Goal: Communication & Community: Answer question/provide support

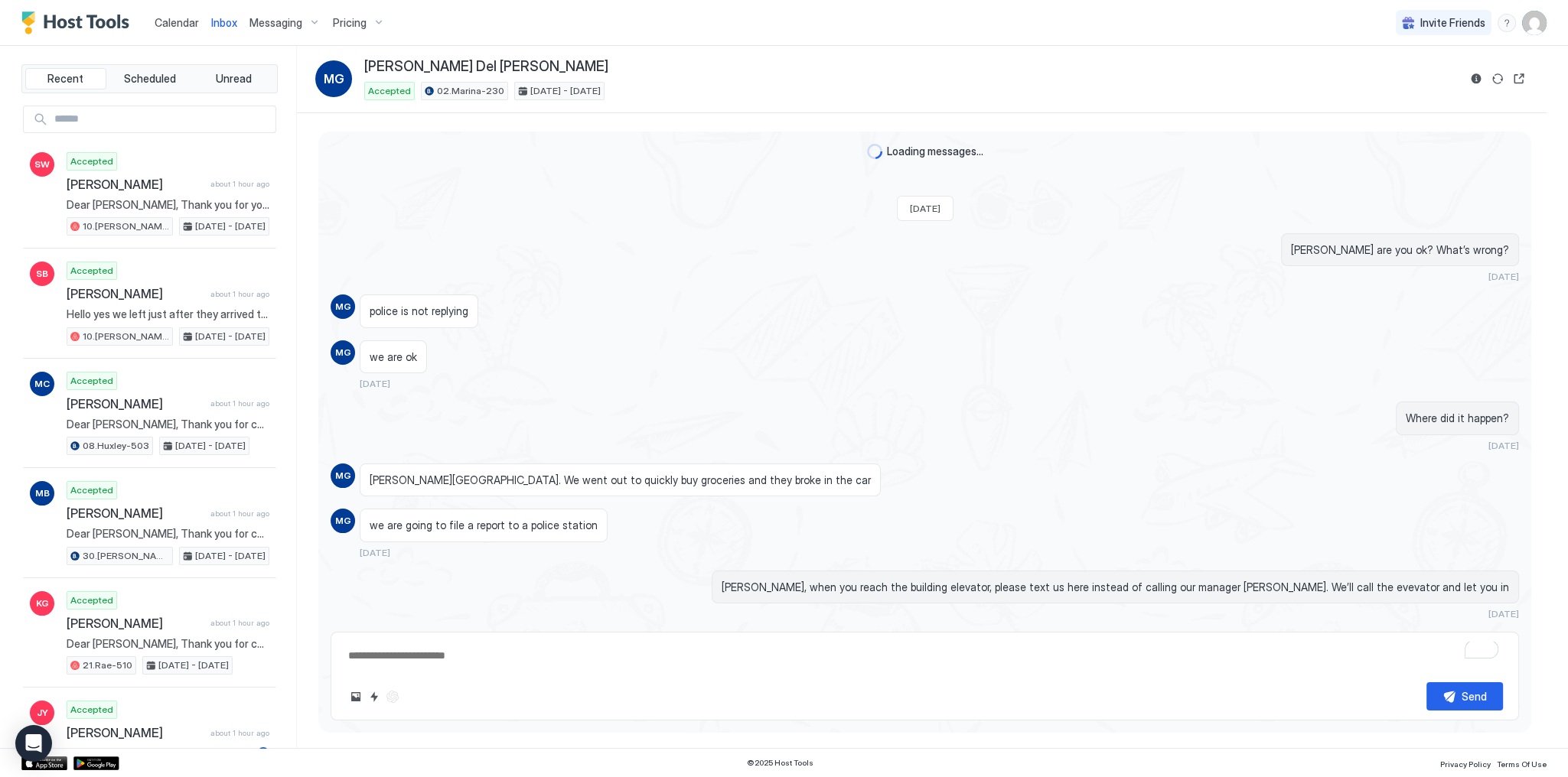
scroll to position [1091, 0]
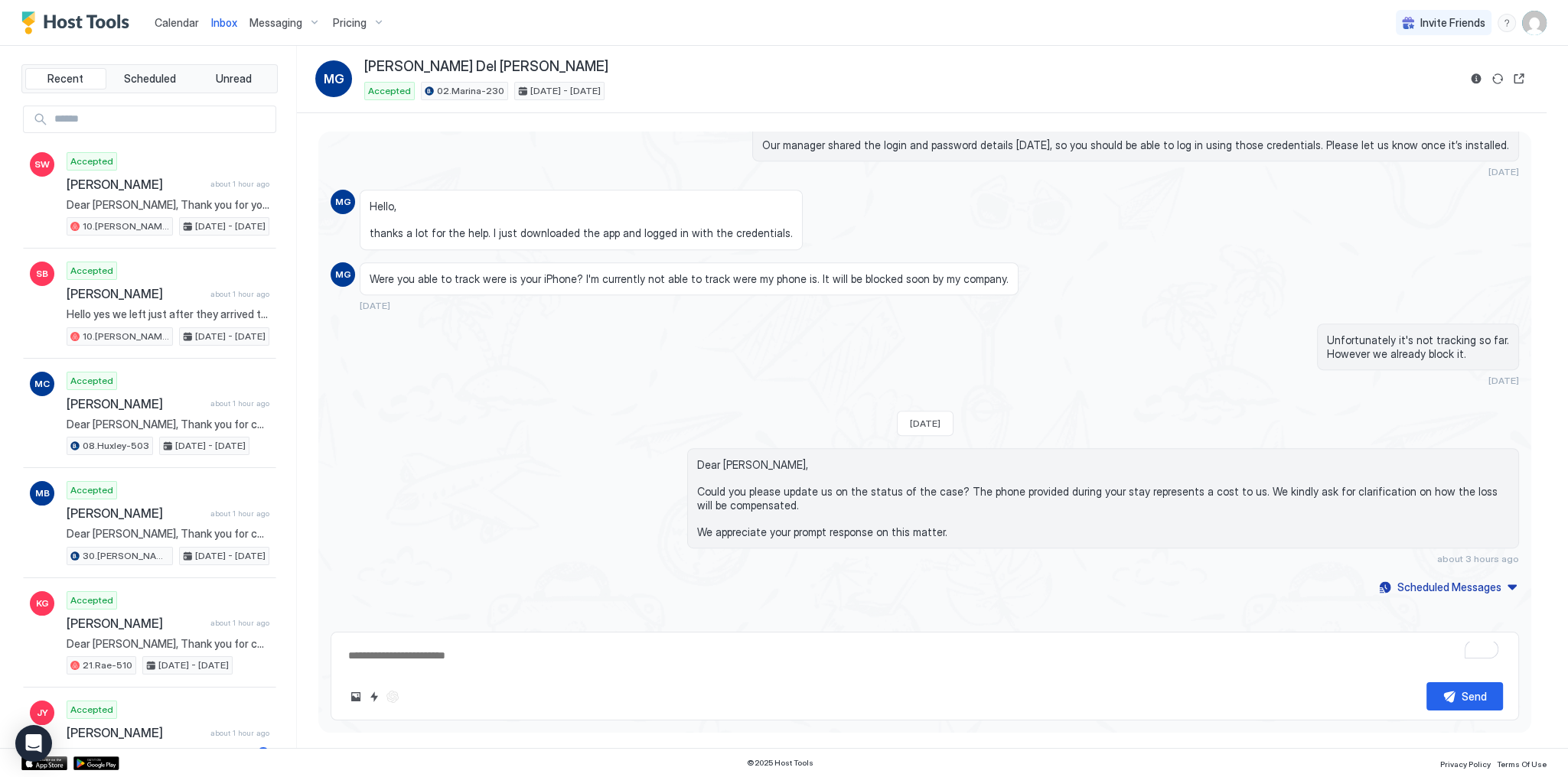
type textarea "*"
click at [178, 26] on span "Calendar" at bounding box center [177, 22] width 44 height 13
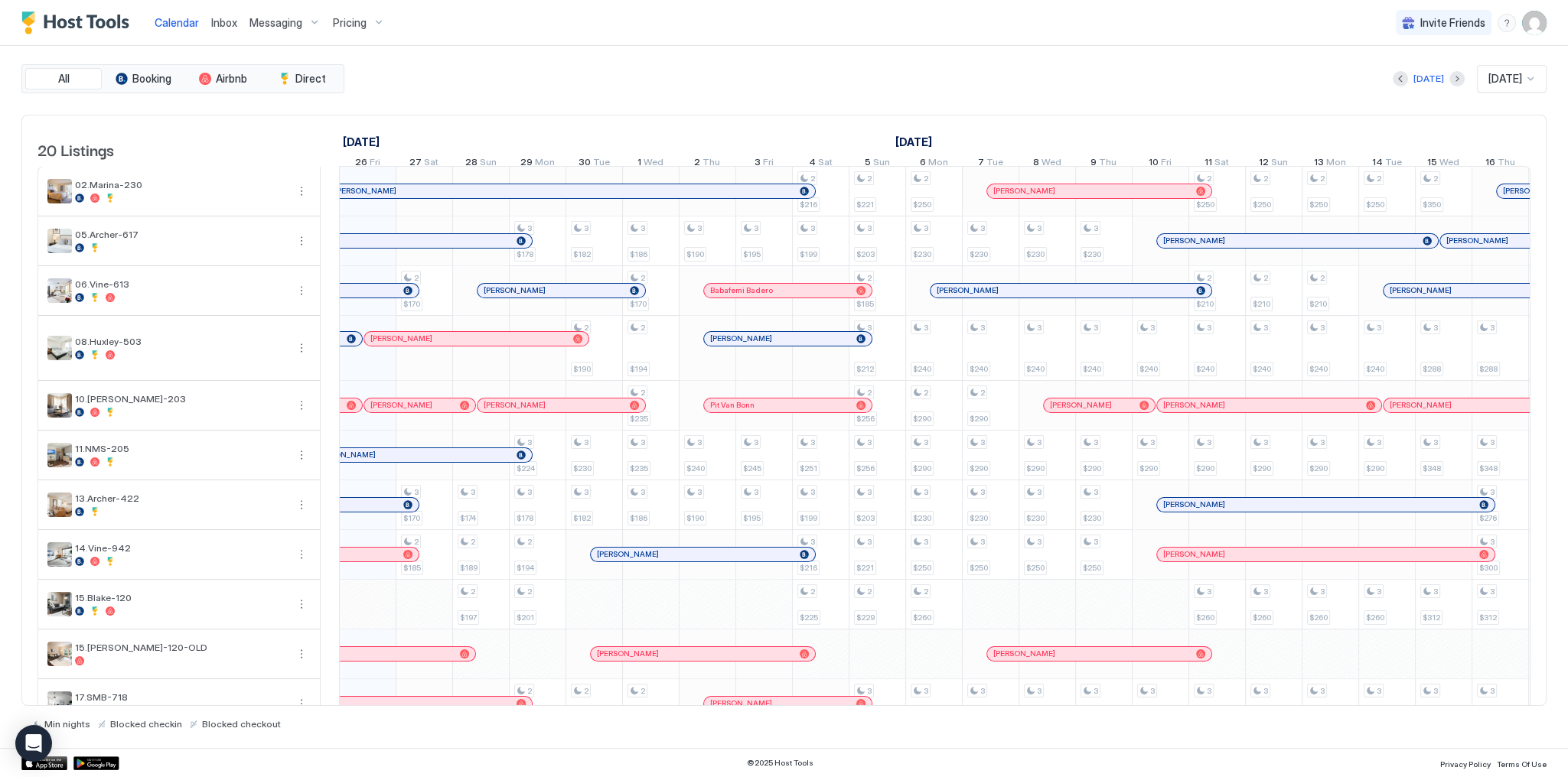
scroll to position [0, 850]
click at [173, 18] on span "Calendar" at bounding box center [177, 22] width 44 height 13
click at [741, 82] on div "Today Oct 2025" at bounding box center [947, 79] width 1199 height 28
click at [961, 55] on div "All Booking Airbnb Direct Today Oct 2025 20 Listings September 2025 October 202…" at bounding box center [784, 397] width 1525 height 702
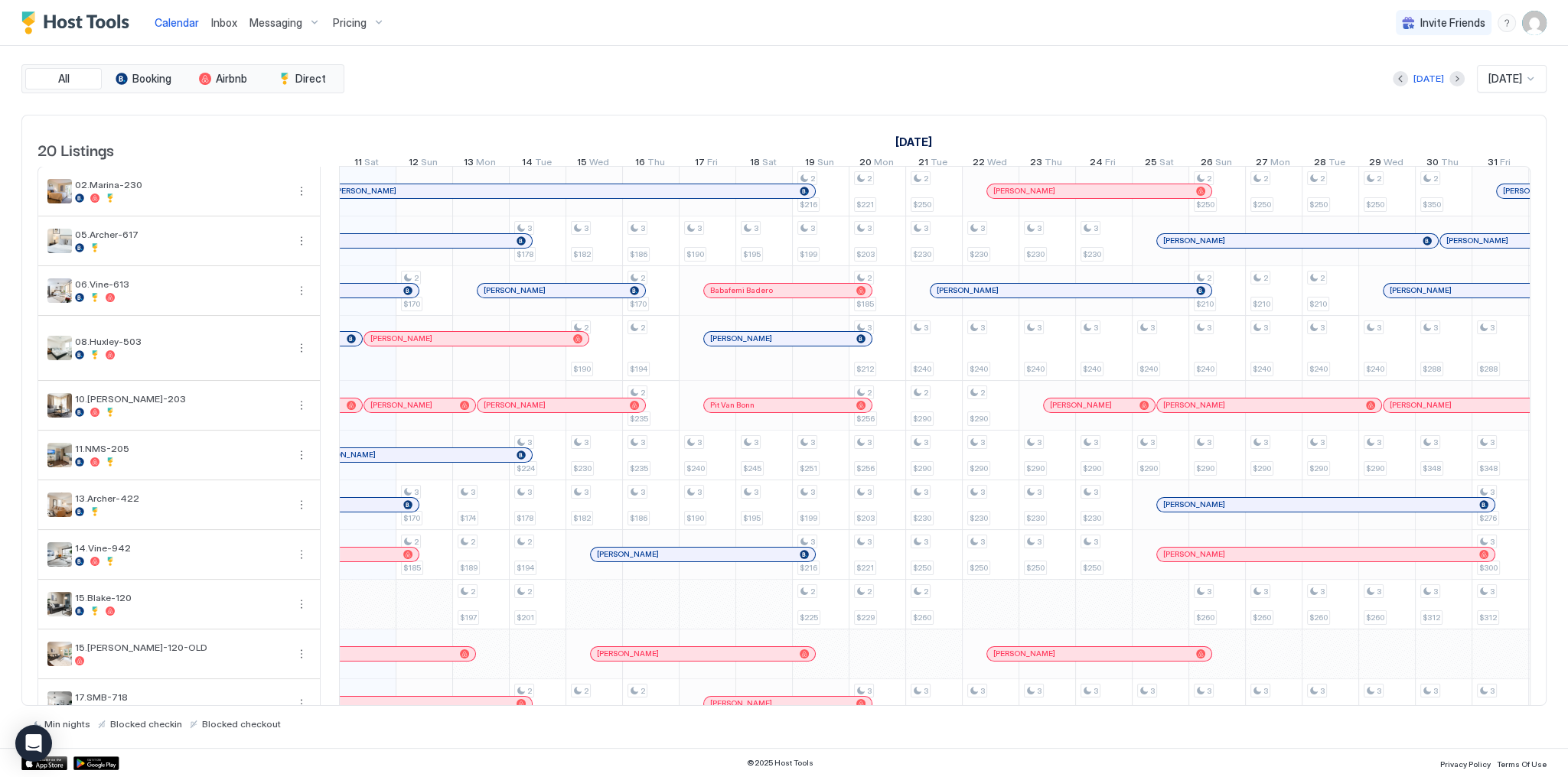
click at [1087, 65] on div "Today Oct 2025" at bounding box center [947, 79] width 1199 height 28
click at [227, 15] on link "Inbox" at bounding box center [224, 22] width 26 height 16
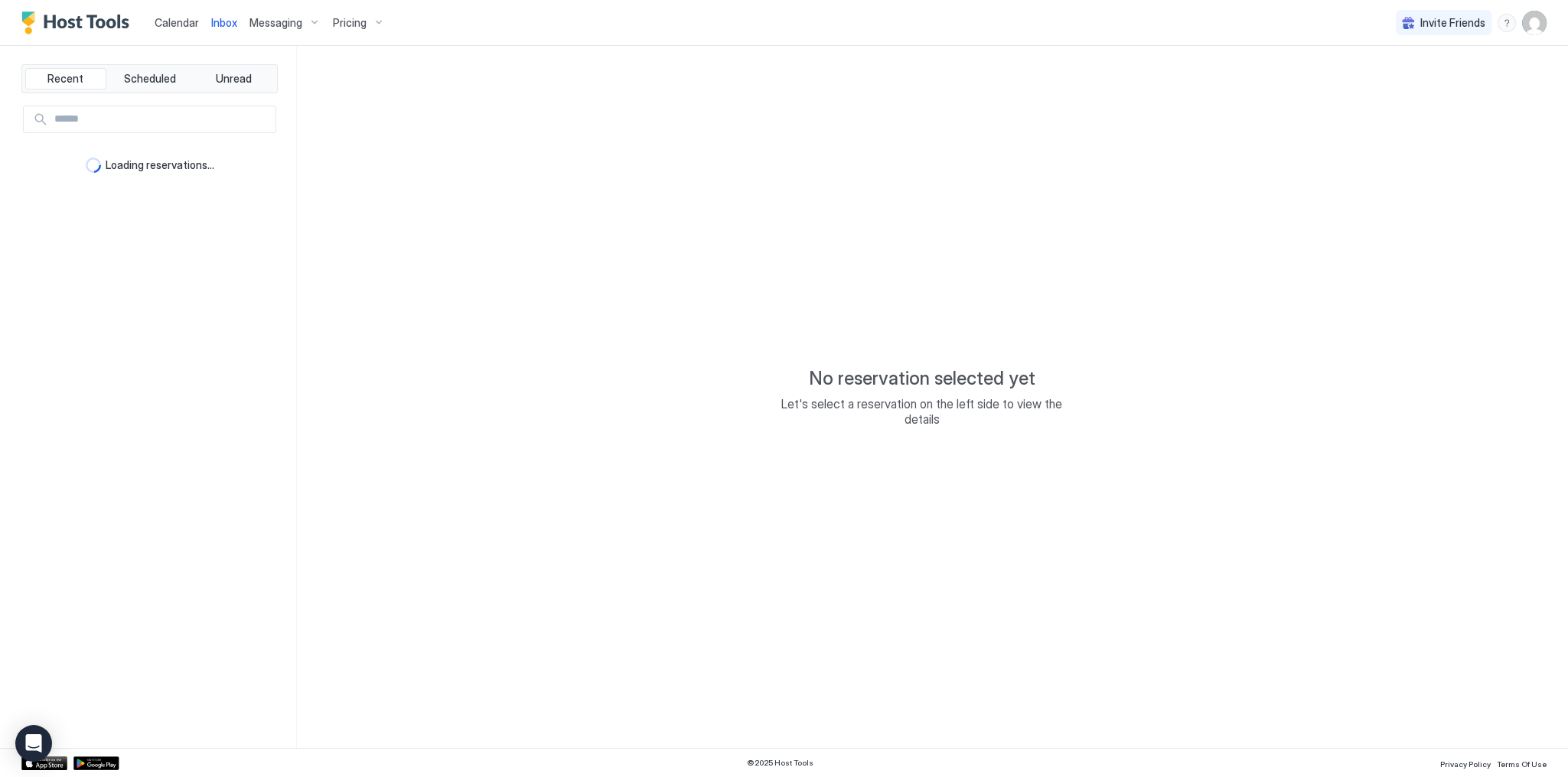
click at [227, 15] on link "Inbox" at bounding box center [224, 22] width 26 height 16
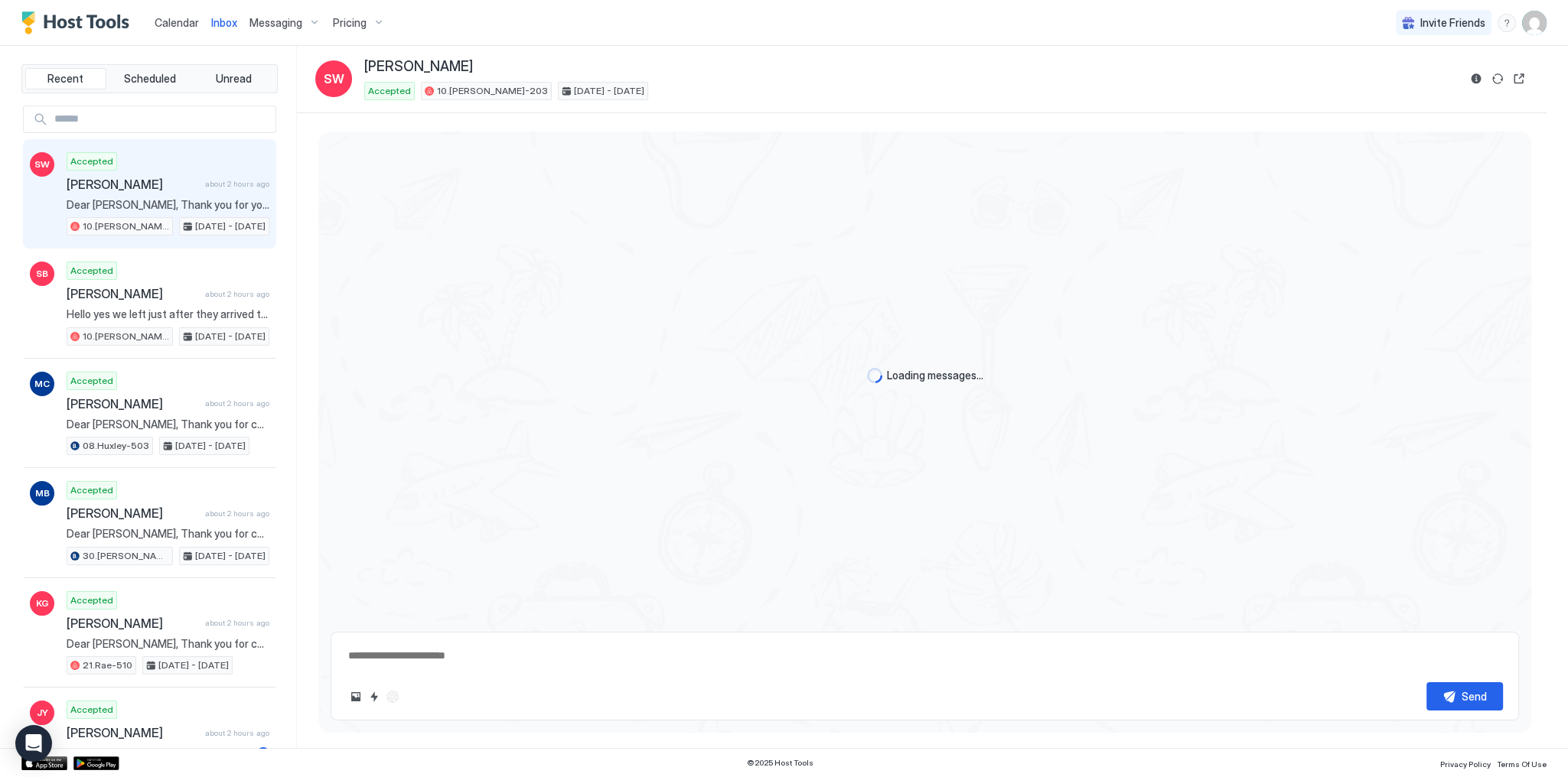
scroll to position [914, 0]
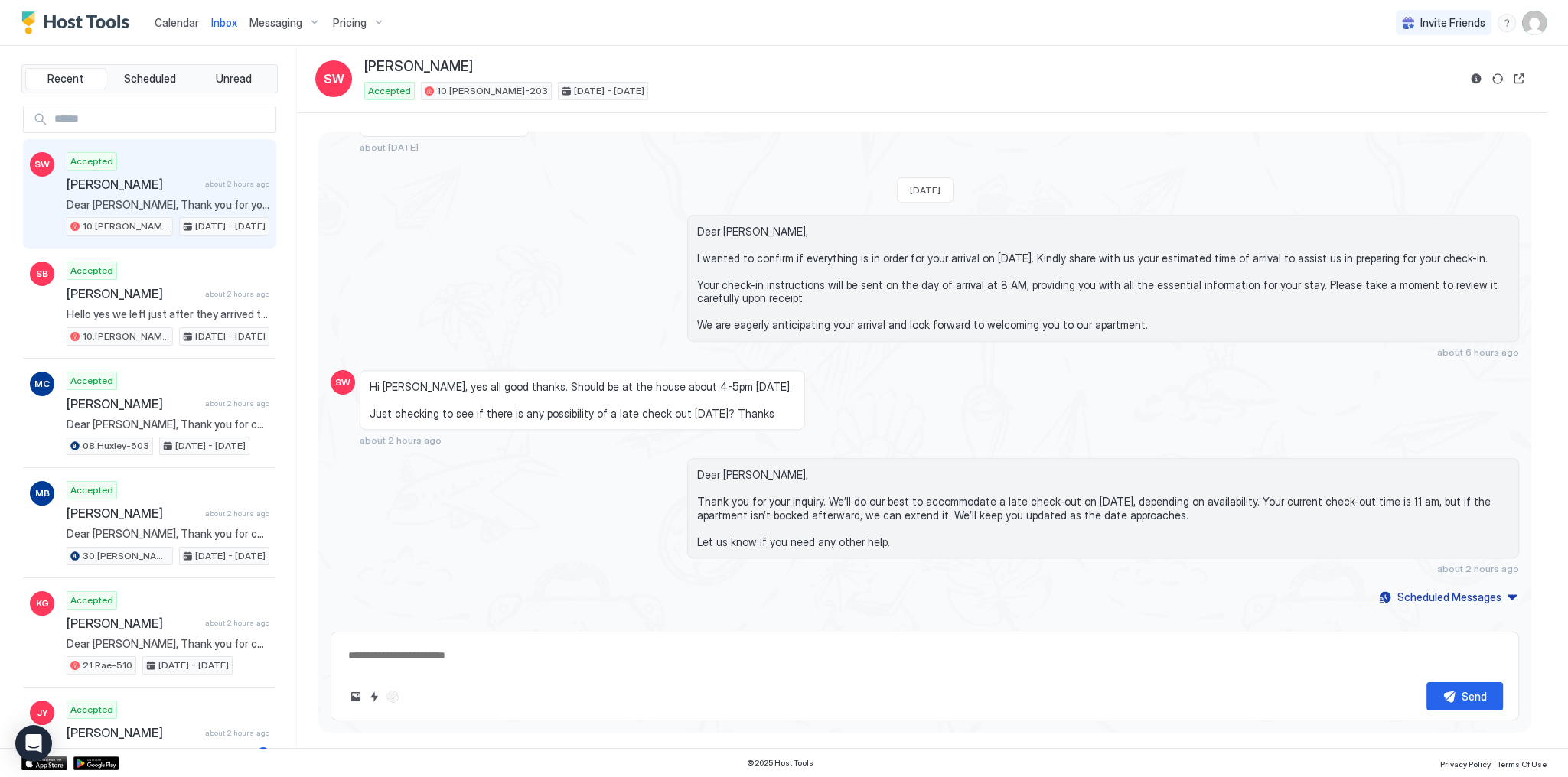
drag, startPoint x: 585, startPoint y: 159, endPoint x: 650, endPoint y: 148, distance: 65.9
click at [748, 272] on span "Dear Suzanne, I wanted to confirm if everything is in order for your arrival on…" at bounding box center [1103, 278] width 812 height 107
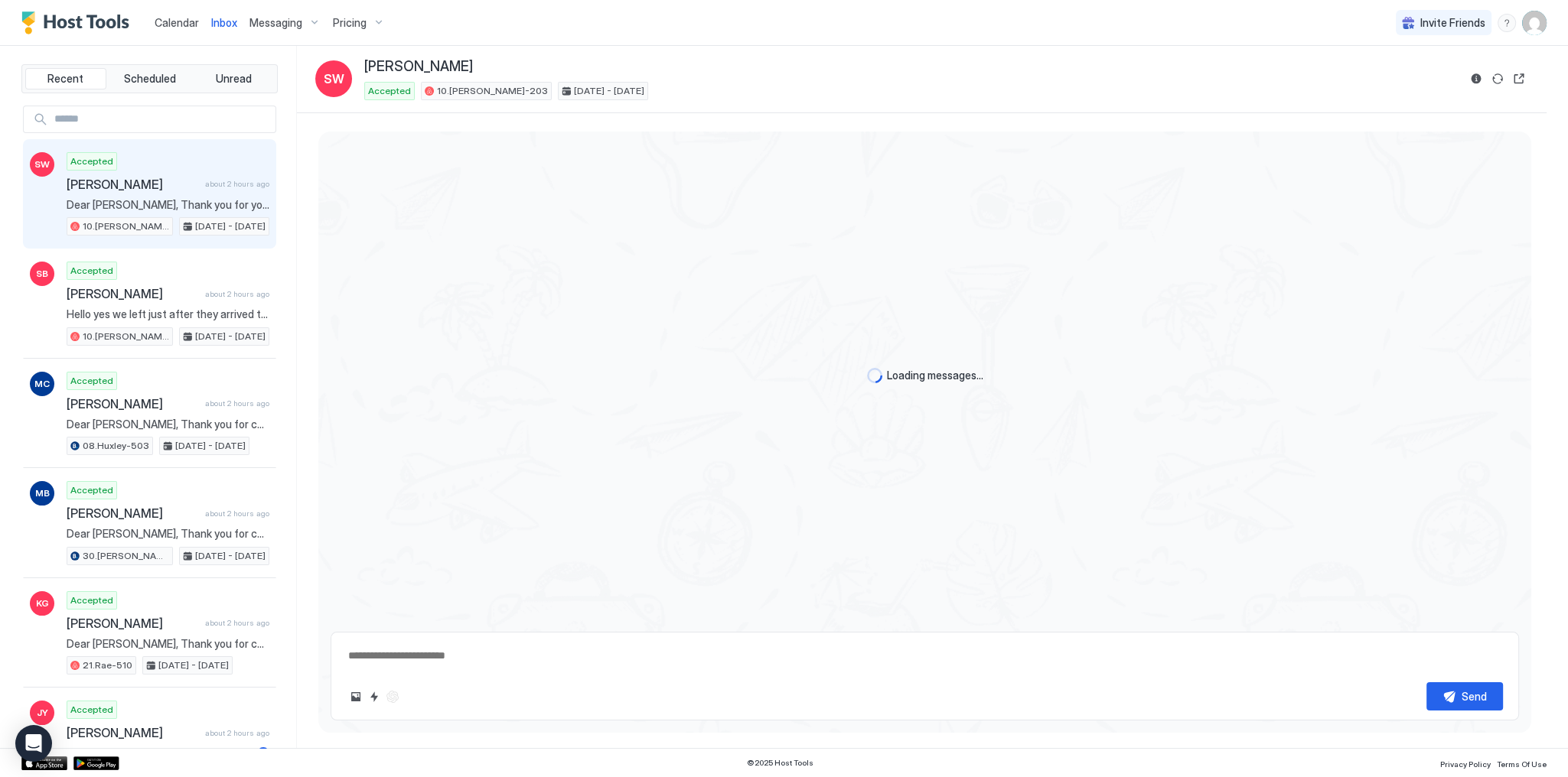
click at [731, 17] on div "Calendar Inbox Messaging Pricing Invite Friends SG" at bounding box center [784, 23] width 1568 height 46
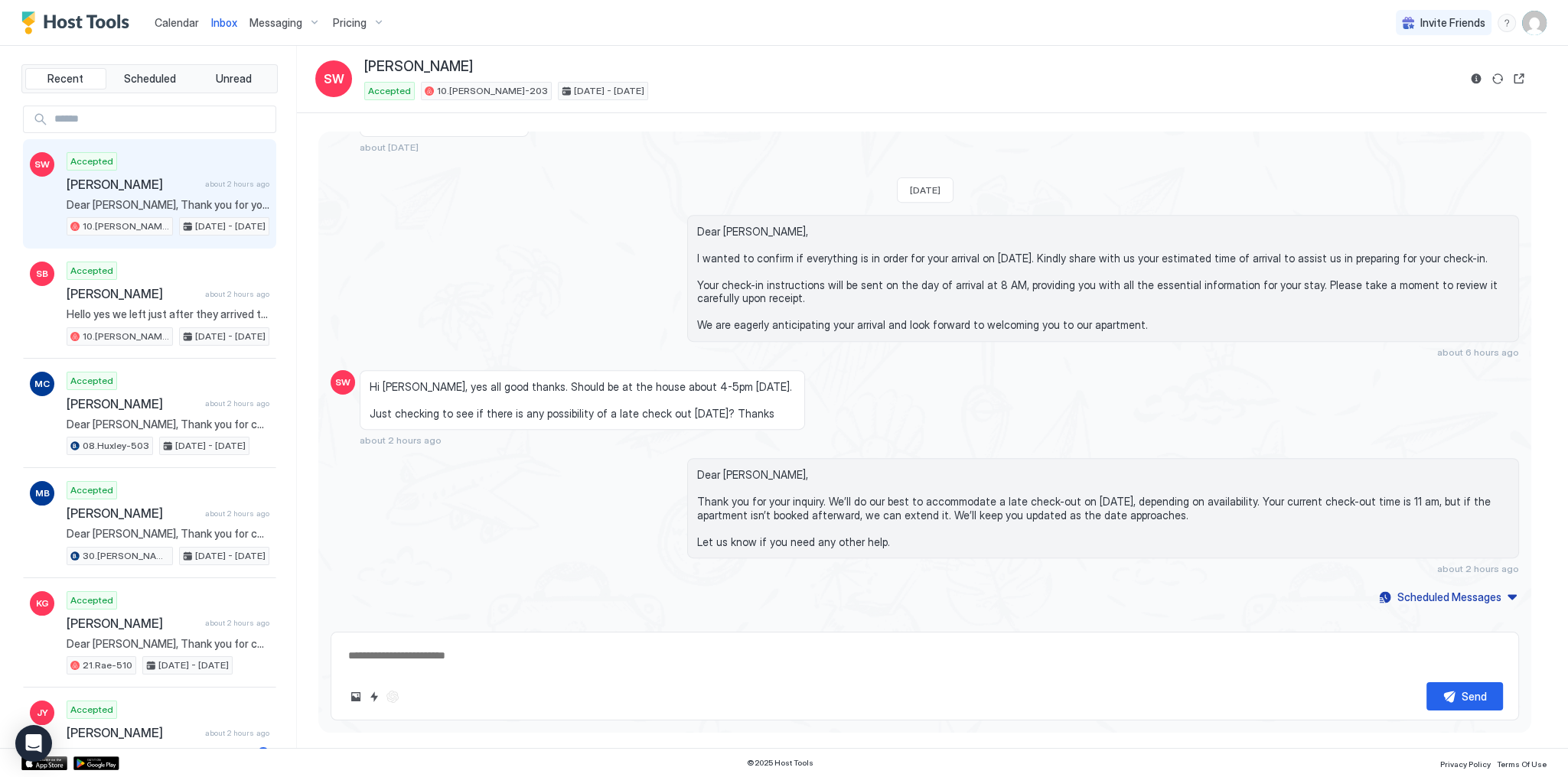
click at [183, 16] on span "Calendar" at bounding box center [177, 22] width 44 height 13
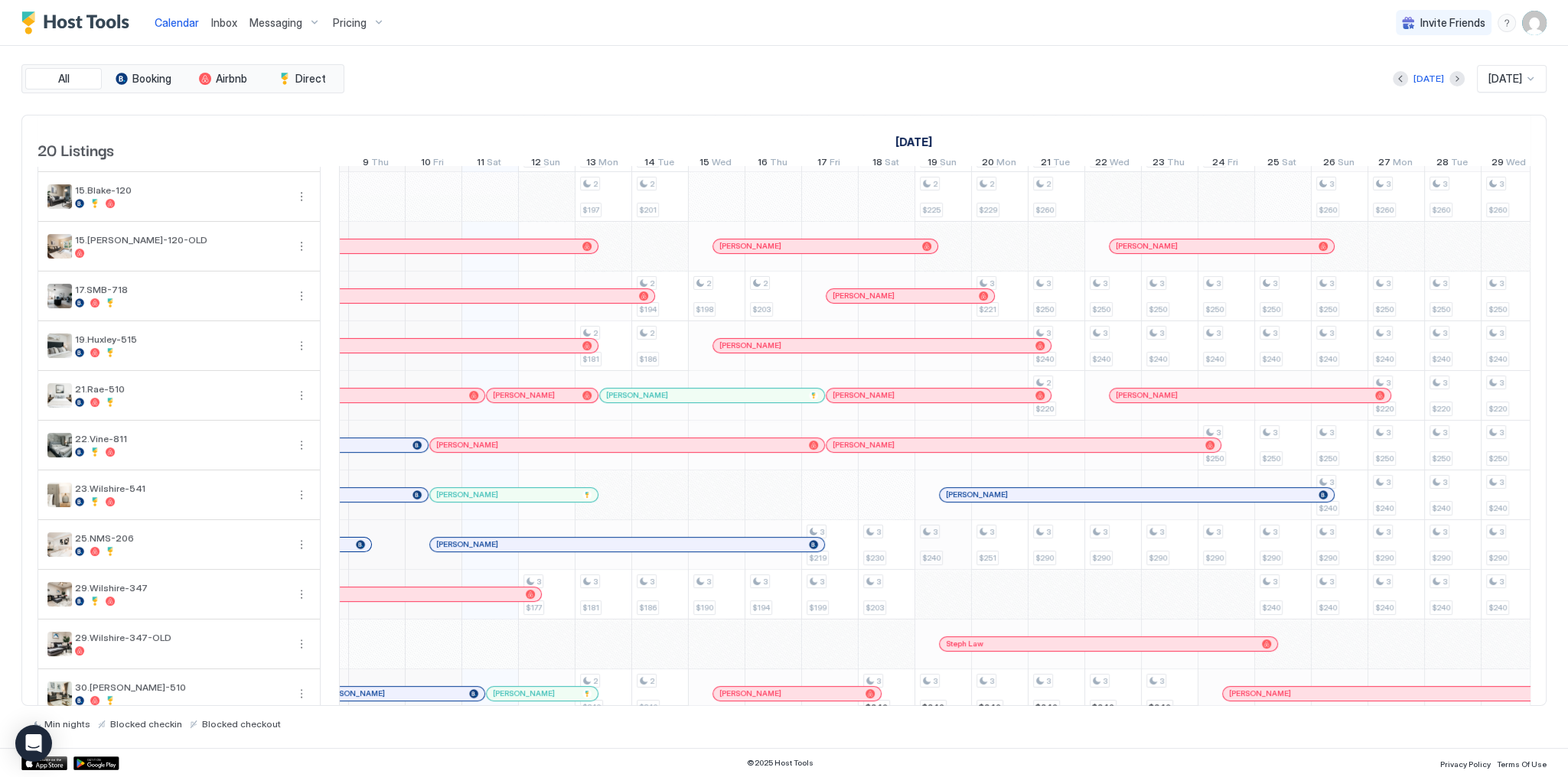
scroll to position [346, 0]
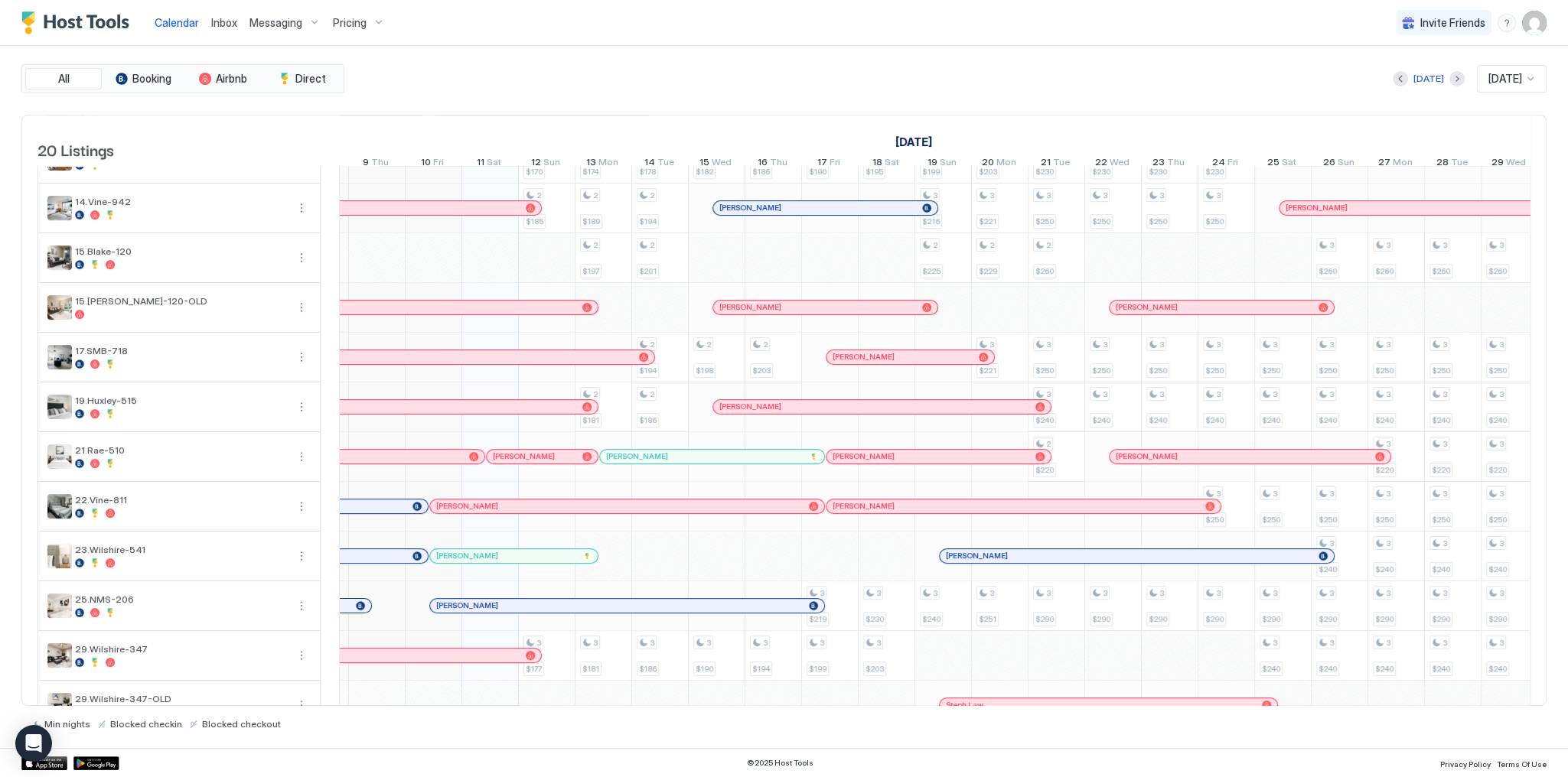
click at [588, 83] on div "Today Oct 2025" at bounding box center [947, 79] width 1199 height 28
click at [592, 21] on div "Calendar Inbox Messaging Pricing Invite Friends SG" at bounding box center [784, 23] width 1568 height 46
drag, startPoint x: 233, startPoint y: 24, endPoint x: 223, endPoint y: 24, distance: 10.0
click at [233, 24] on span "Inbox" at bounding box center [224, 22] width 26 height 13
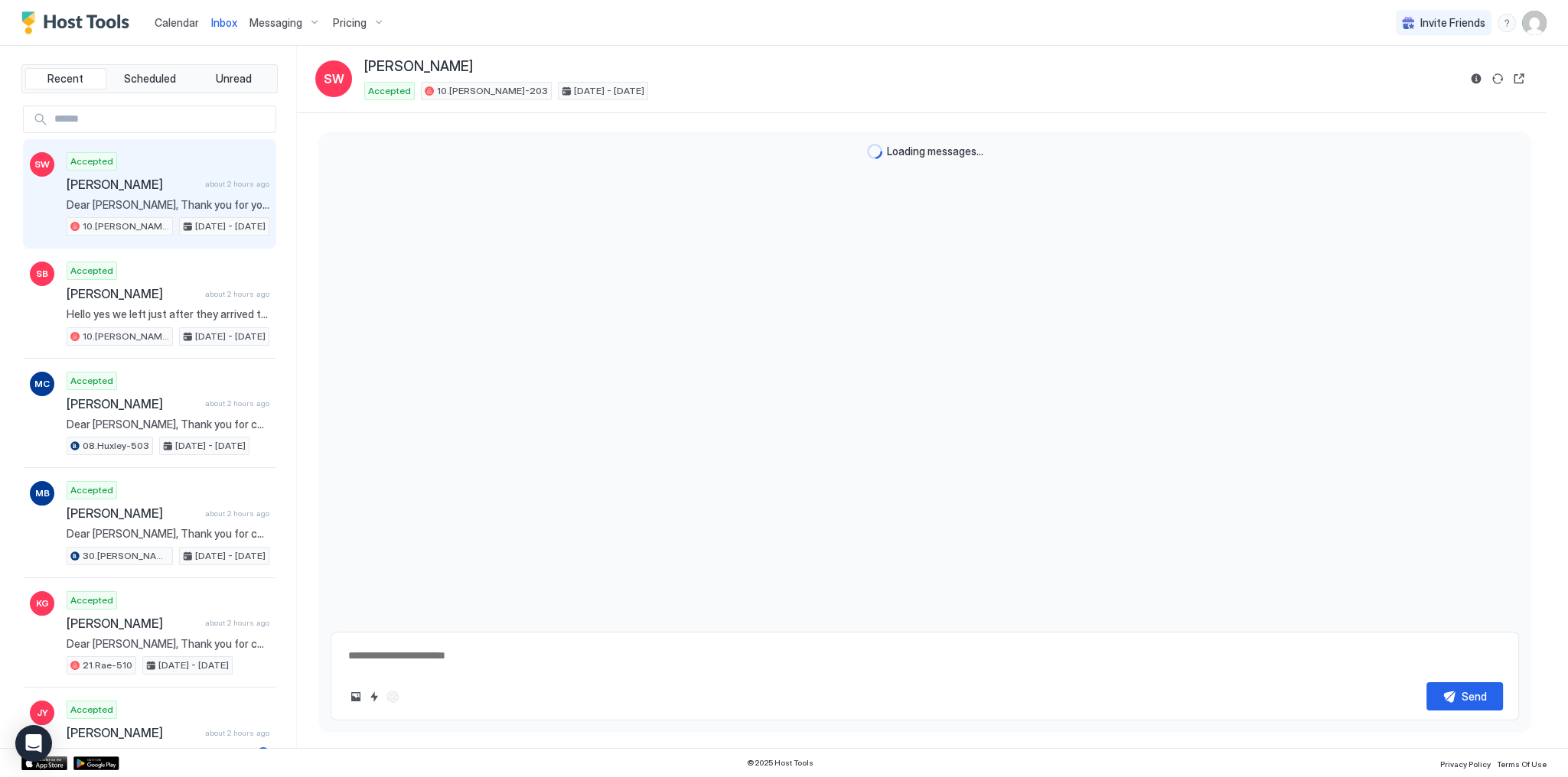
scroll to position [636, 0]
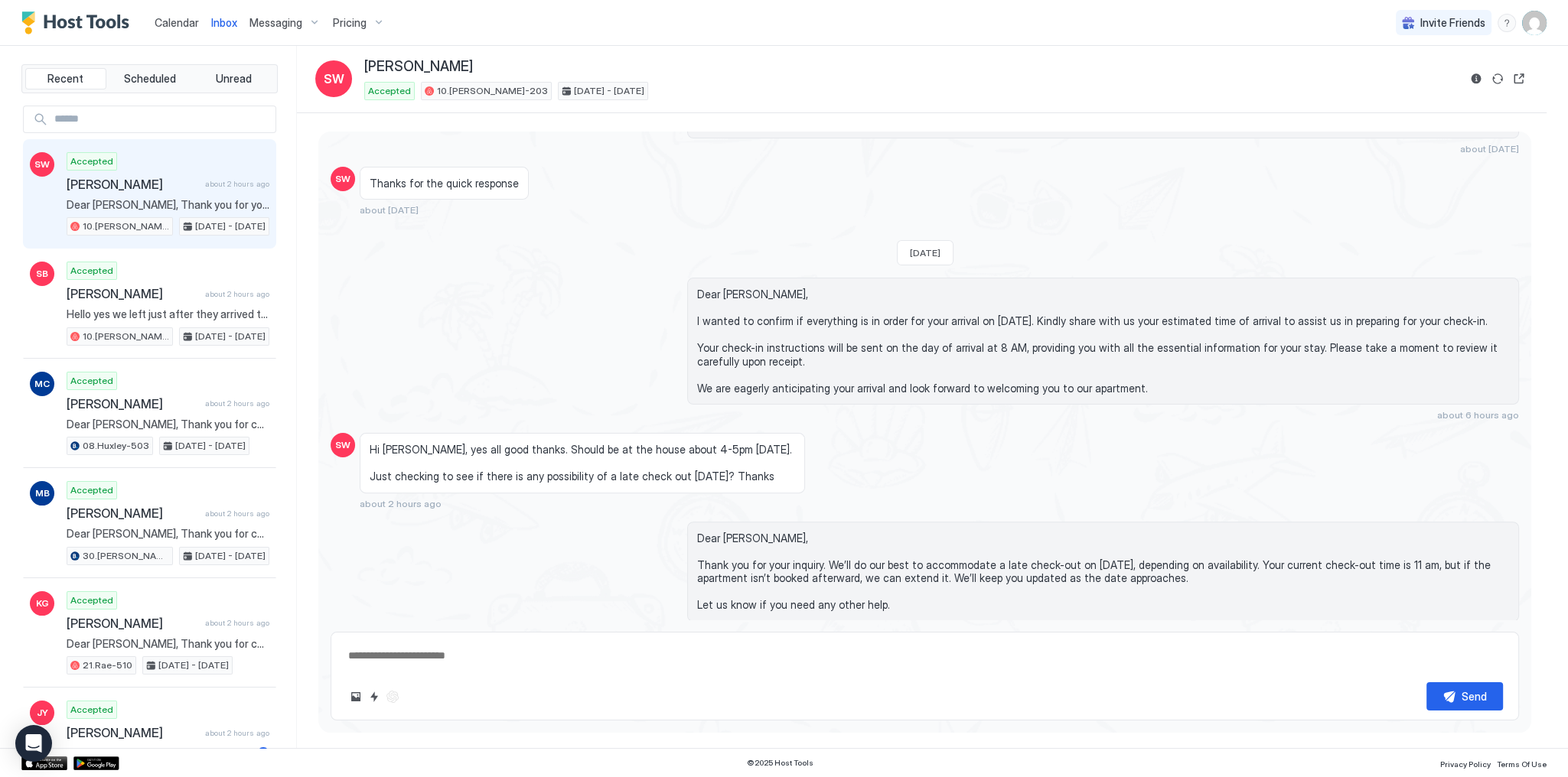
click at [180, 25] on span "Calendar" at bounding box center [177, 22] width 44 height 13
click at [184, 27] on span "Calendar" at bounding box center [177, 22] width 44 height 13
type textarea "*"
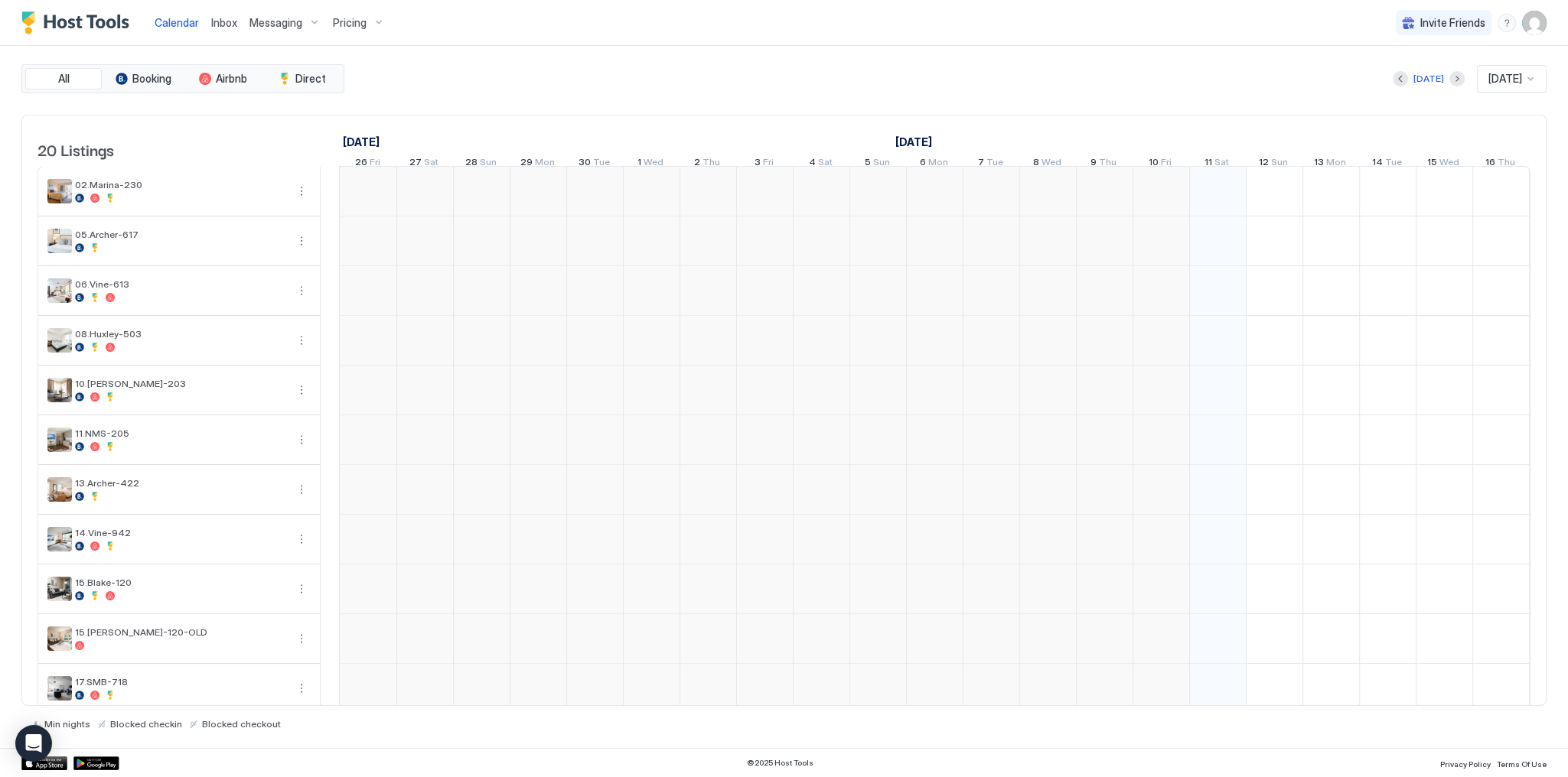
scroll to position [0, 850]
click at [438, 58] on div "All Booking Airbnb Direct Today Oct 2025 20 Listings September 2025 October 202…" at bounding box center [784, 397] width 1525 height 702
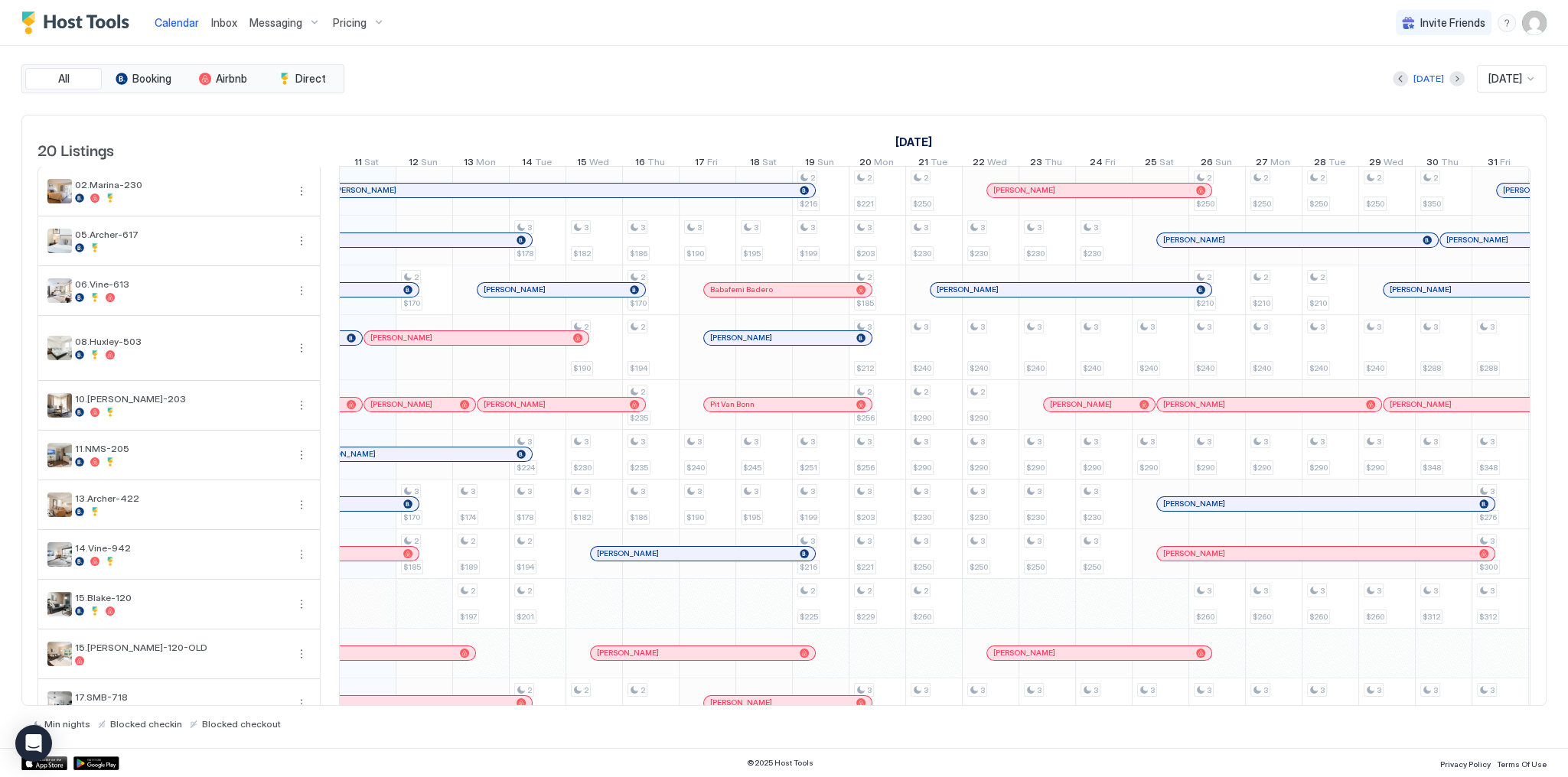
click at [768, 28] on div "Calendar Inbox Messaging Pricing Invite Friends SG" at bounding box center [784, 23] width 1568 height 46
click at [760, 30] on div "Calendar Inbox Messaging Pricing Invite Friends SG" at bounding box center [784, 23] width 1568 height 46
click at [594, 46] on div "All Booking Airbnb Direct Today Oct 2025 20 Listings September 2025 October 202…" at bounding box center [784, 397] width 1525 height 702
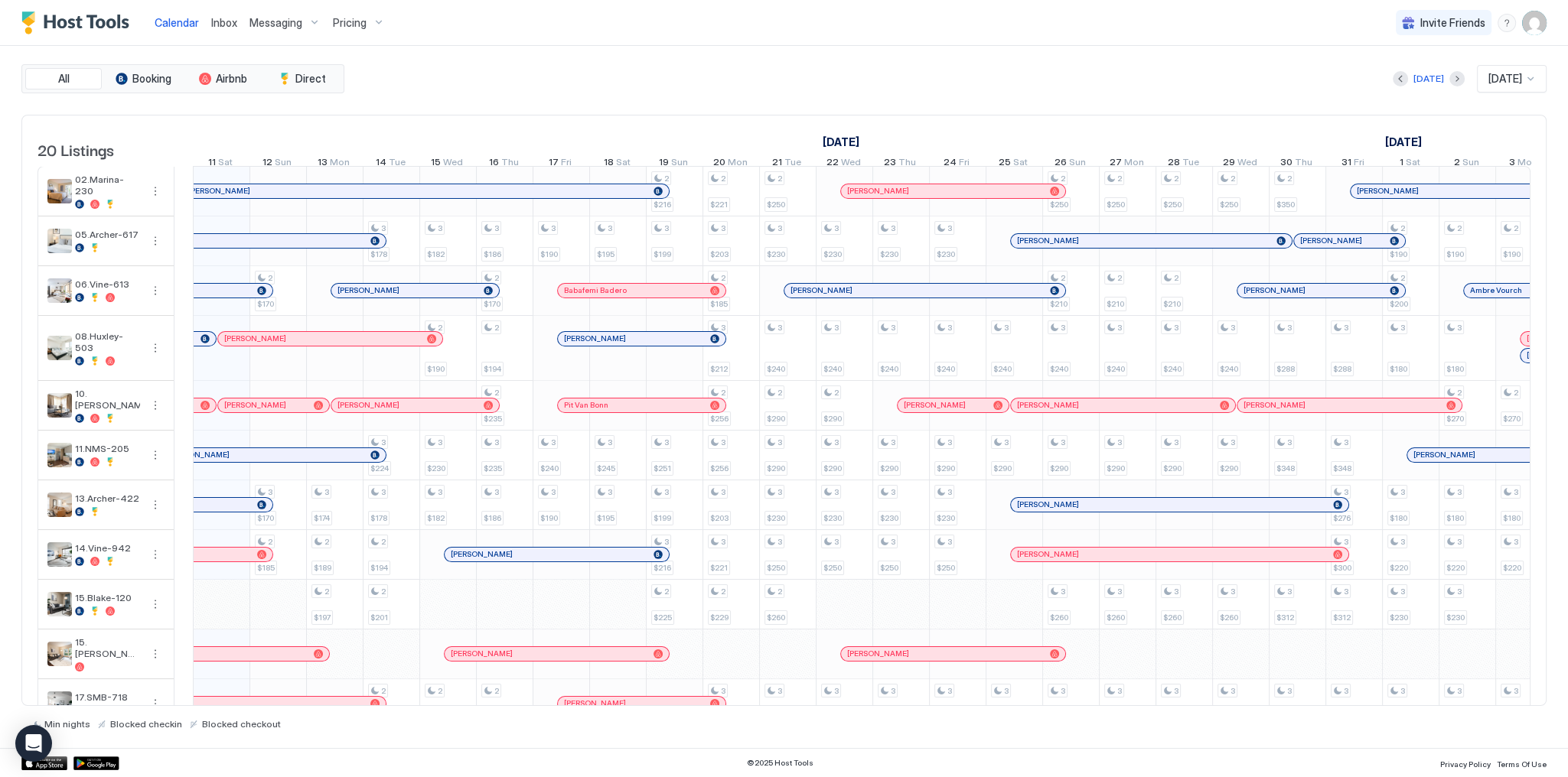
drag, startPoint x: 333, startPoint y: 349, endPoint x: 187, endPoint y: 373, distance: 148.0
click at [187, 373] on td at bounding box center [184, 671] width 18 height 1010
click at [652, 57] on div "All Booking Airbnb Direct Today Oct 2025 20 Listings September 2025 October 202…" at bounding box center [784, 397] width 1525 height 702
click at [1107, 62] on div "All Booking Airbnb Direct Today Oct 2025 20 Listings September 2025 October 202…" at bounding box center [784, 397] width 1525 height 702
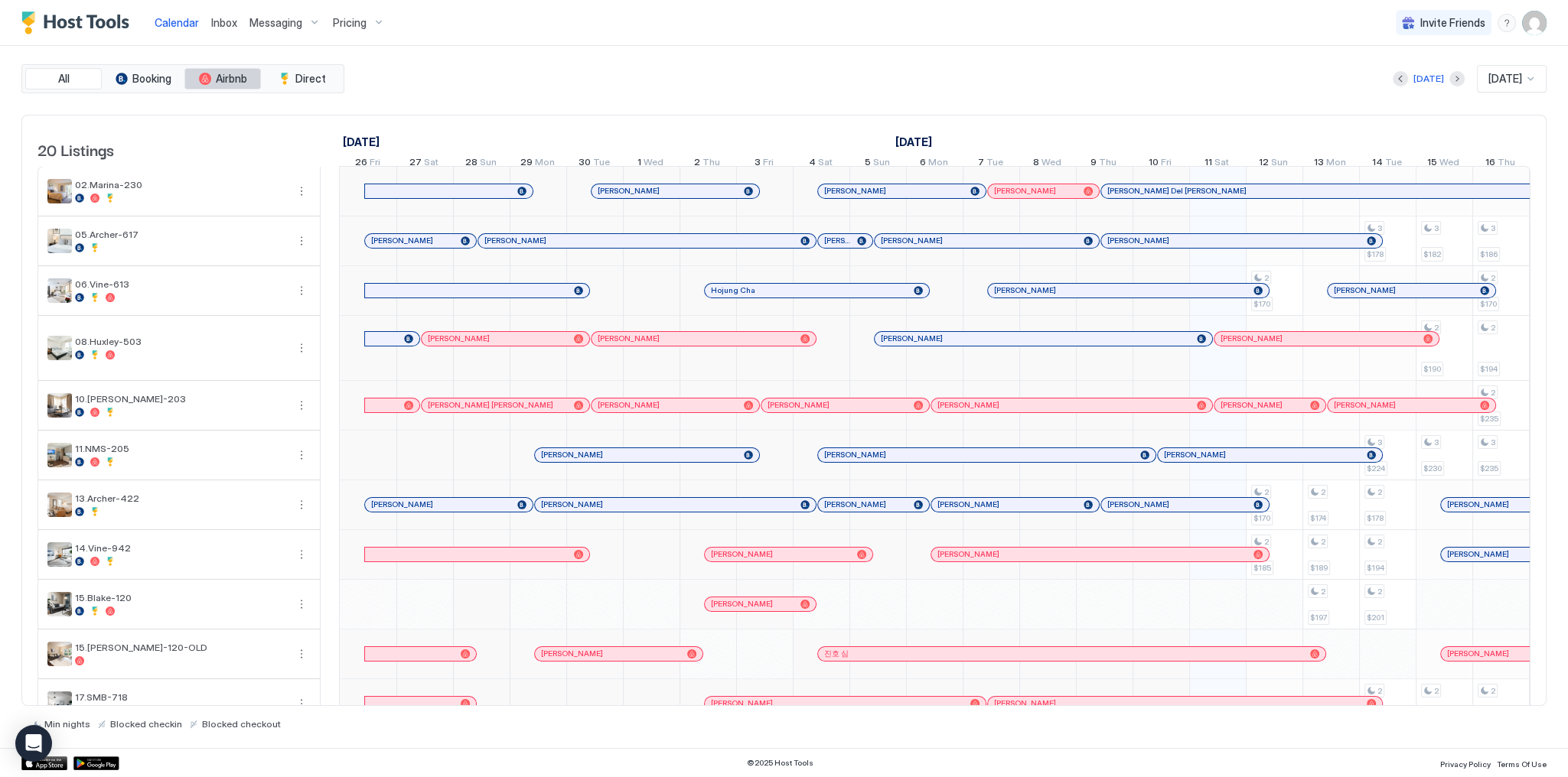
scroll to position [0, 850]
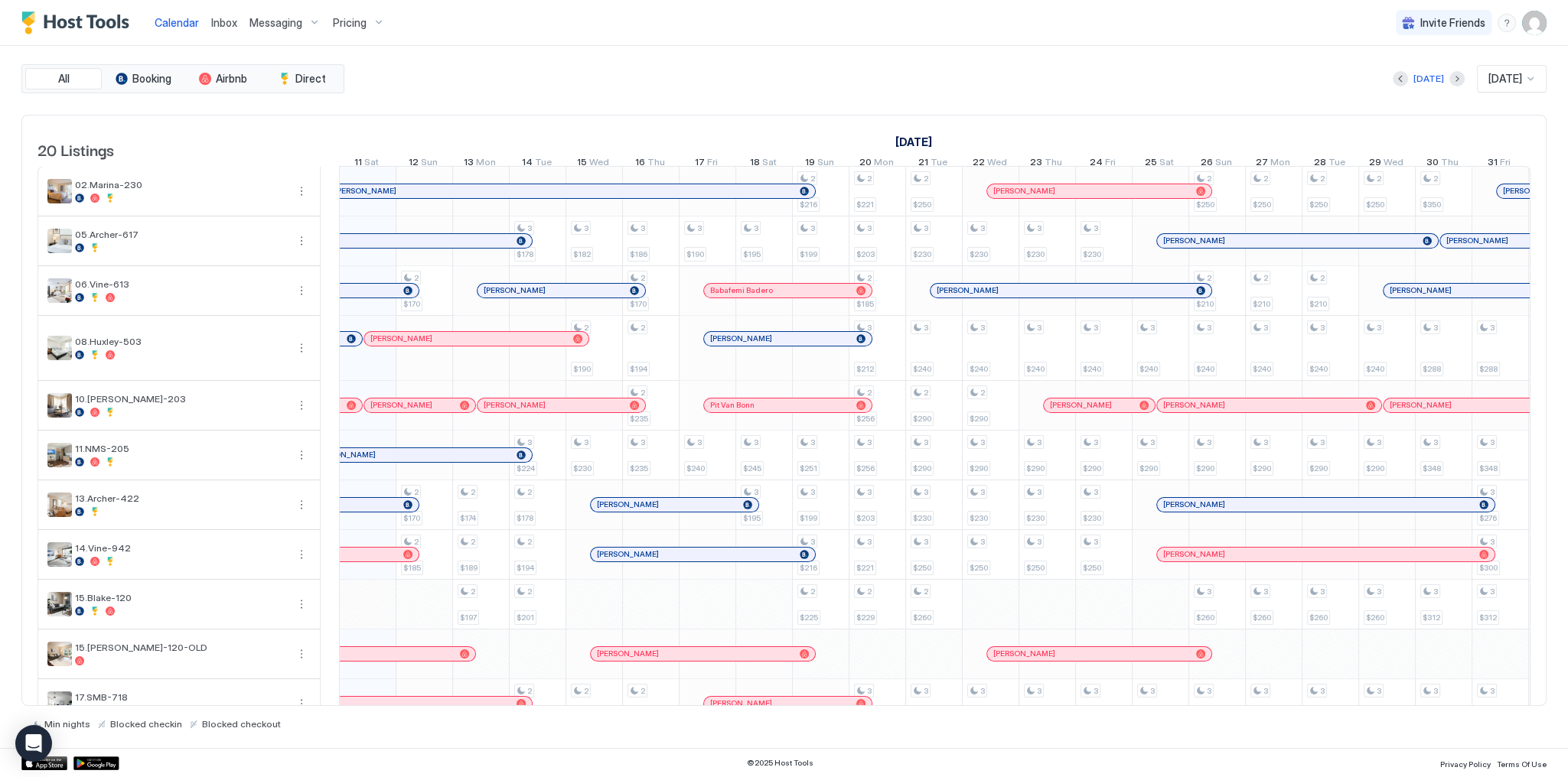
click at [211, 16] on span "Inbox" at bounding box center [224, 22] width 26 height 13
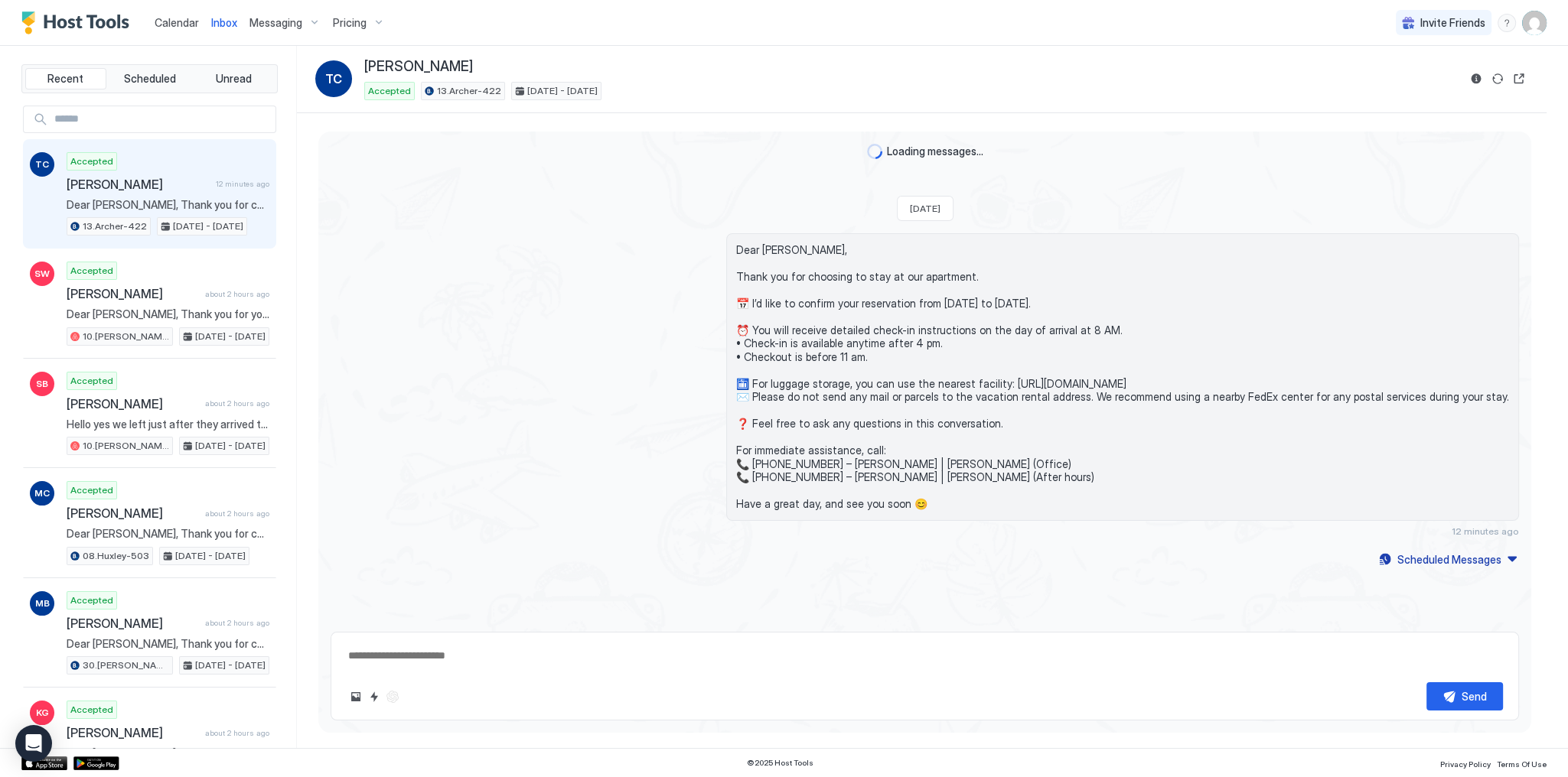
scroll to position [141, 0]
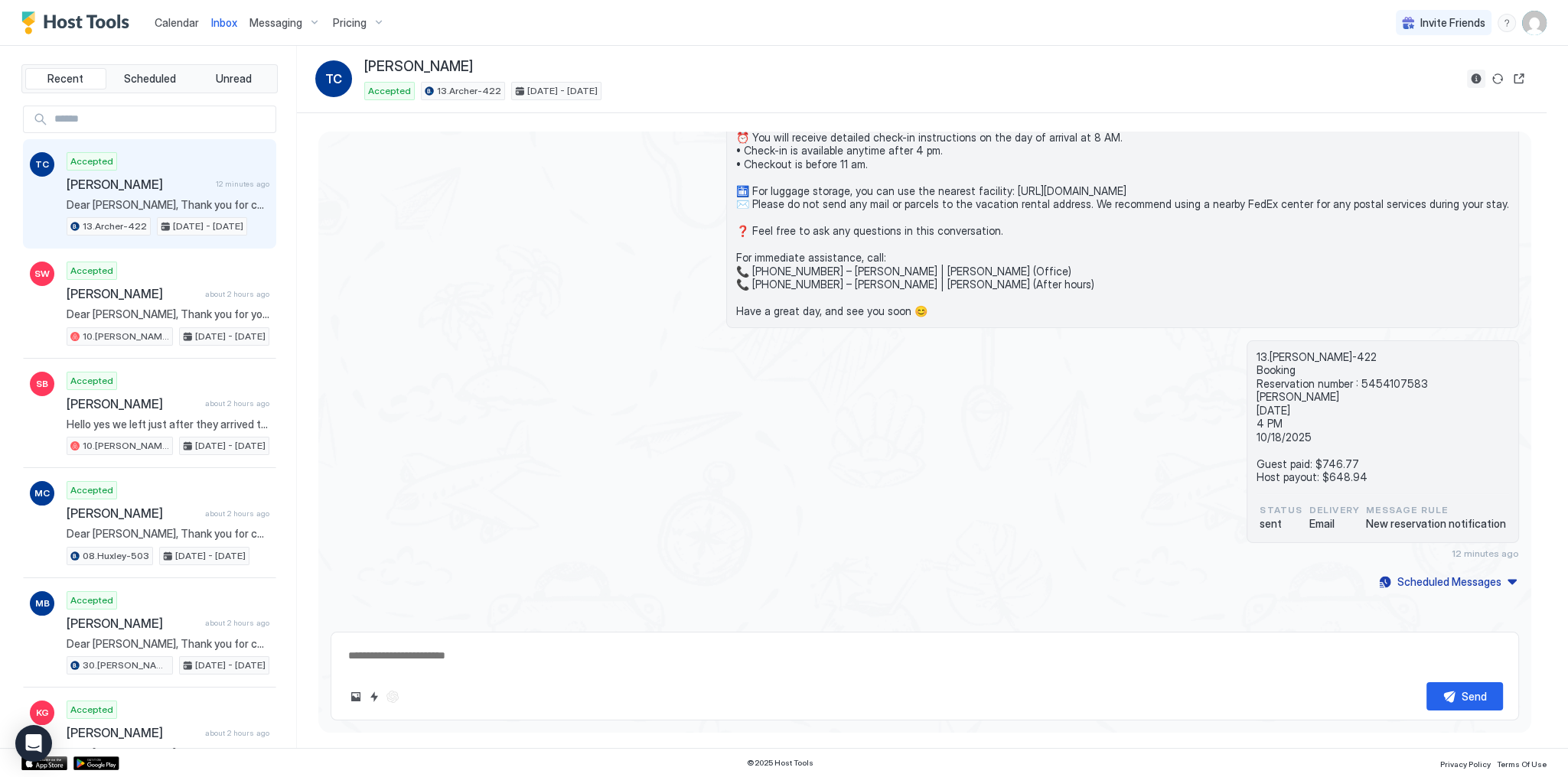
click at [1468, 83] on button "Reservation information" at bounding box center [1476, 79] width 18 height 18
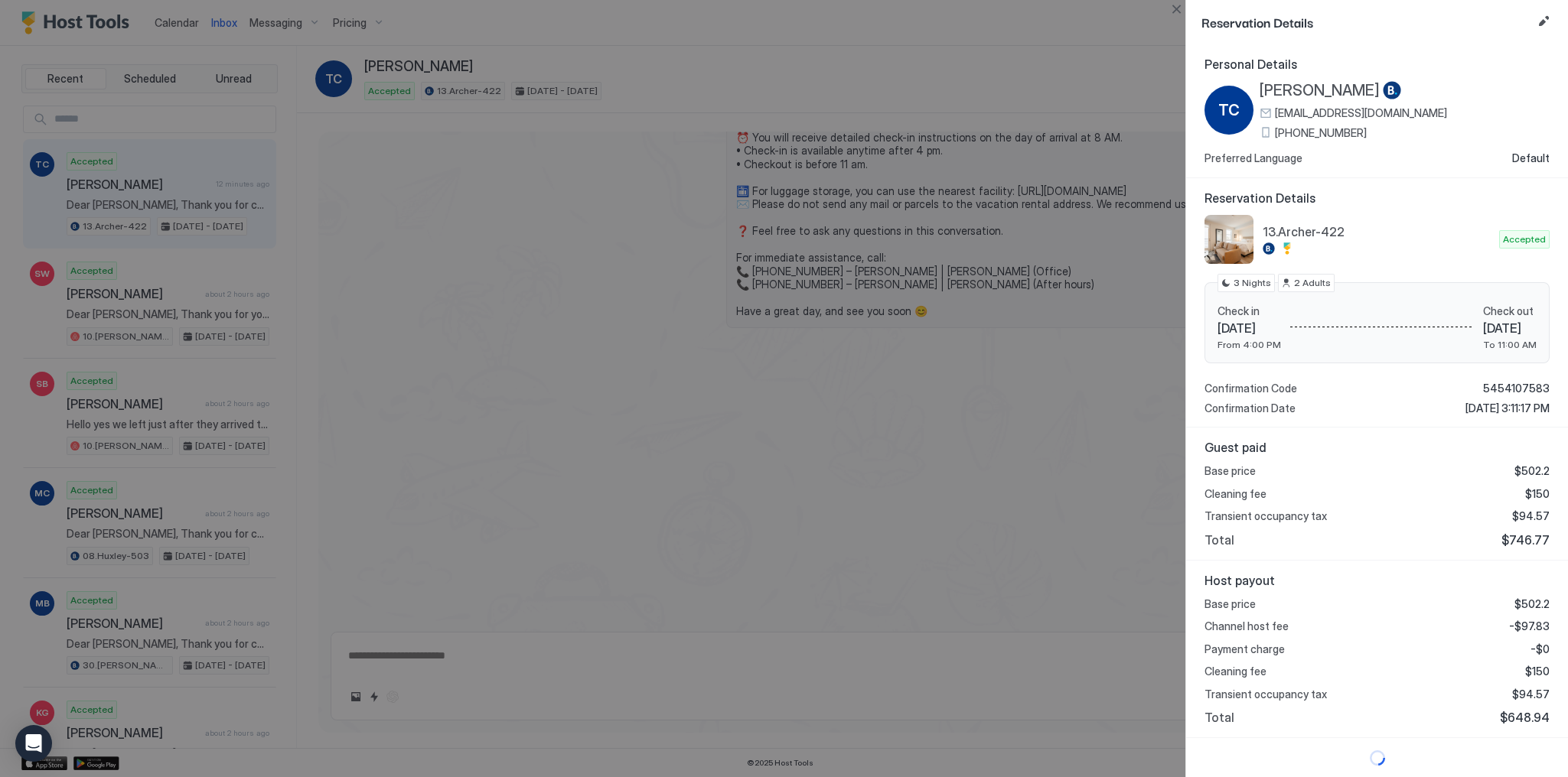
click at [1538, 713] on span "$648.94" at bounding box center [1524, 717] width 50 height 15
click at [1538, 714] on span "$648.94" at bounding box center [1524, 717] width 50 height 15
copy span "648.94"
click at [1537, 619] on span "-$97.83" at bounding box center [1529, 626] width 41 height 14
click at [1527, 625] on span "-$97.83" at bounding box center [1529, 626] width 41 height 14
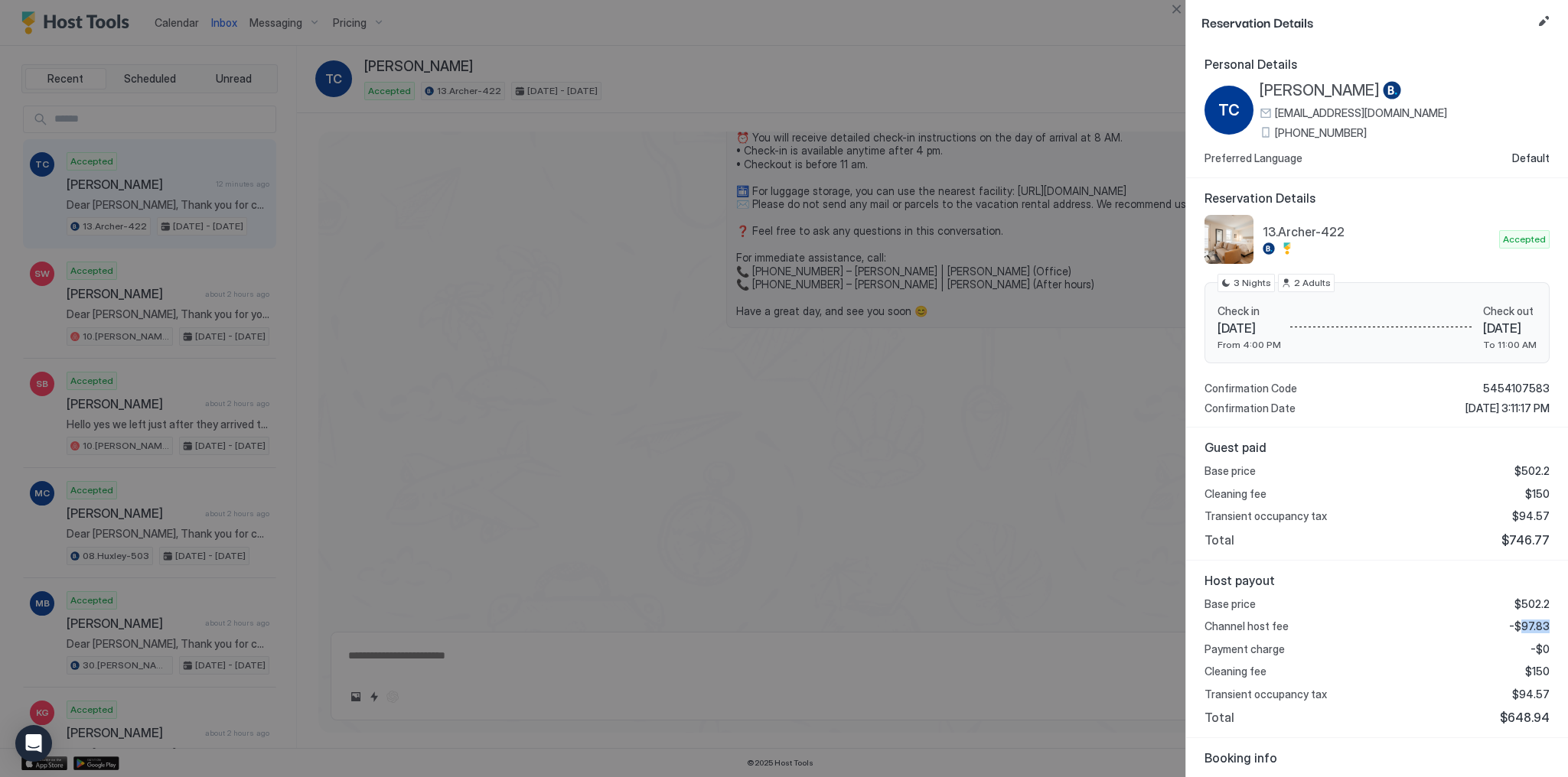
click at [1527, 625] on span "-$97.83" at bounding box center [1529, 626] width 41 height 14
copy span "97.83"
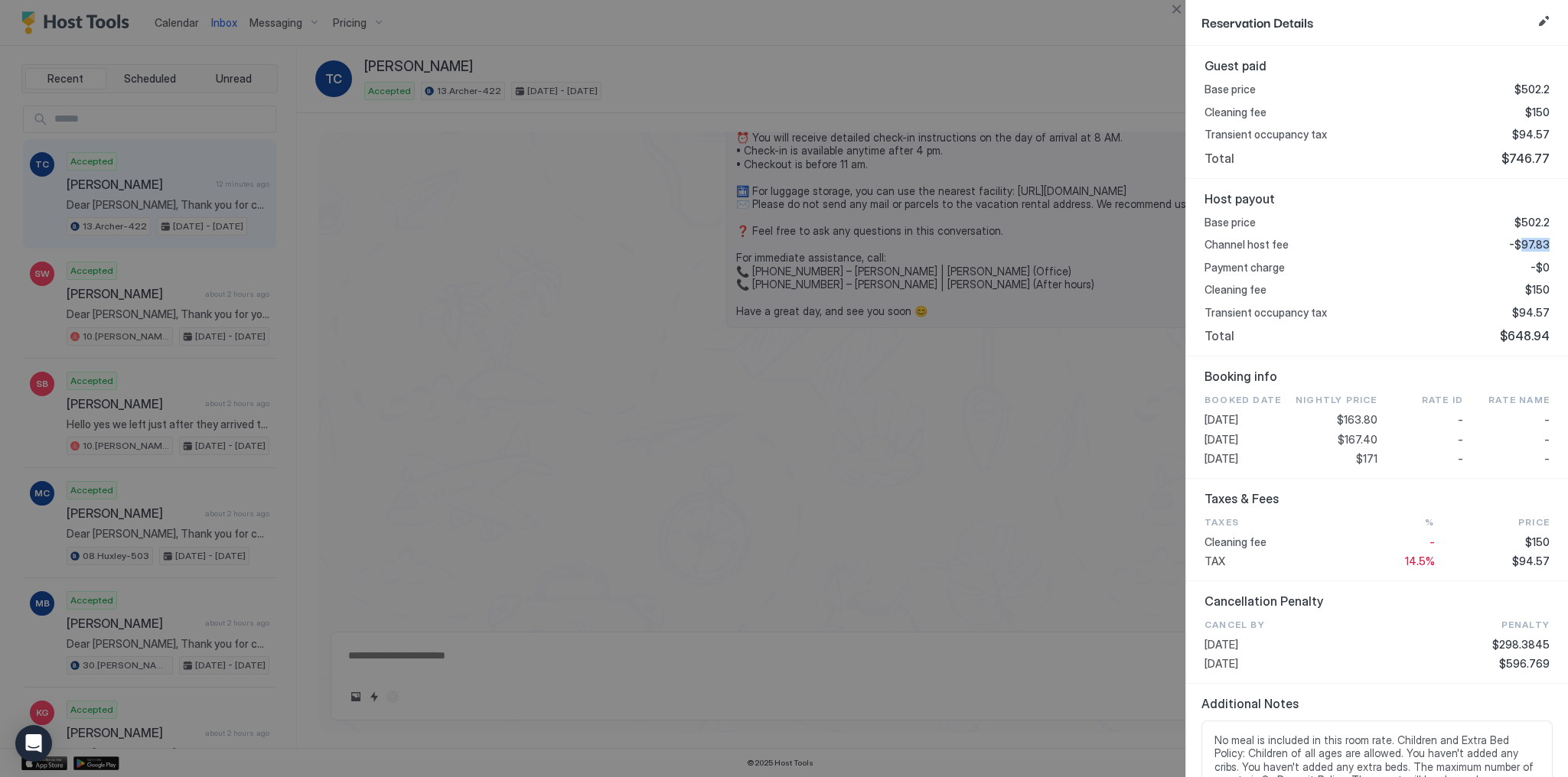
scroll to position [481, 0]
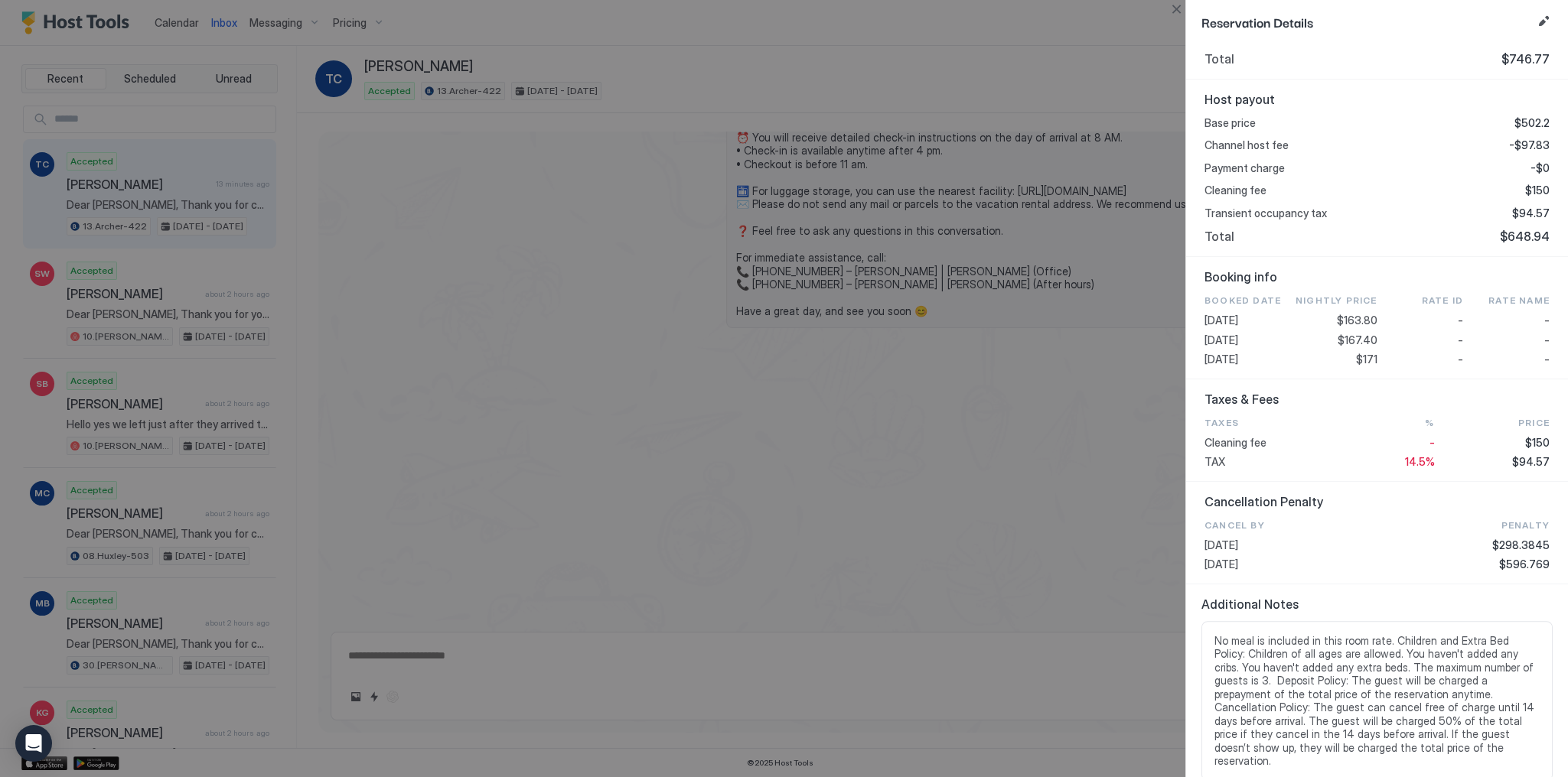
click at [1352, 336] on span "$167.40" at bounding box center [1358, 340] width 40 height 14
copy span "167.40"
click at [1527, 462] on span "$94.57" at bounding box center [1531, 462] width 37 height 14
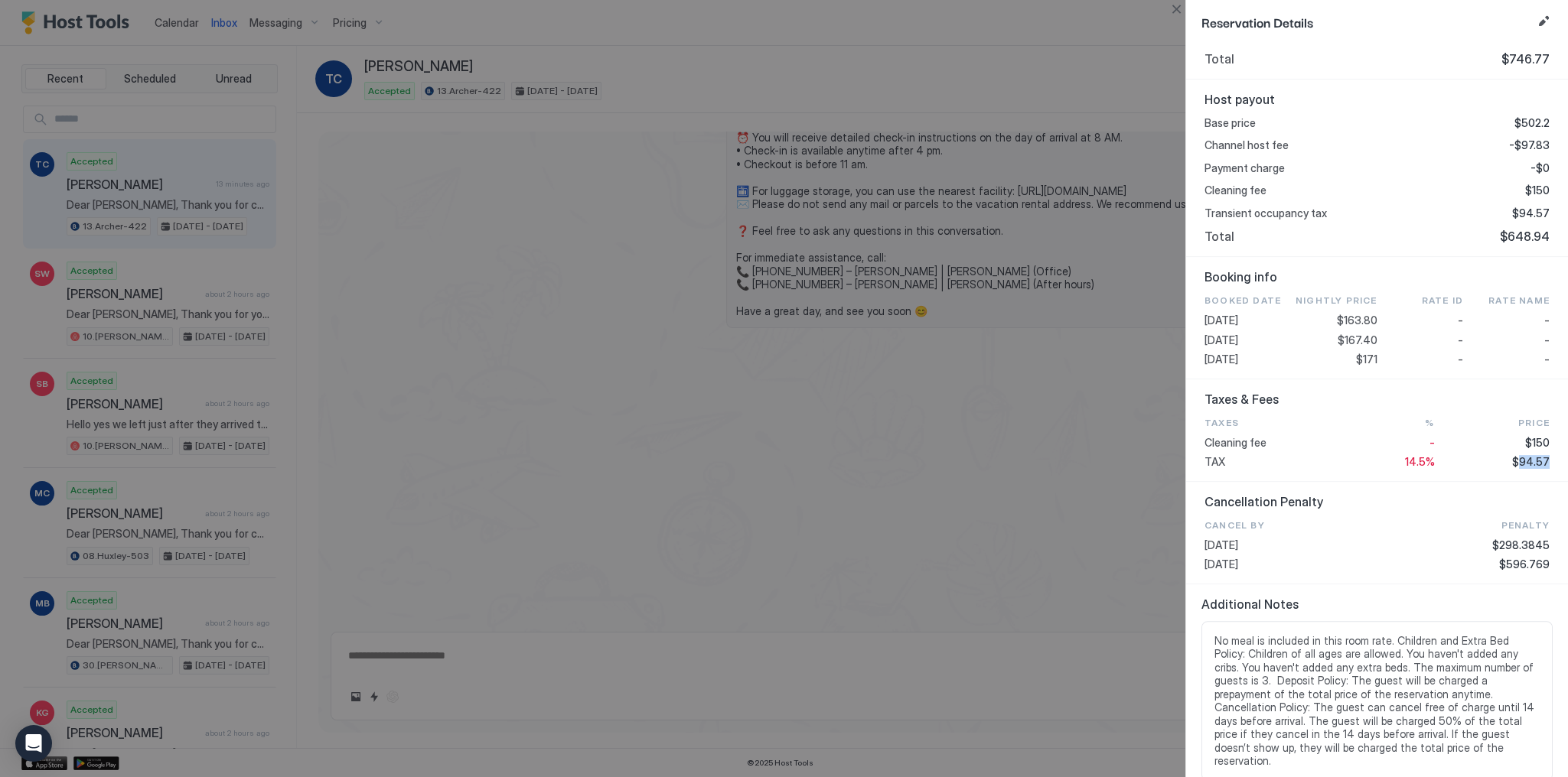
copy span "94.57"
click at [409, 89] on div at bounding box center [784, 388] width 1568 height 777
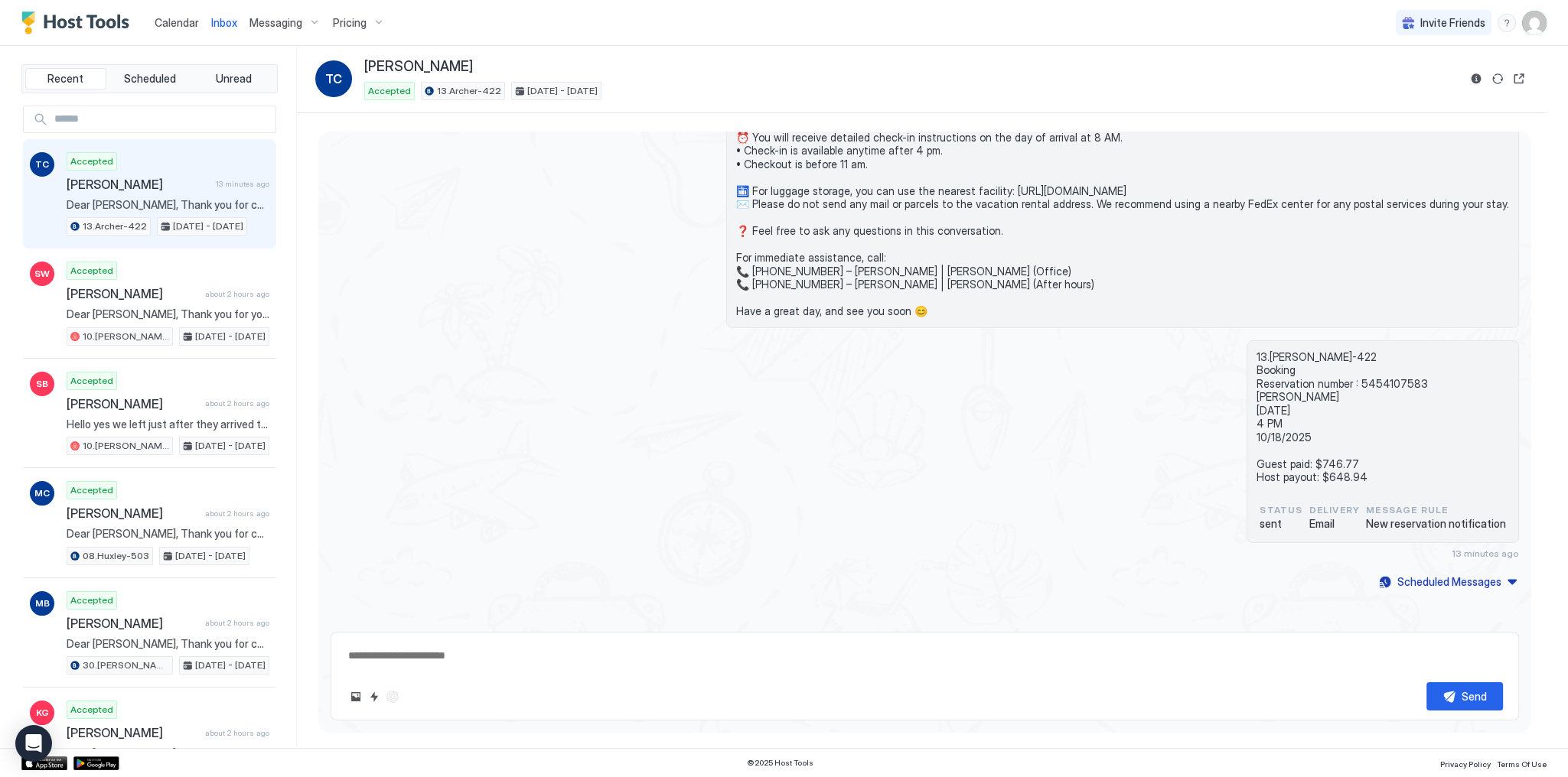
click at [185, 8] on div "Calendar" at bounding box center [177, 22] width 57 height 28
click at [184, 16] on span "Calendar" at bounding box center [177, 22] width 44 height 13
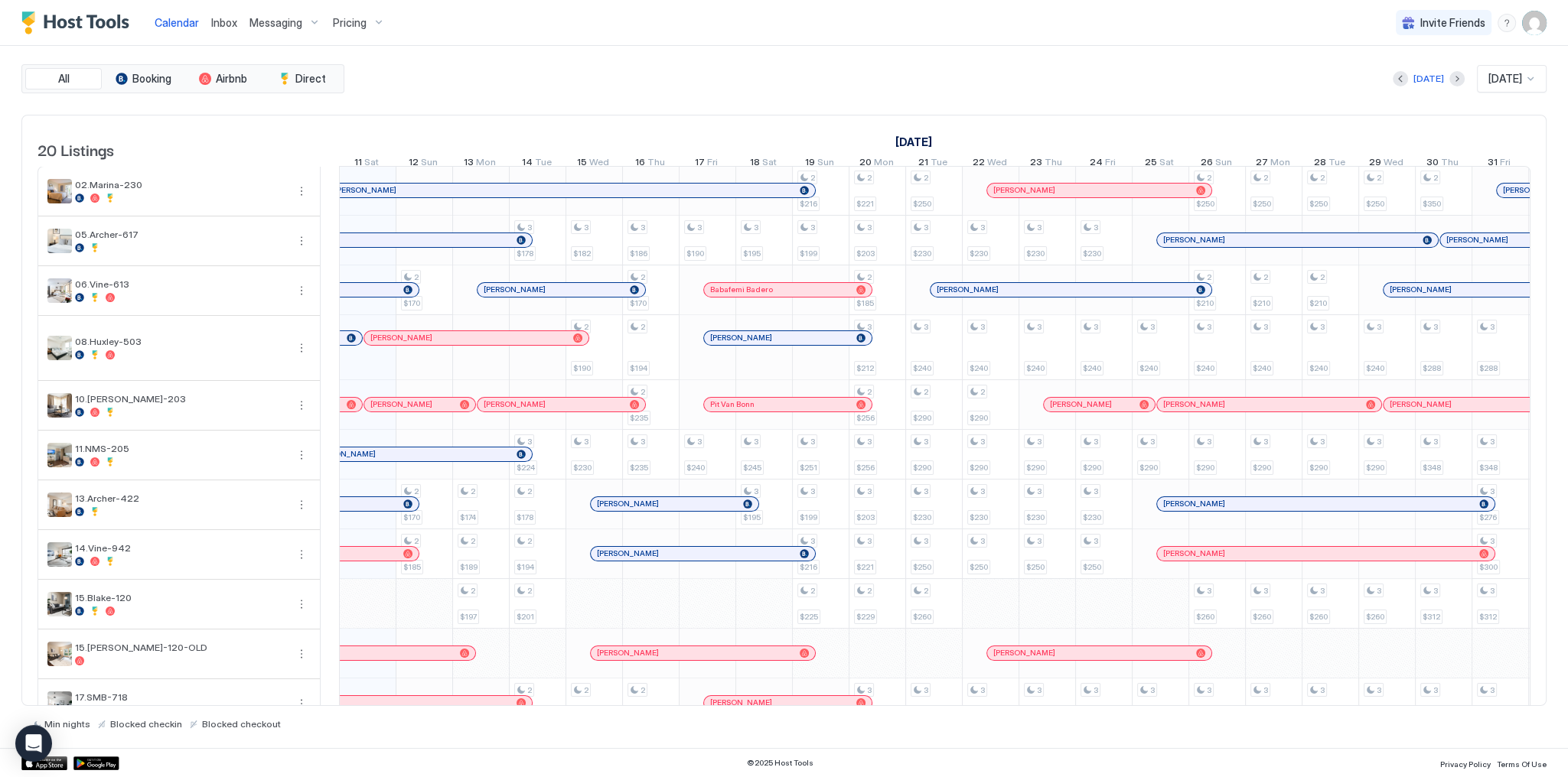
scroll to position [0, 850]
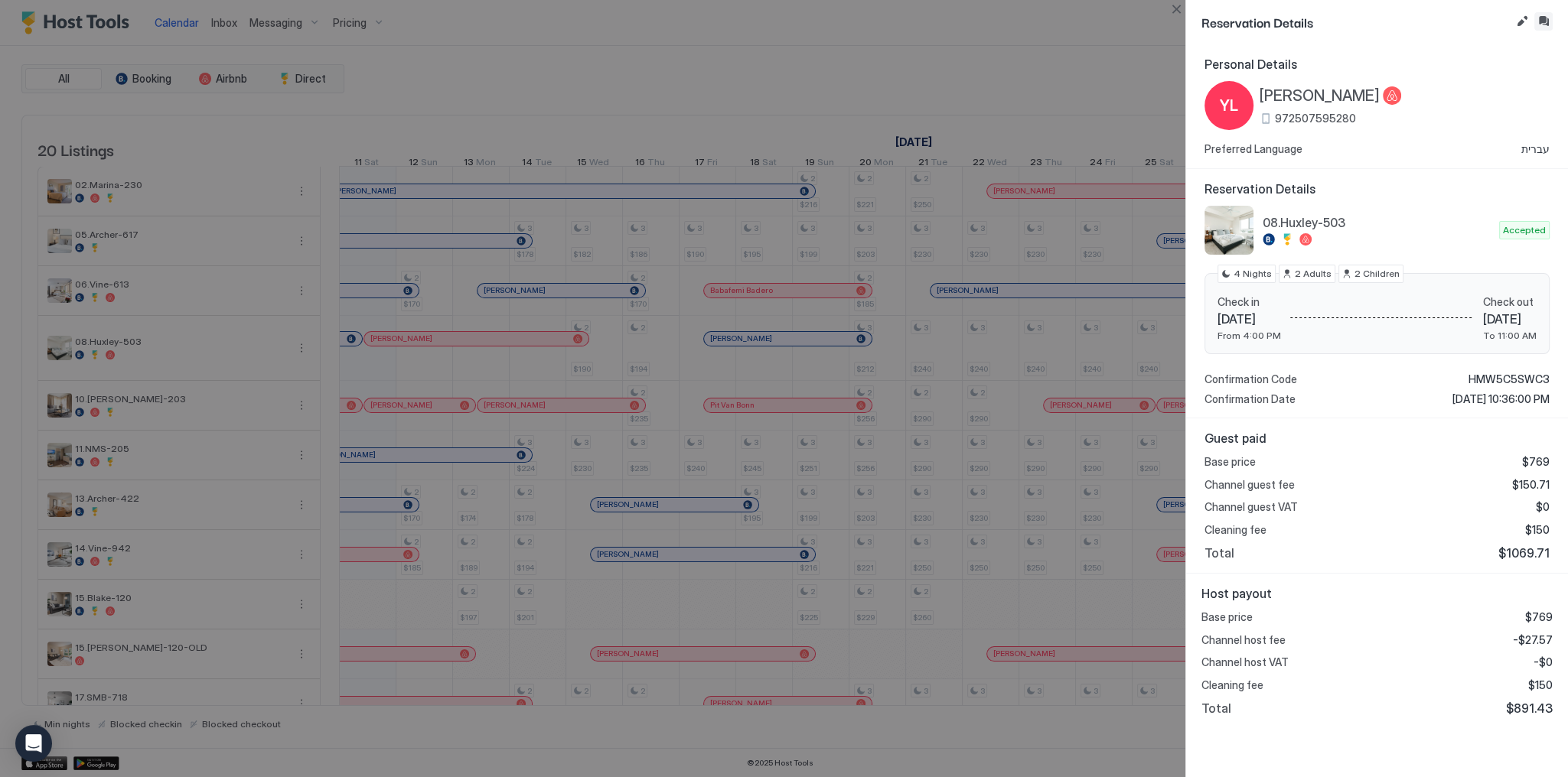
click at [1552, 24] on button "Inbox" at bounding box center [1544, 21] width 18 height 18
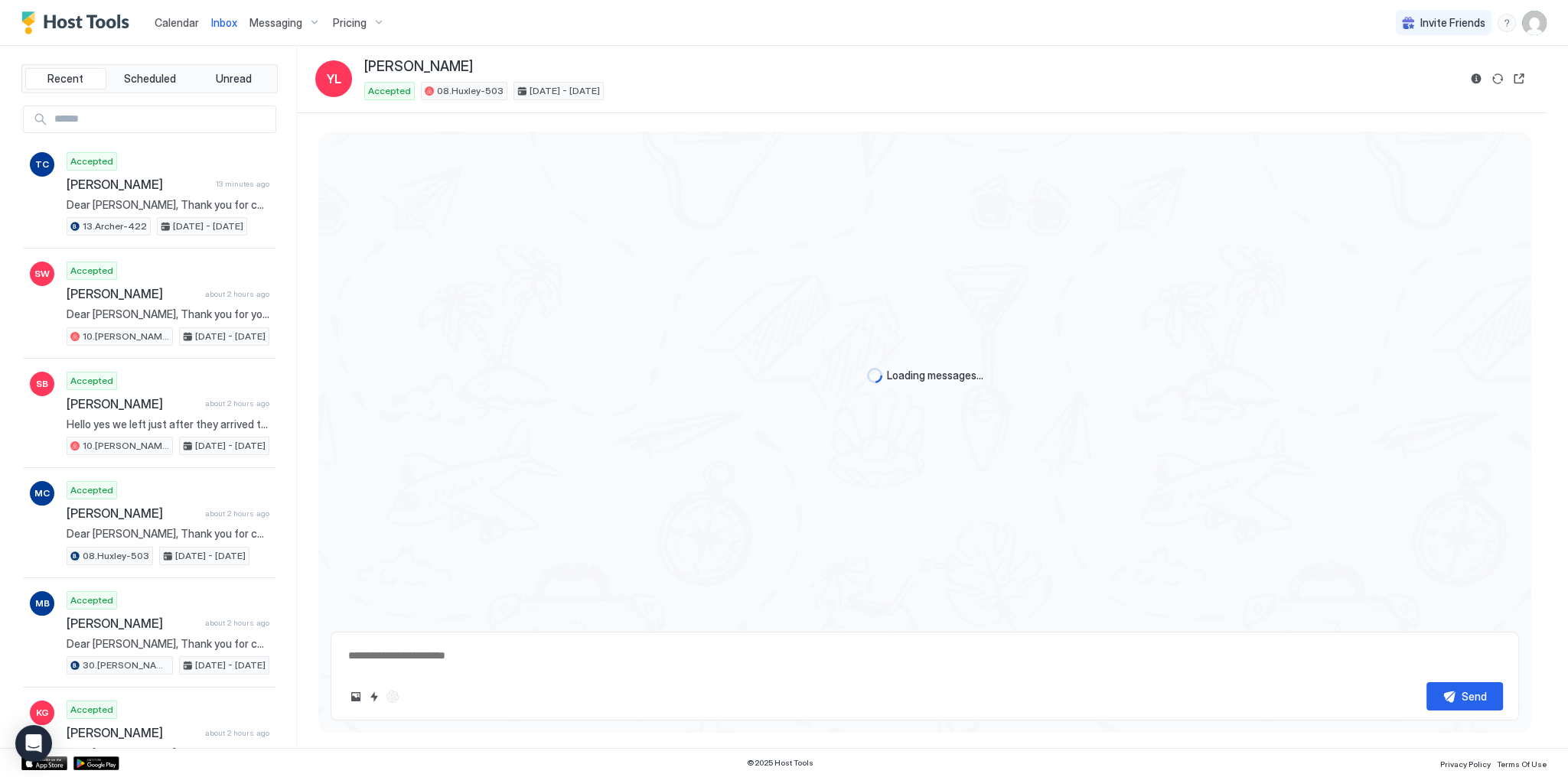
click at [617, 675] on div "Send" at bounding box center [924, 676] width 1188 height 89
click at [617, 665] on textarea at bounding box center [924, 655] width 1156 height 28
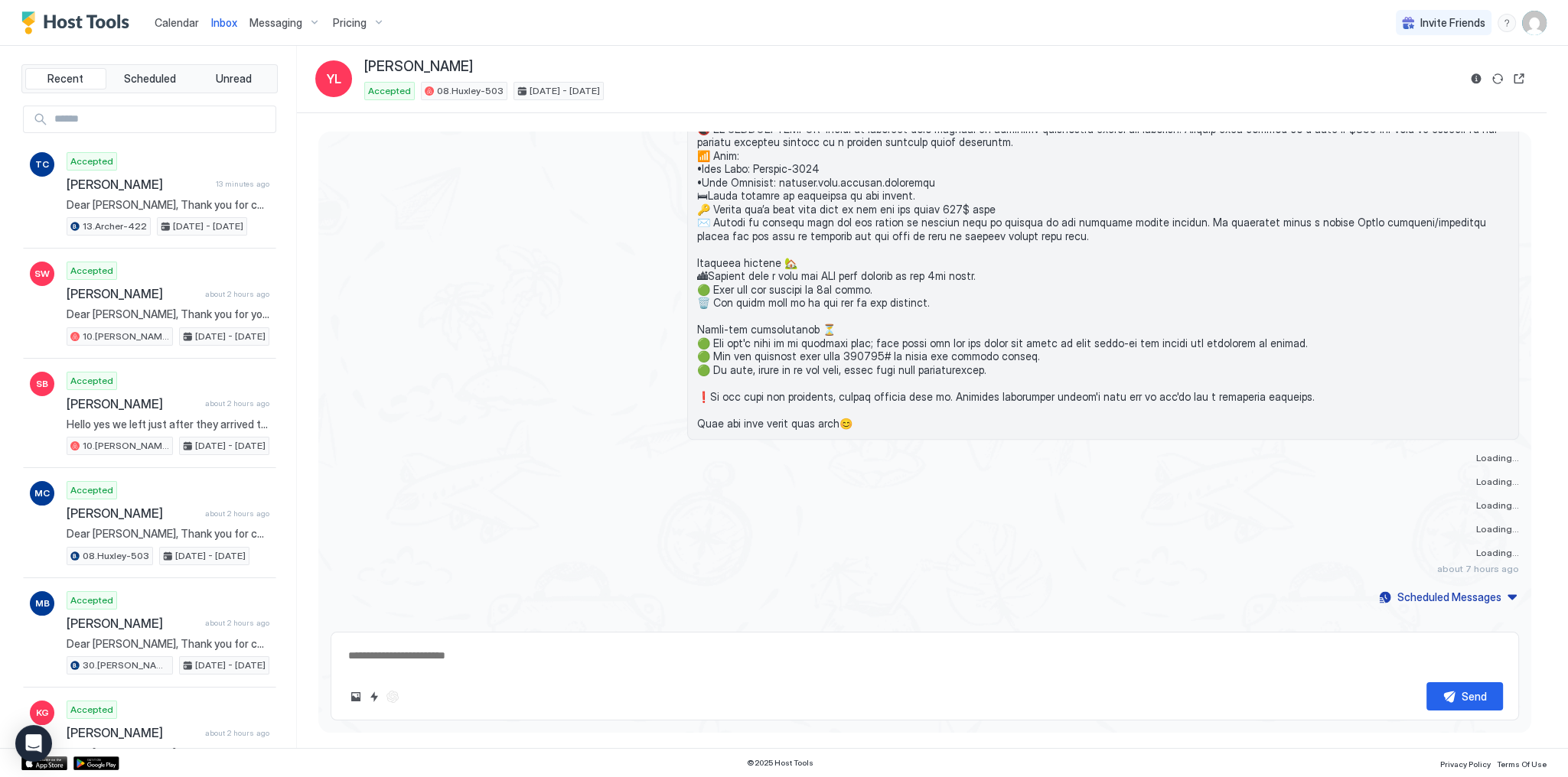
paste textarea "**********"
type textarea "*"
type textarea "**********"
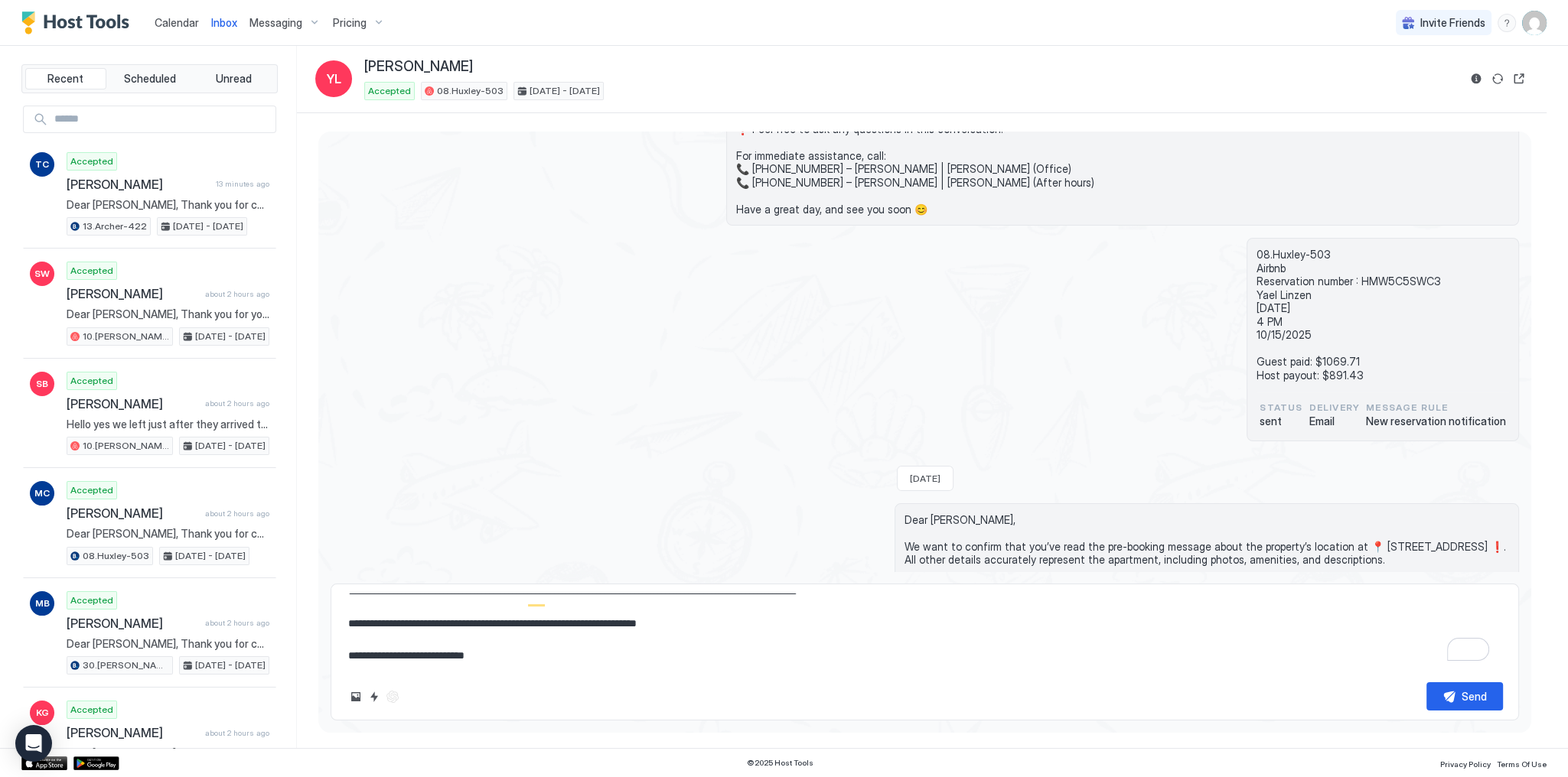
scroll to position [73, 0]
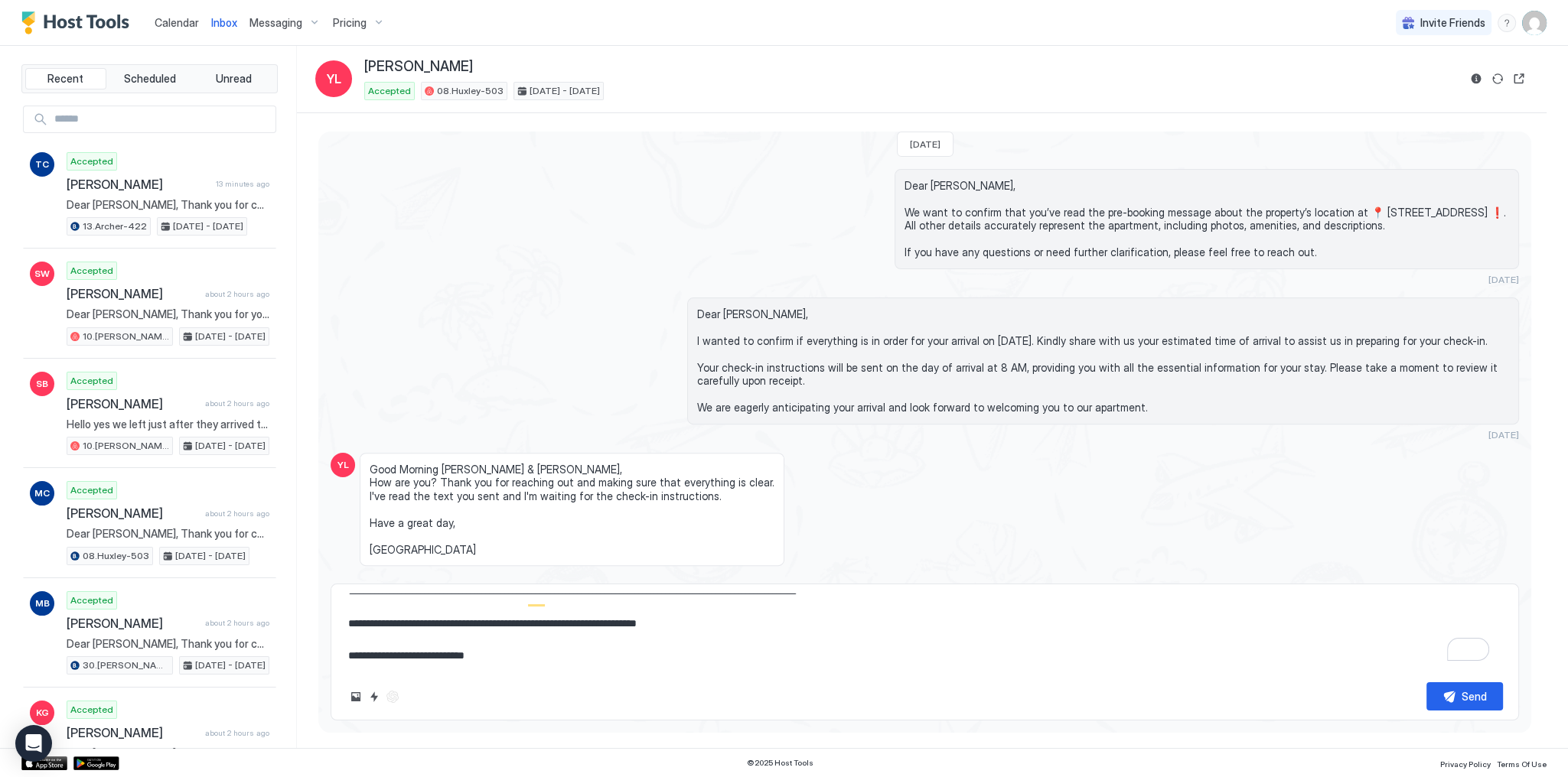
type textarea "*"
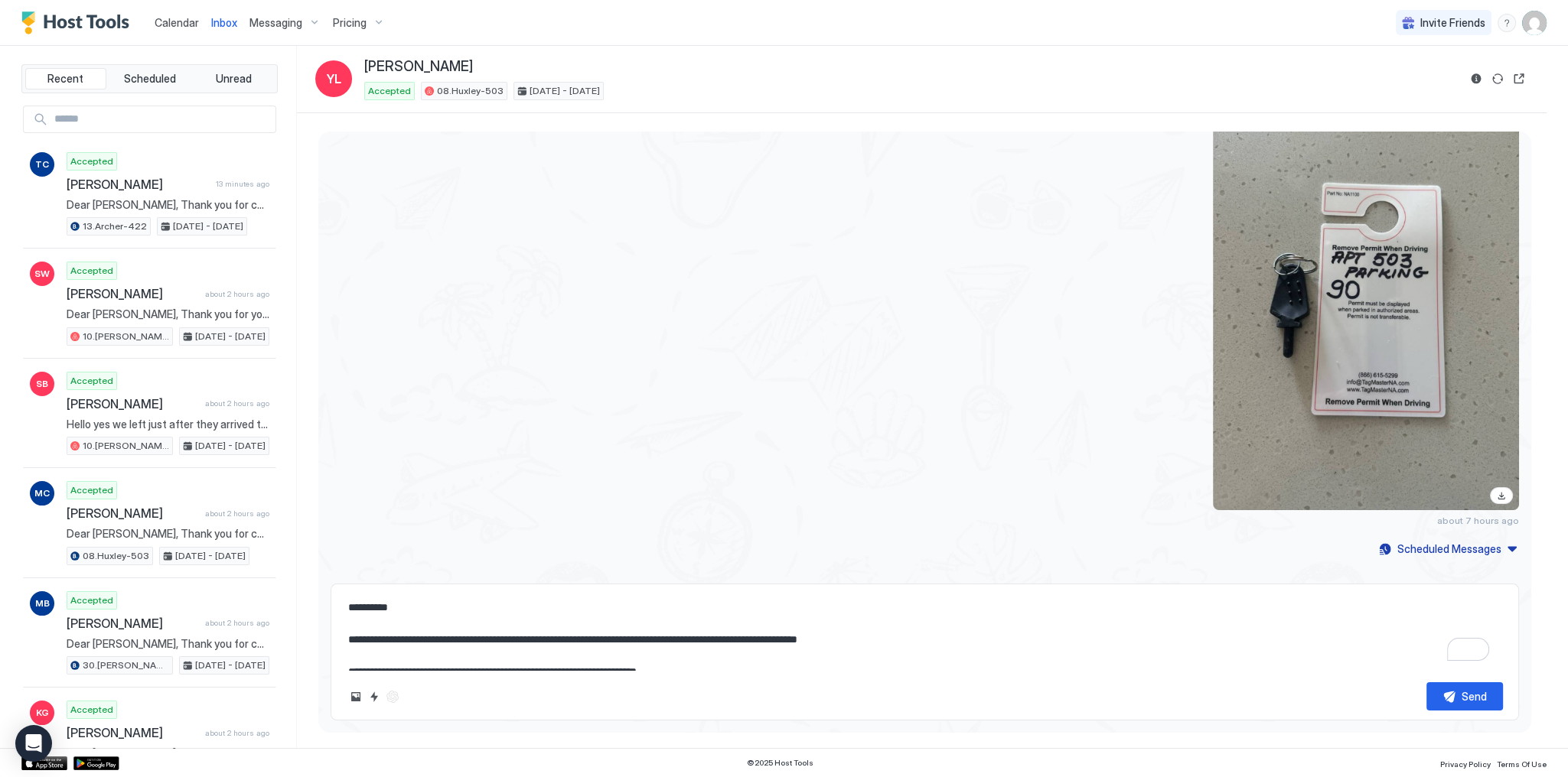
scroll to position [0, 0]
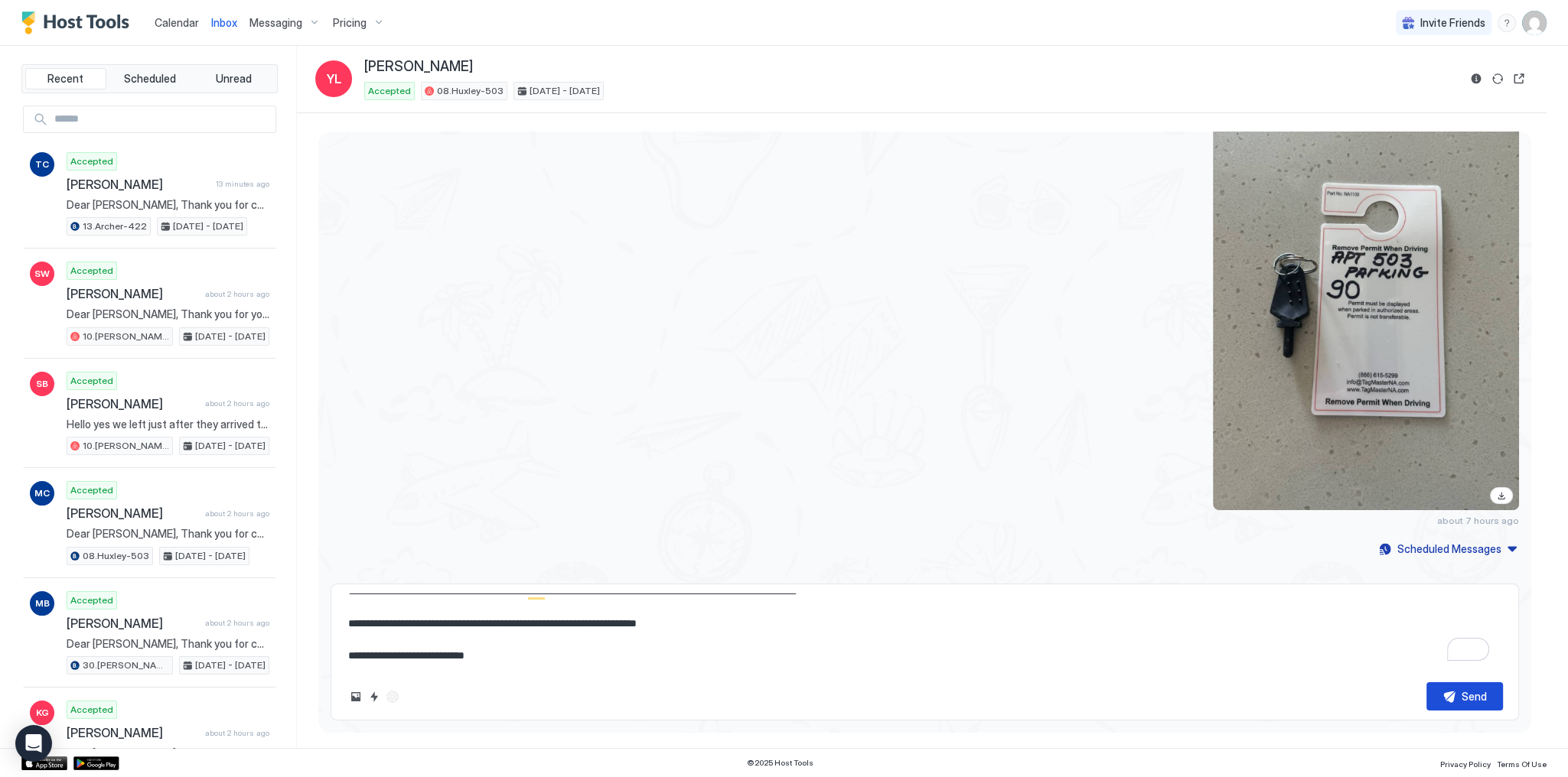
type textarea "**********"
click at [1478, 694] on div "Send" at bounding box center [1474, 696] width 25 height 16
type textarea "*"
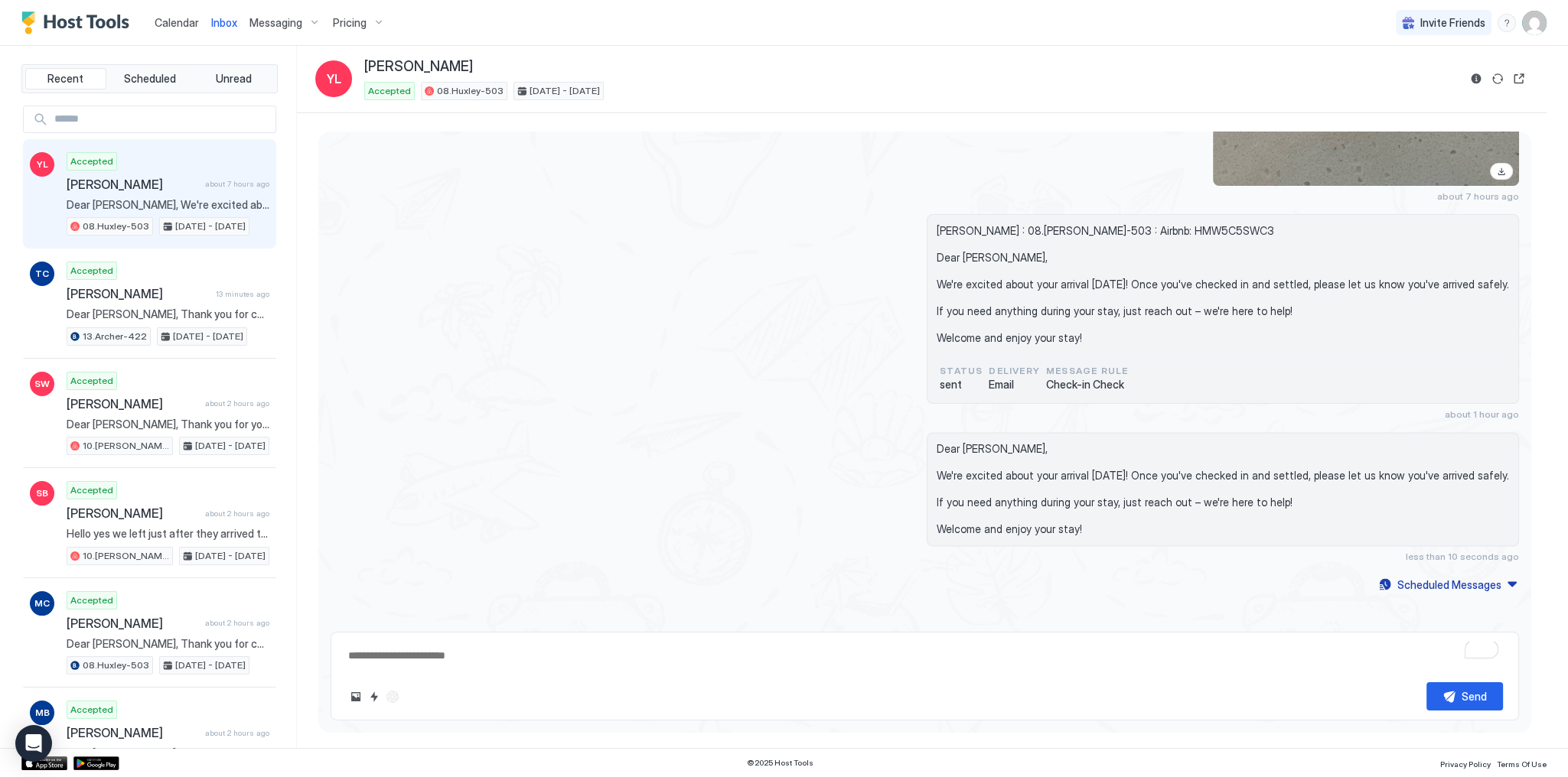
click at [185, 16] on span "Calendar" at bounding box center [177, 22] width 44 height 13
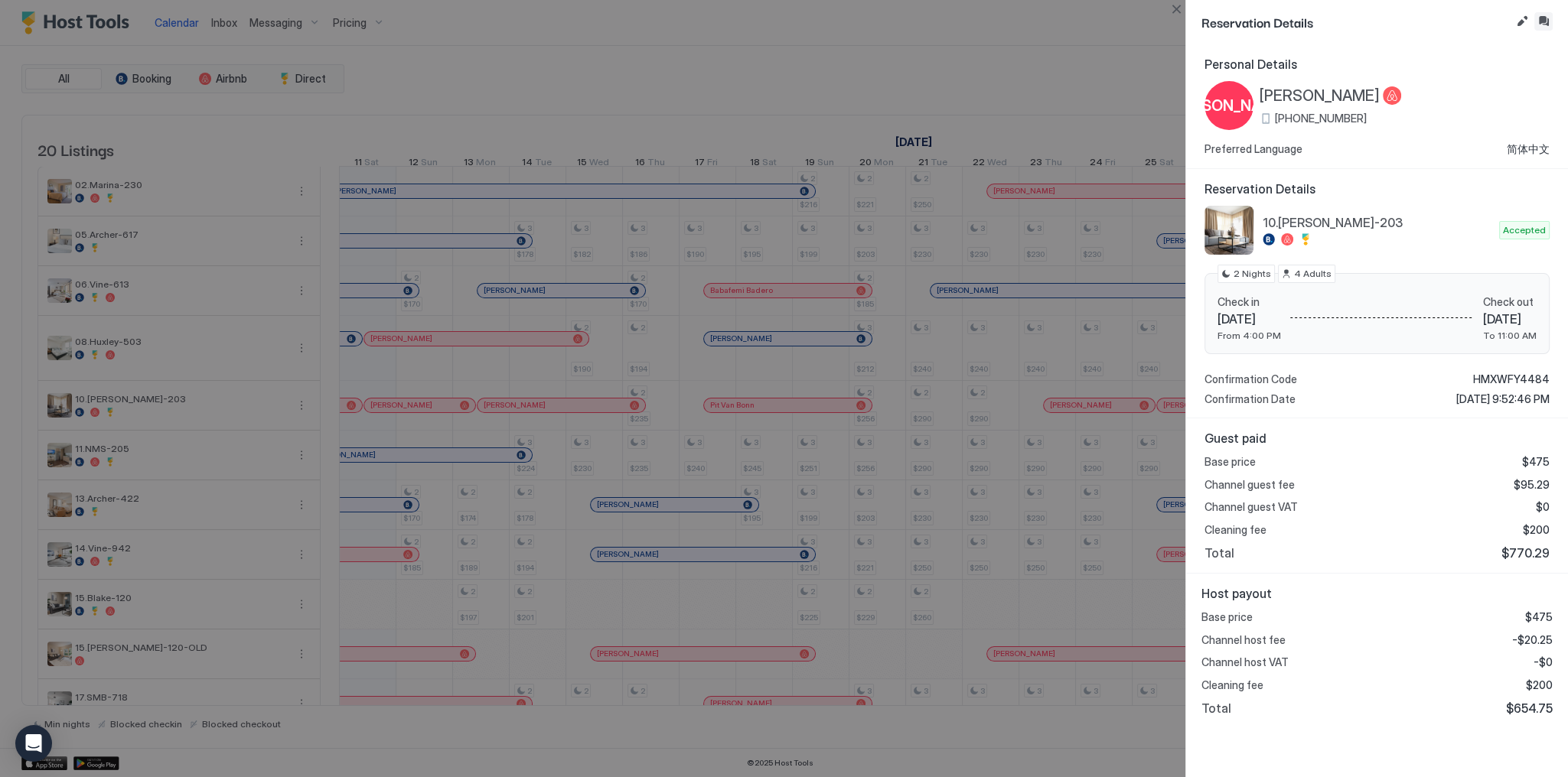
click at [1539, 22] on button "Inbox" at bounding box center [1544, 21] width 18 height 18
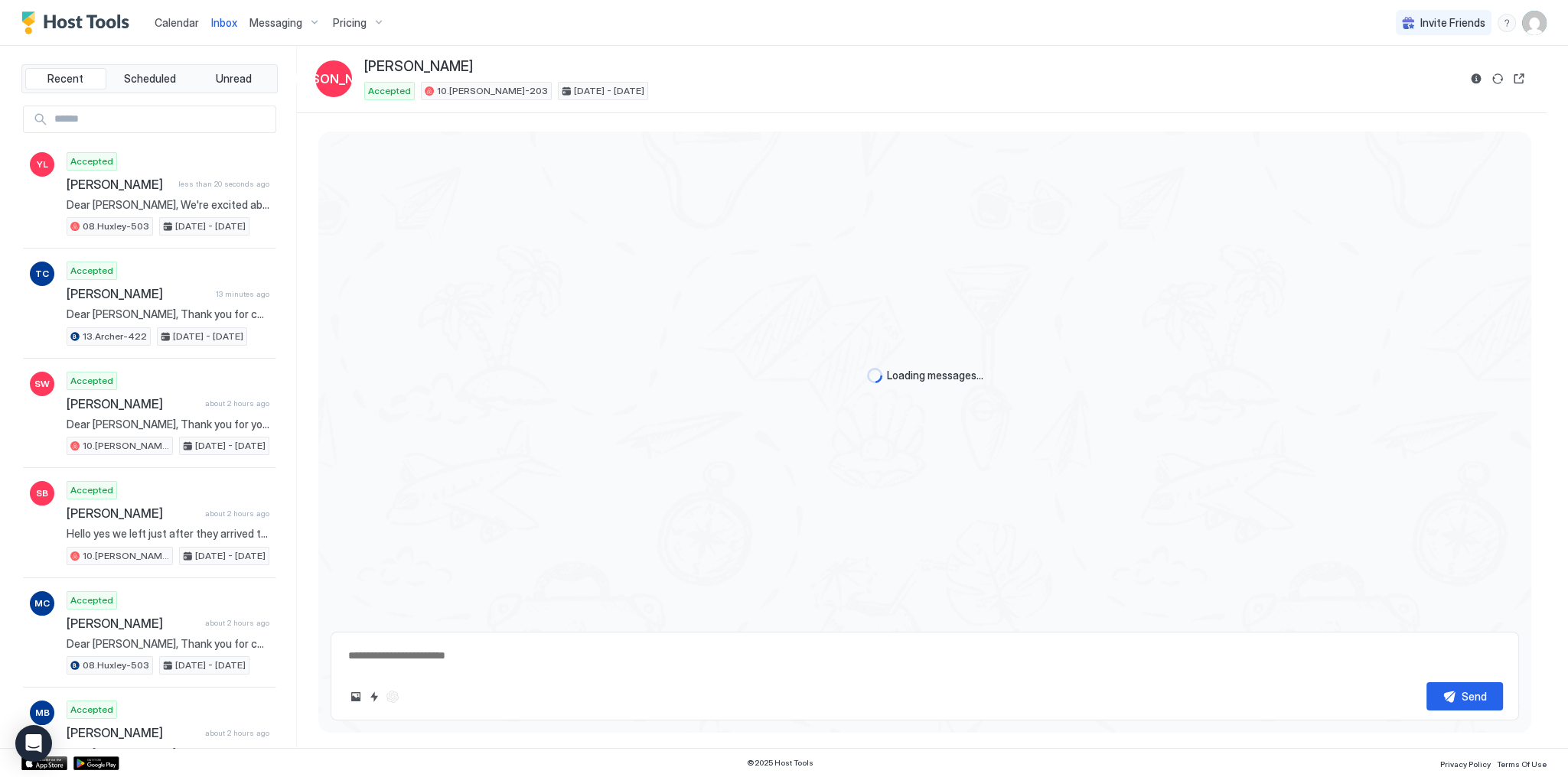
click at [738, 649] on textarea at bounding box center [924, 655] width 1156 height 28
paste textarea "**********"
type textarea "*"
type textarea "**********"
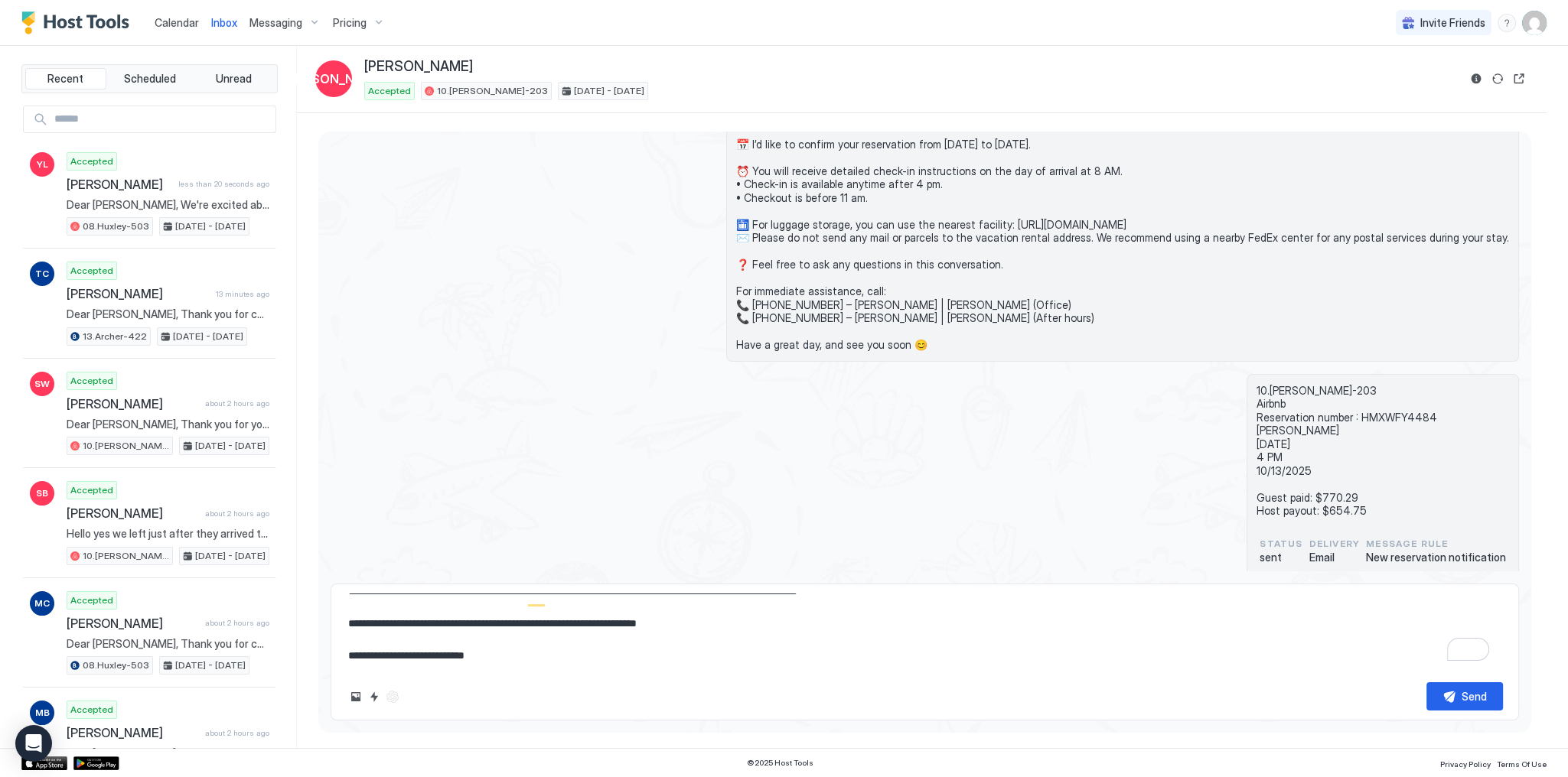
type textarea "*"
type textarea "**********"
click at [1448, 693] on button "Send" at bounding box center [1465, 696] width 77 height 28
click at [1041, 466] on div "10.Shelton-203 Airbnb Reservation number : HMXWFY4484 奕菲 罗 10/11/2025 4 PM 10/1…" at bounding box center [924, 483] width 1188 height 219
type textarea "*"
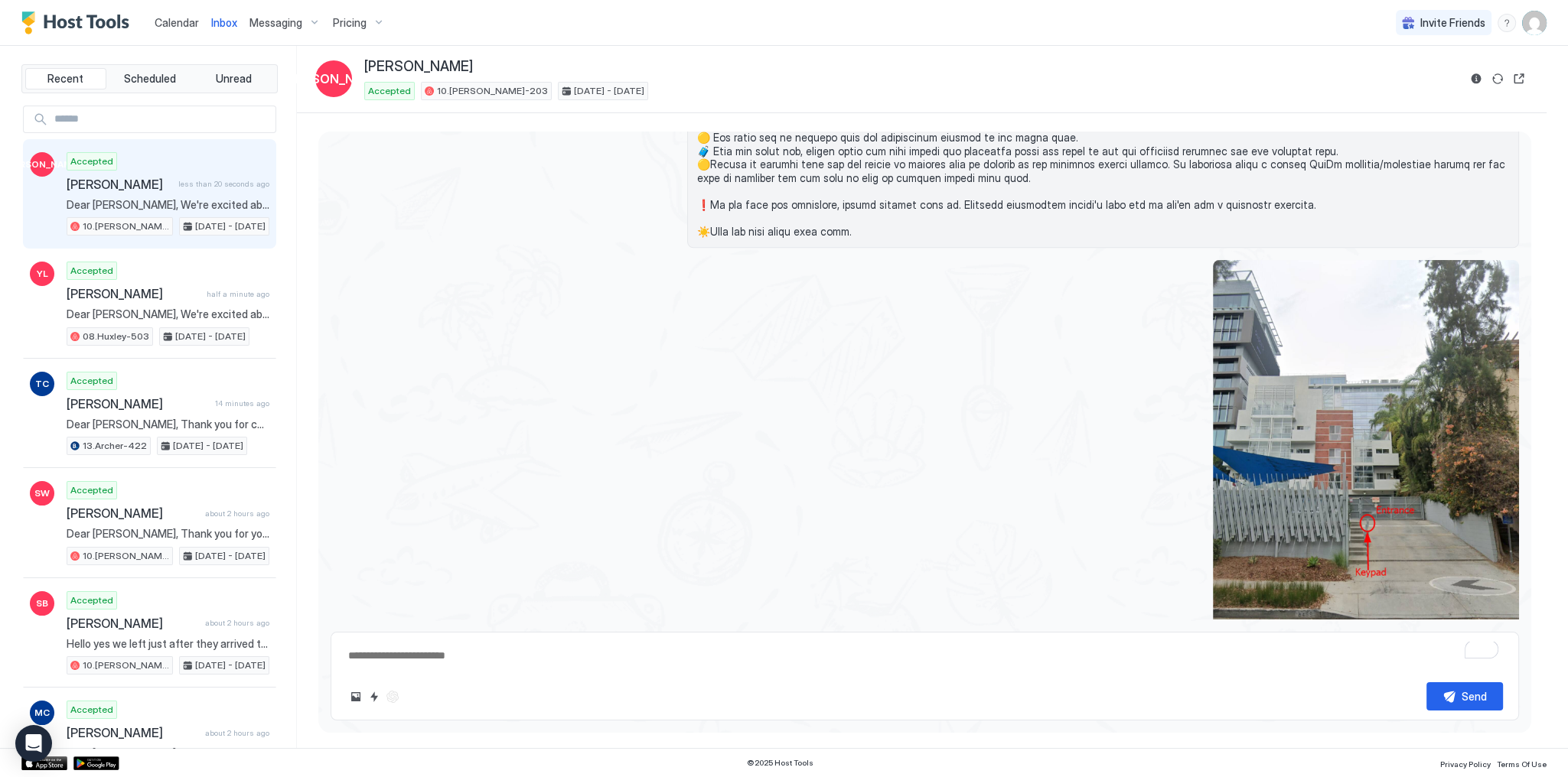
click at [182, 21] on span "Calendar" at bounding box center [177, 22] width 44 height 13
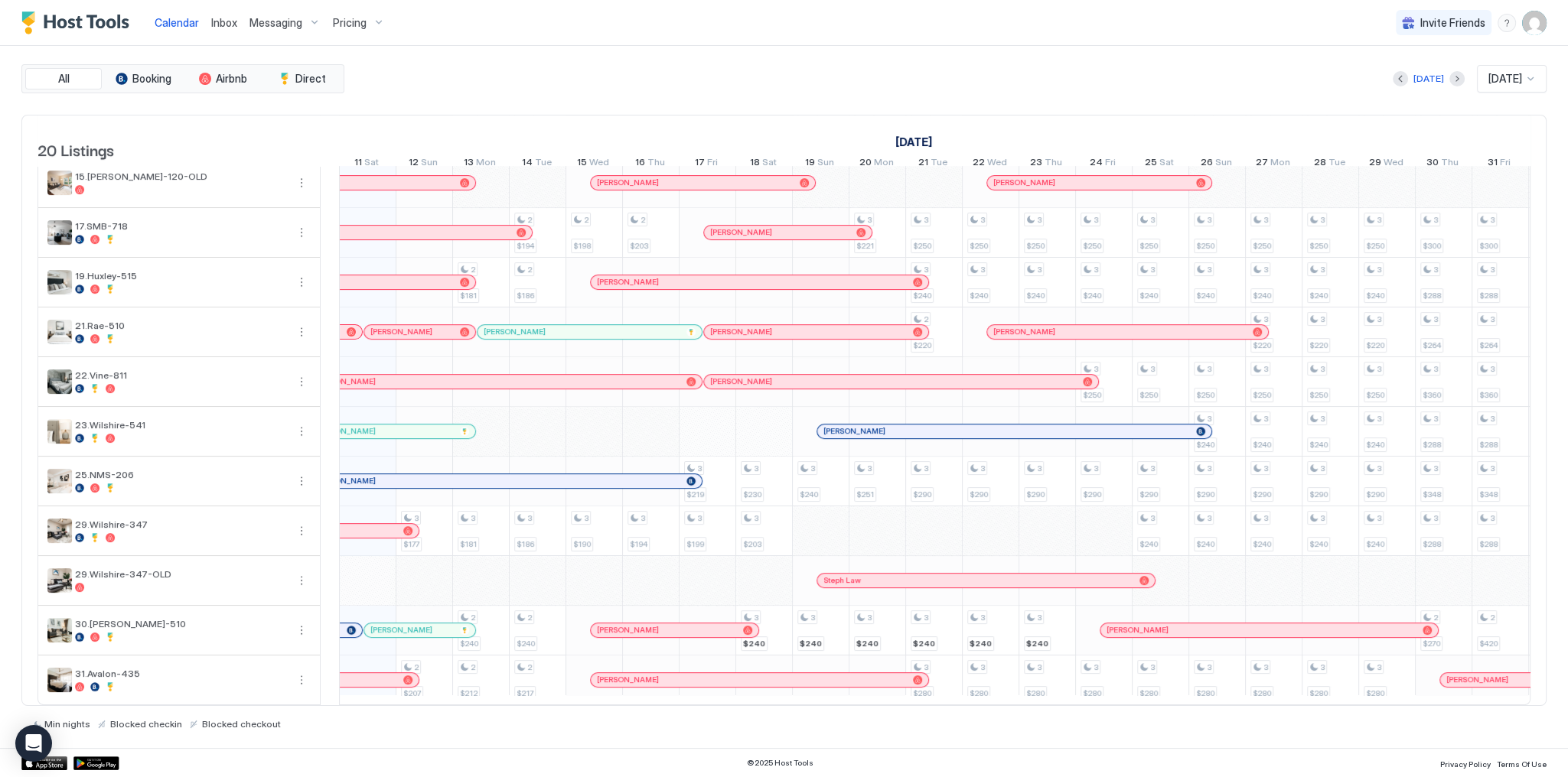
click at [432, 327] on span "[PERSON_NAME]" at bounding box center [401, 331] width 62 height 10
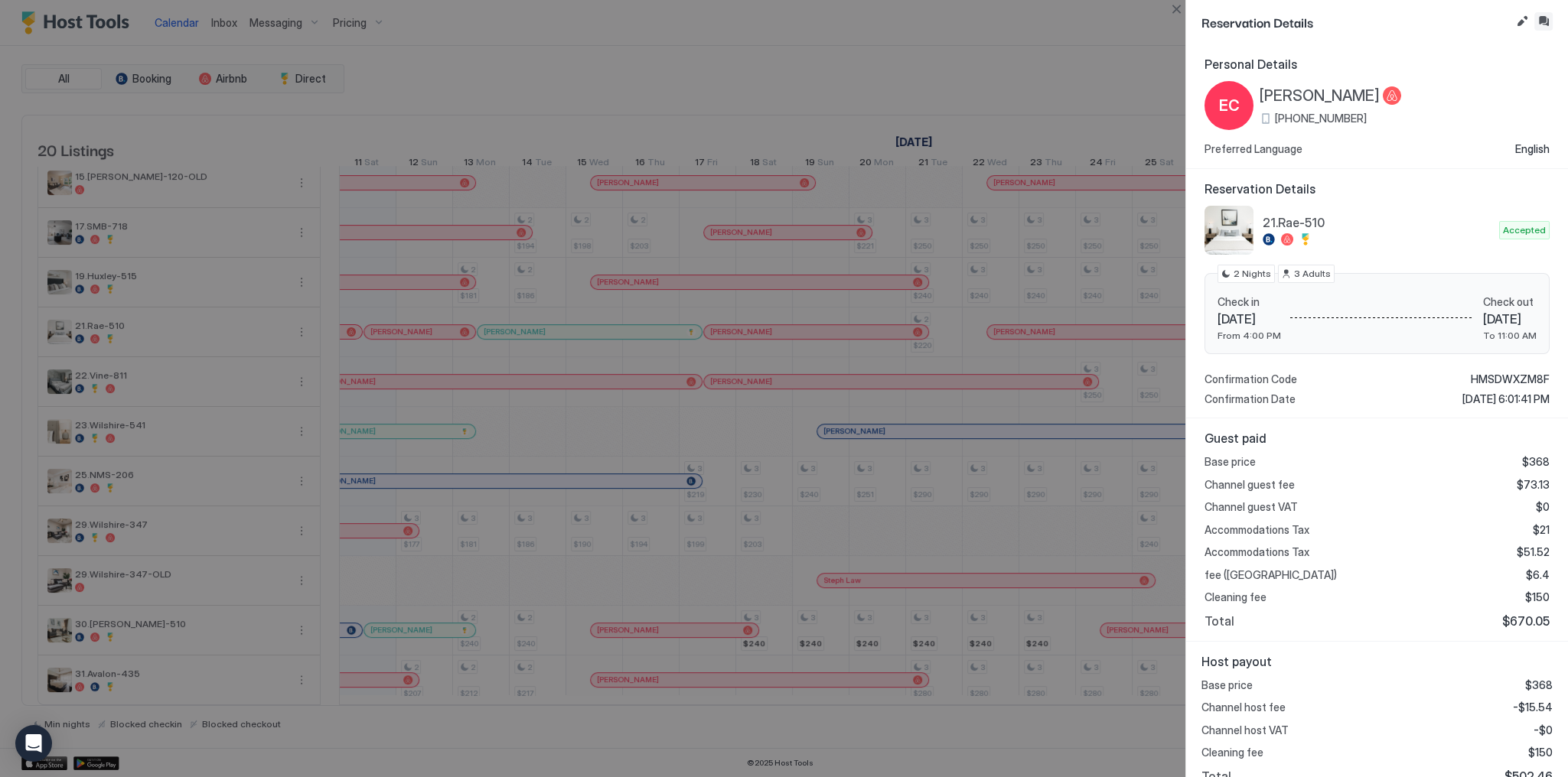
click at [1544, 19] on button "Inbox" at bounding box center [1544, 21] width 18 height 18
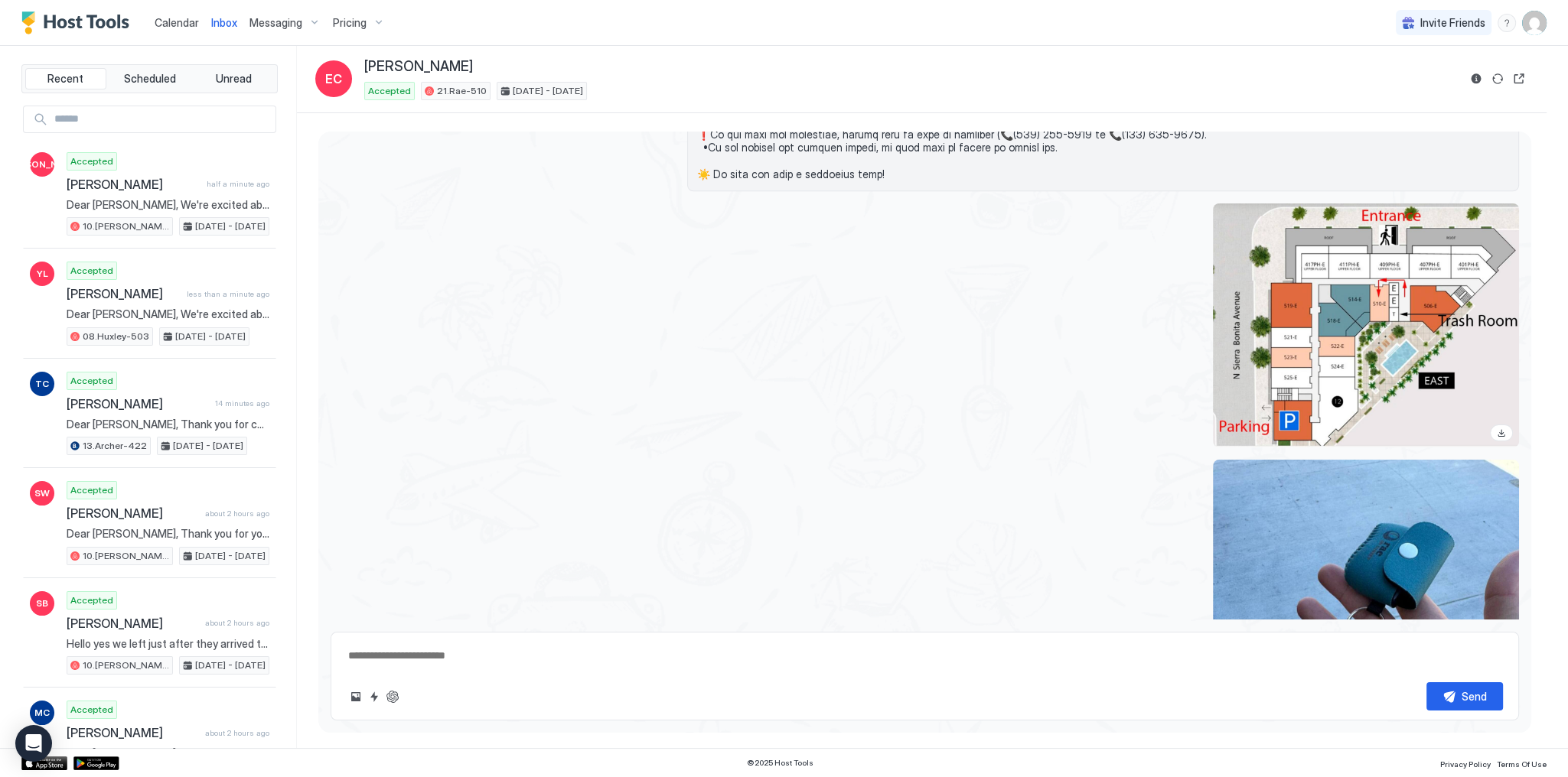
click at [598, 655] on textarea at bounding box center [924, 655] width 1156 height 28
paste textarea "**********"
type textarea "*"
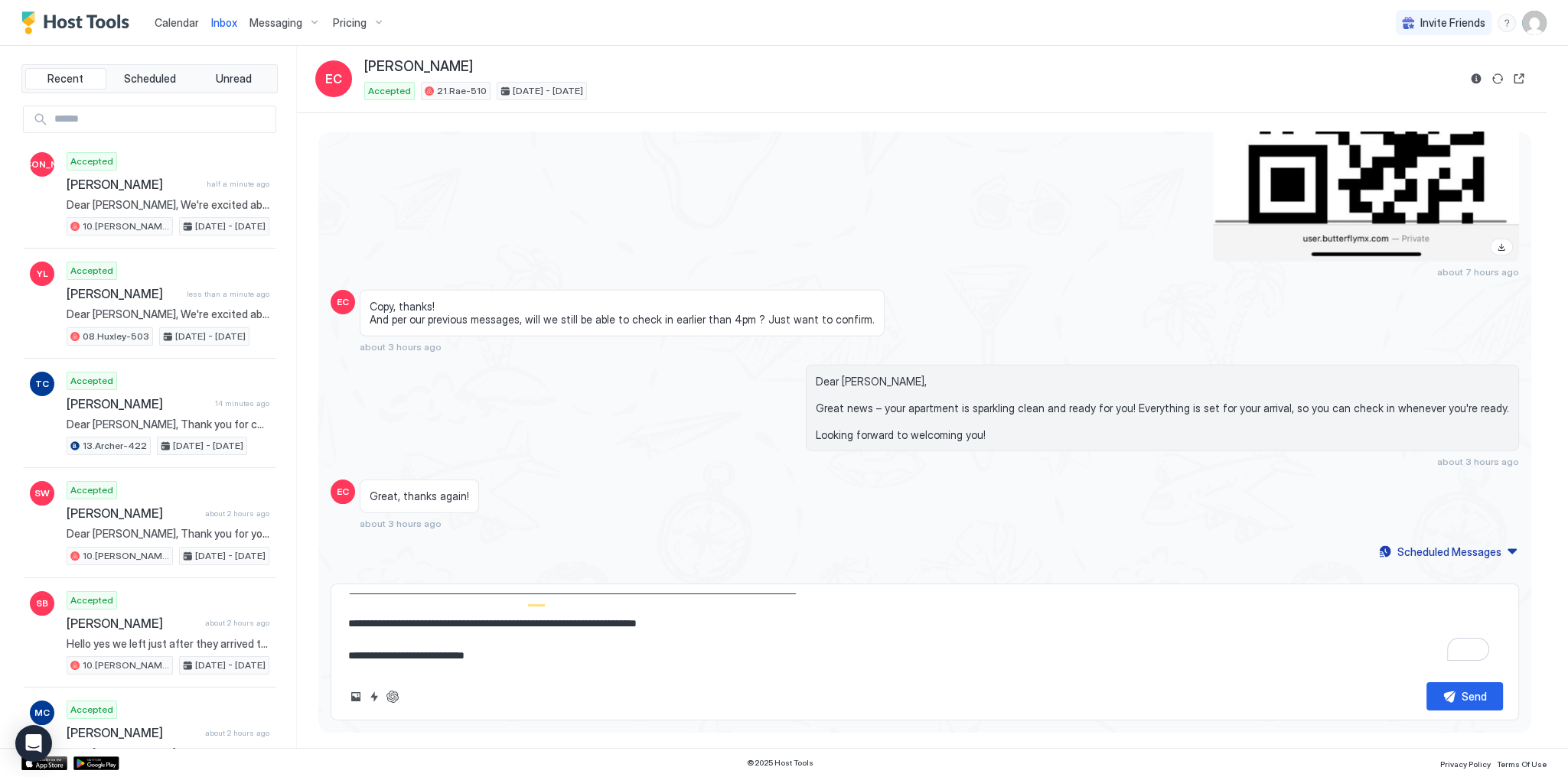
click at [791, 599] on textarea "**********" at bounding box center [924, 632] width 1156 height 76
paste textarea "To enrich screen reader interactions, please activate Accessibility in Grammarl…"
type textarea "**********"
click at [1467, 692] on div "Send" at bounding box center [1474, 696] width 25 height 16
click at [996, 395] on span "Dear Esmeralda, Great news – your apartment is sparkling clean and ready for yo…" at bounding box center [1162, 408] width 693 height 67
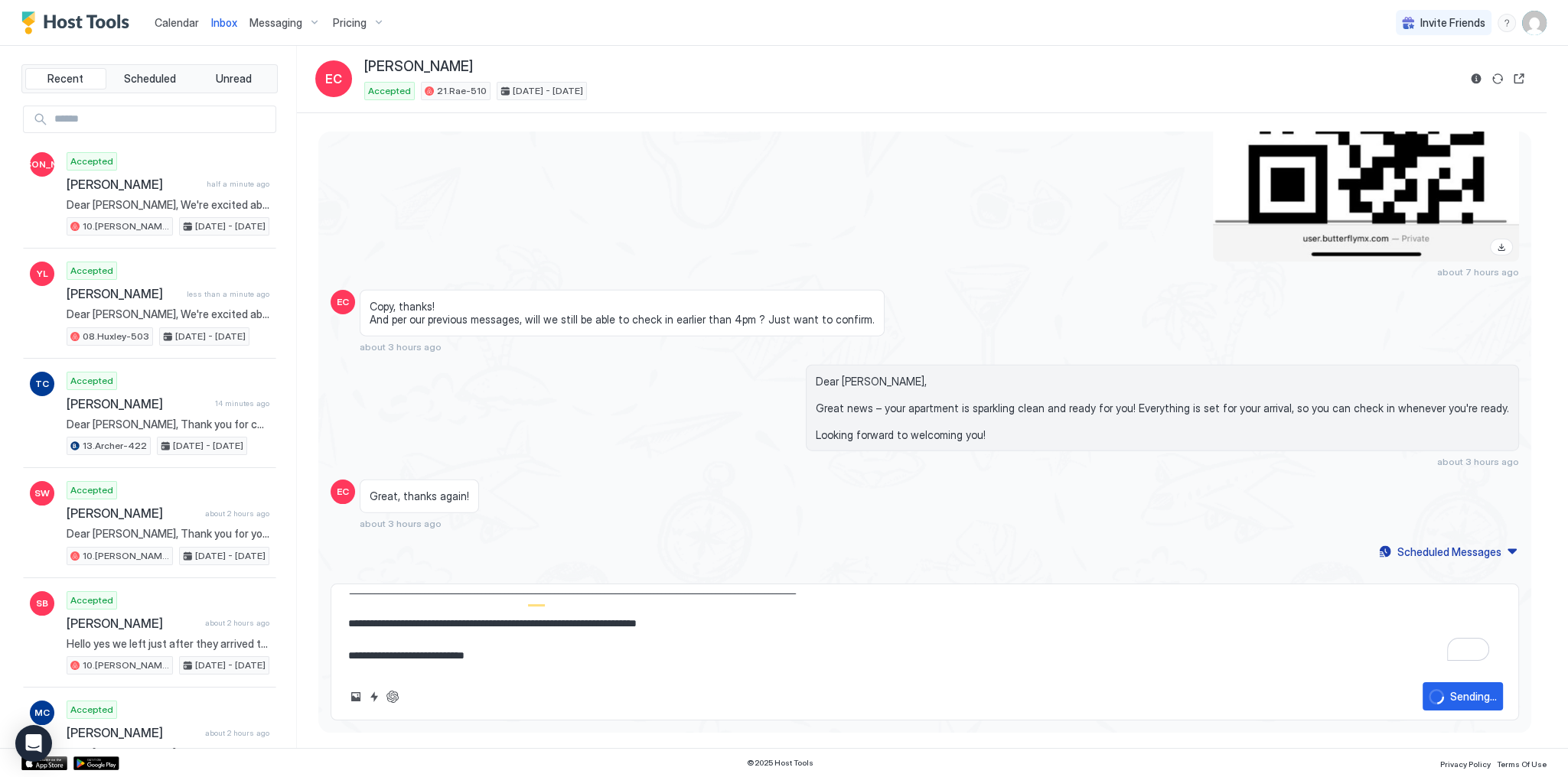
type textarea "*"
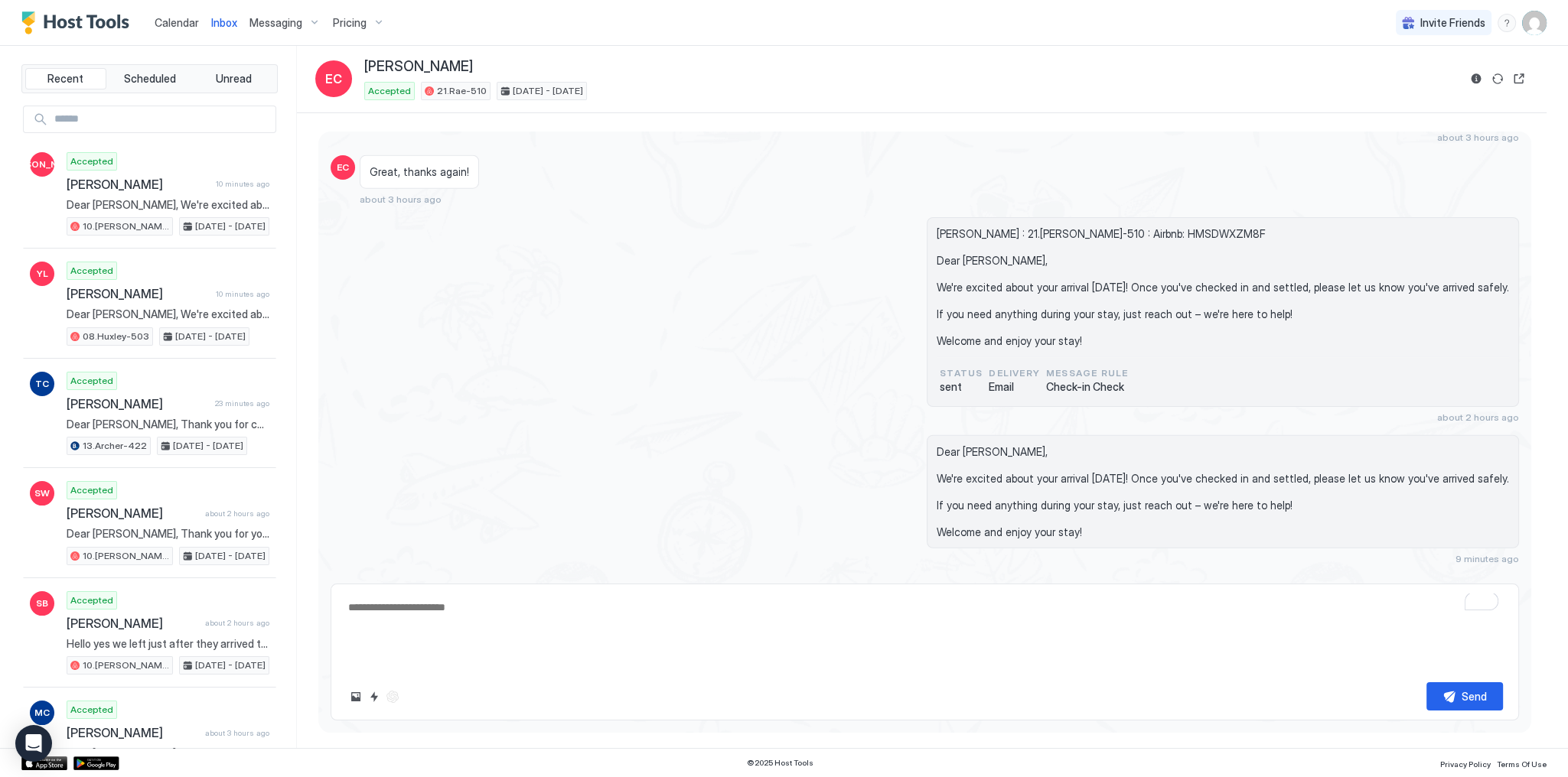
type textarea "*"
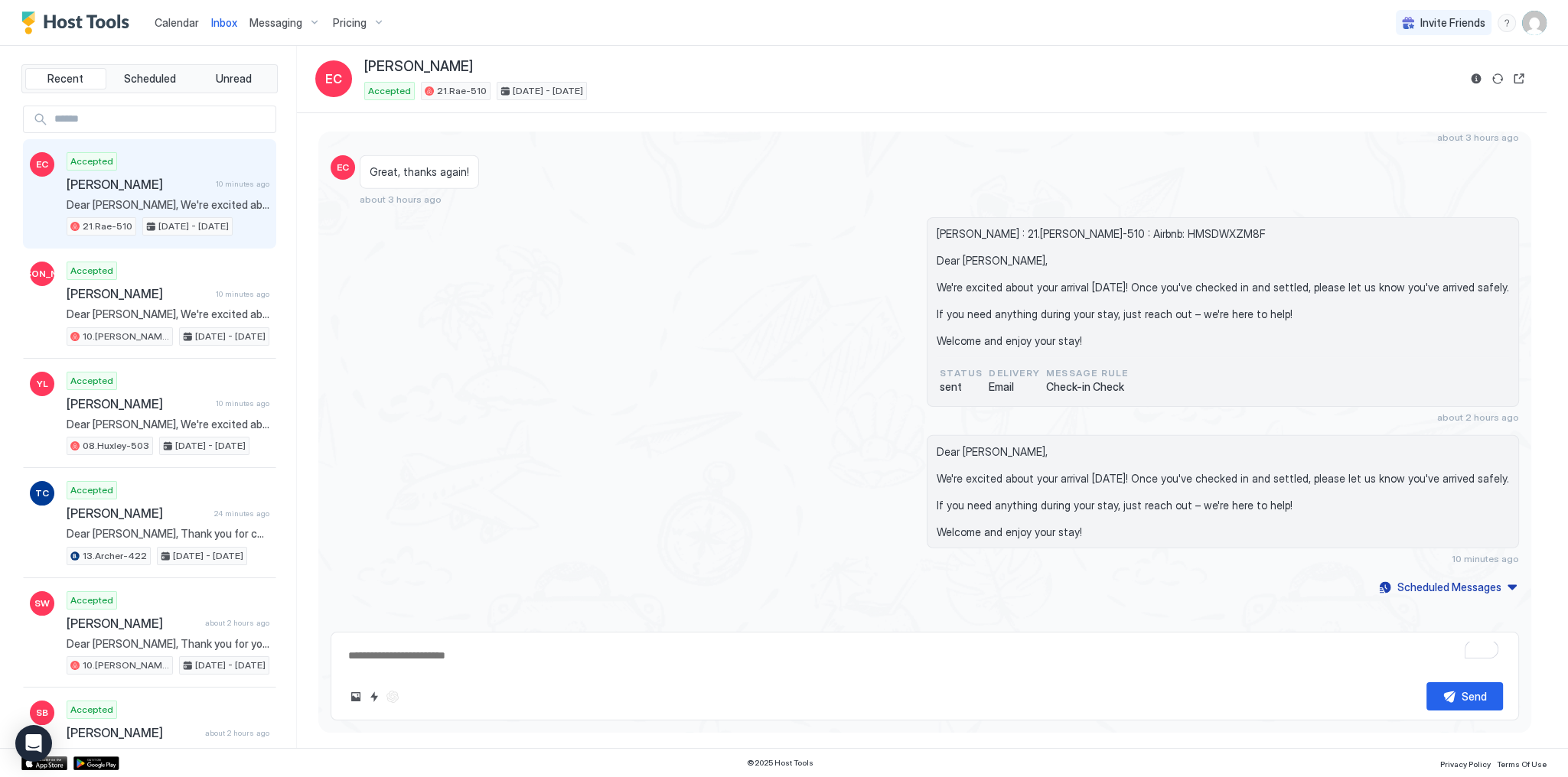
click at [661, 223] on div "Esmeralda Camargo : 21.Rae-510 : Airbnb: HMSDWXZM8F Dear Esmeralda, We're excit…" at bounding box center [924, 320] width 1188 height 206
click at [196, 13] on div "Calendar" at bounding box center [177, 22] width 57 height 28
click at [191, 16] on span "Calendar" at bounding box center [177, 22] width 44 height 13
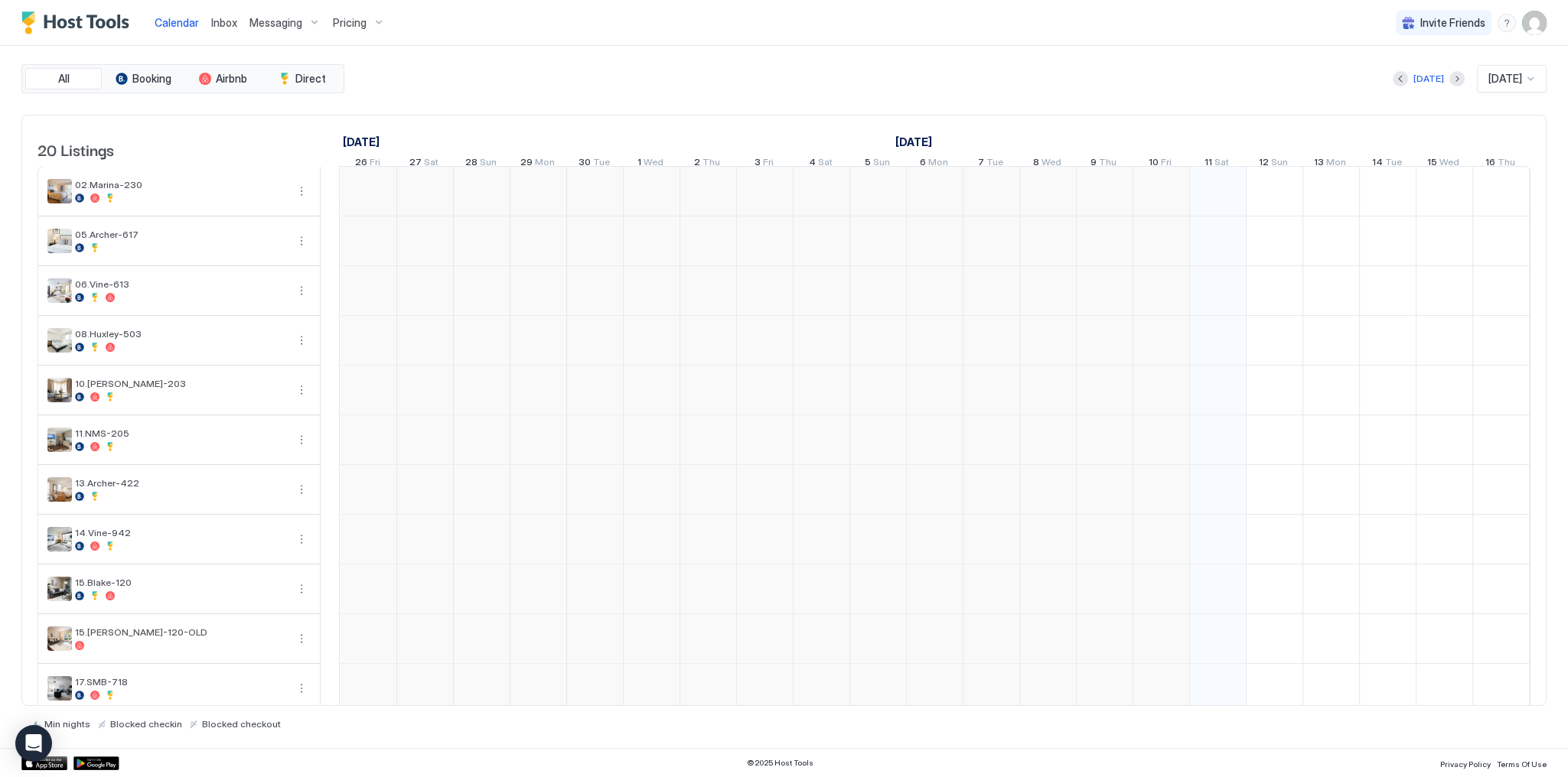
click at [191, 16] on span "Calendar" at bounding box center [177, 22] width 44 height 13
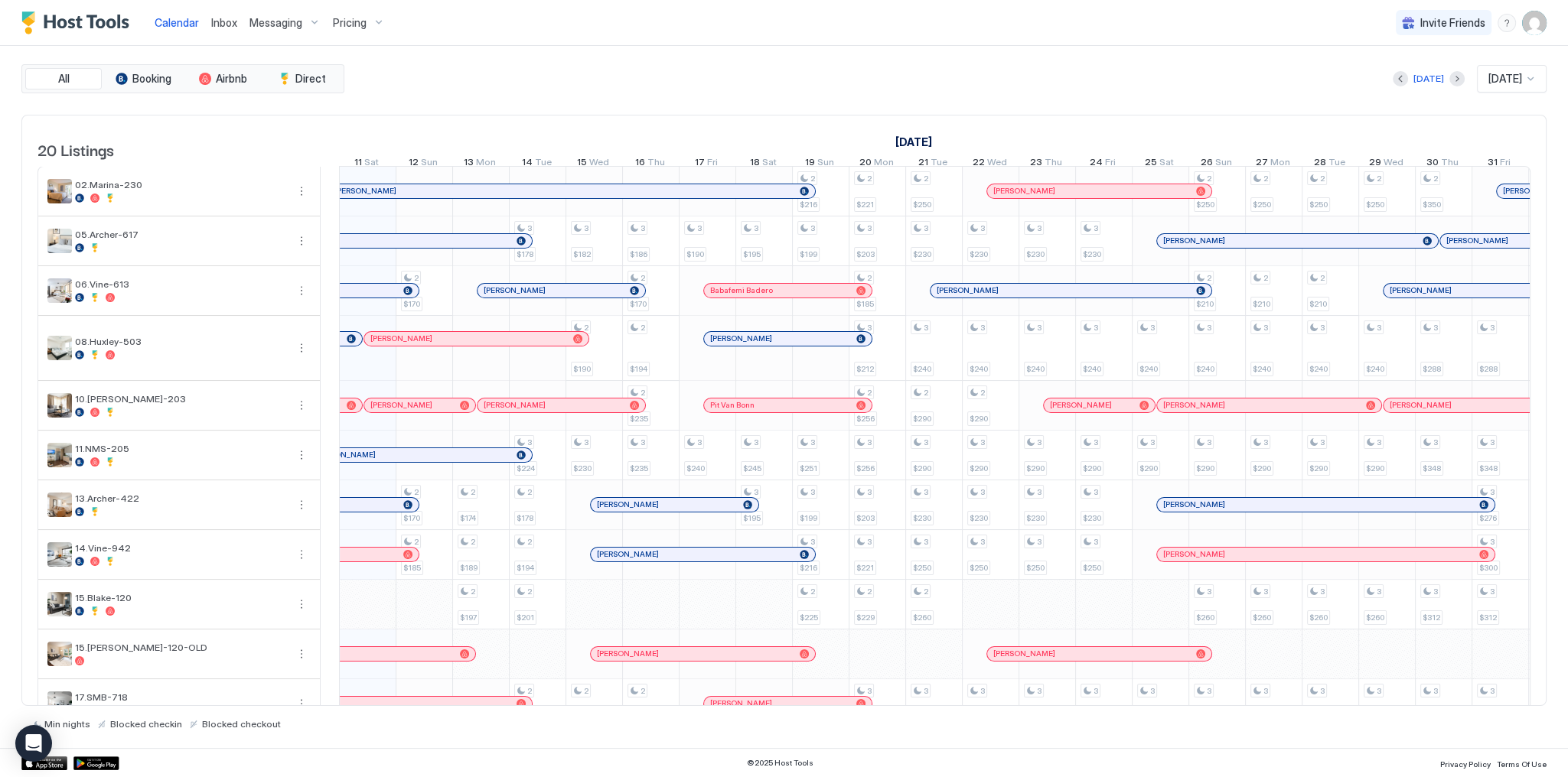
scroll to position [0, 850]
click at [1082, 76] on div "[DATE] [DATE]" at bounding box center [947, 79] width 1199 height 28
click at [233, 21] on span "Inbox" at bounding box center [224, 22] width 26 height 13
click at [230, 21] on span "Inbox" at bounding box center [224, 22] width 26 height 13
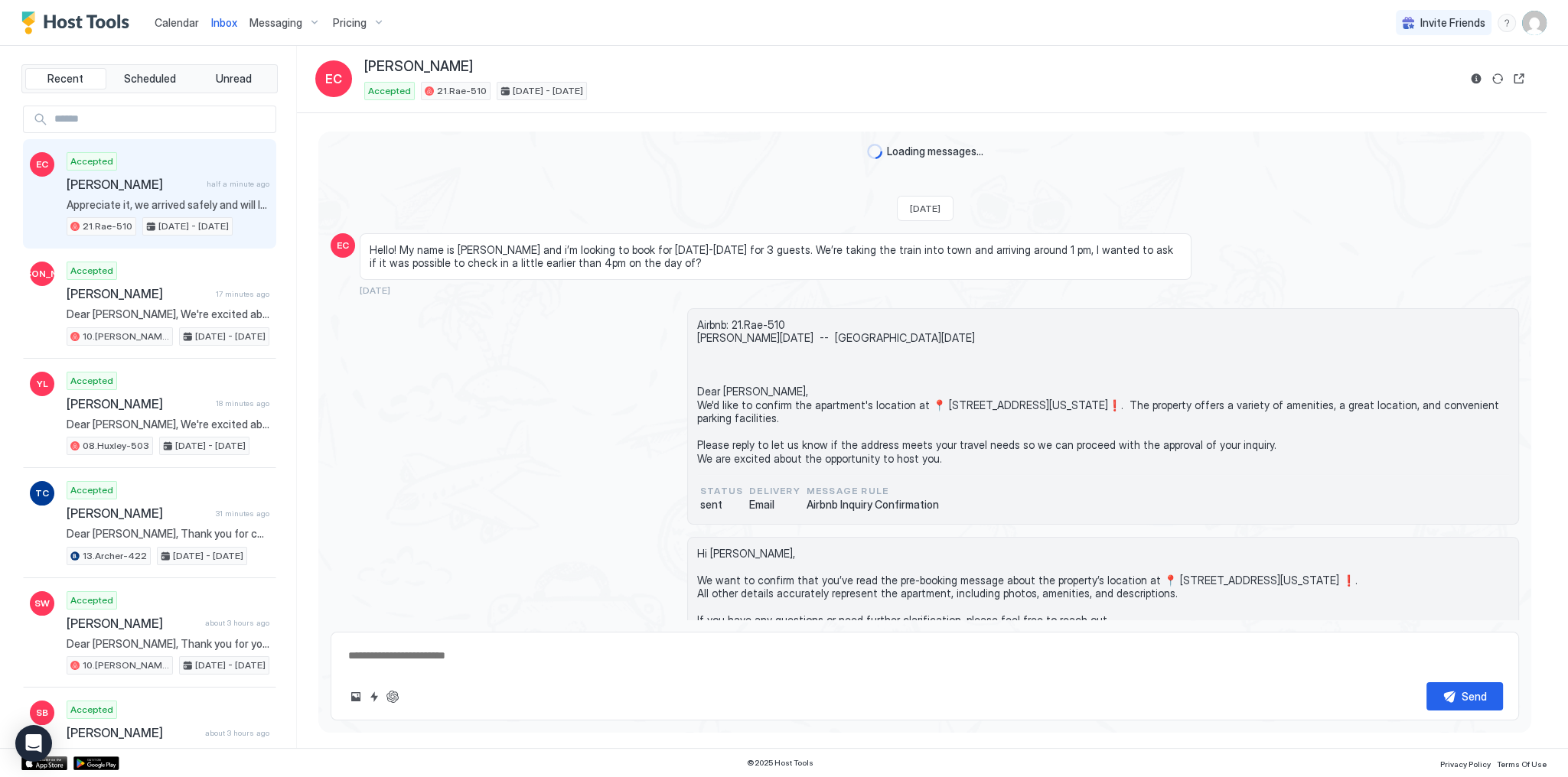
scroll to position [5441, 0]
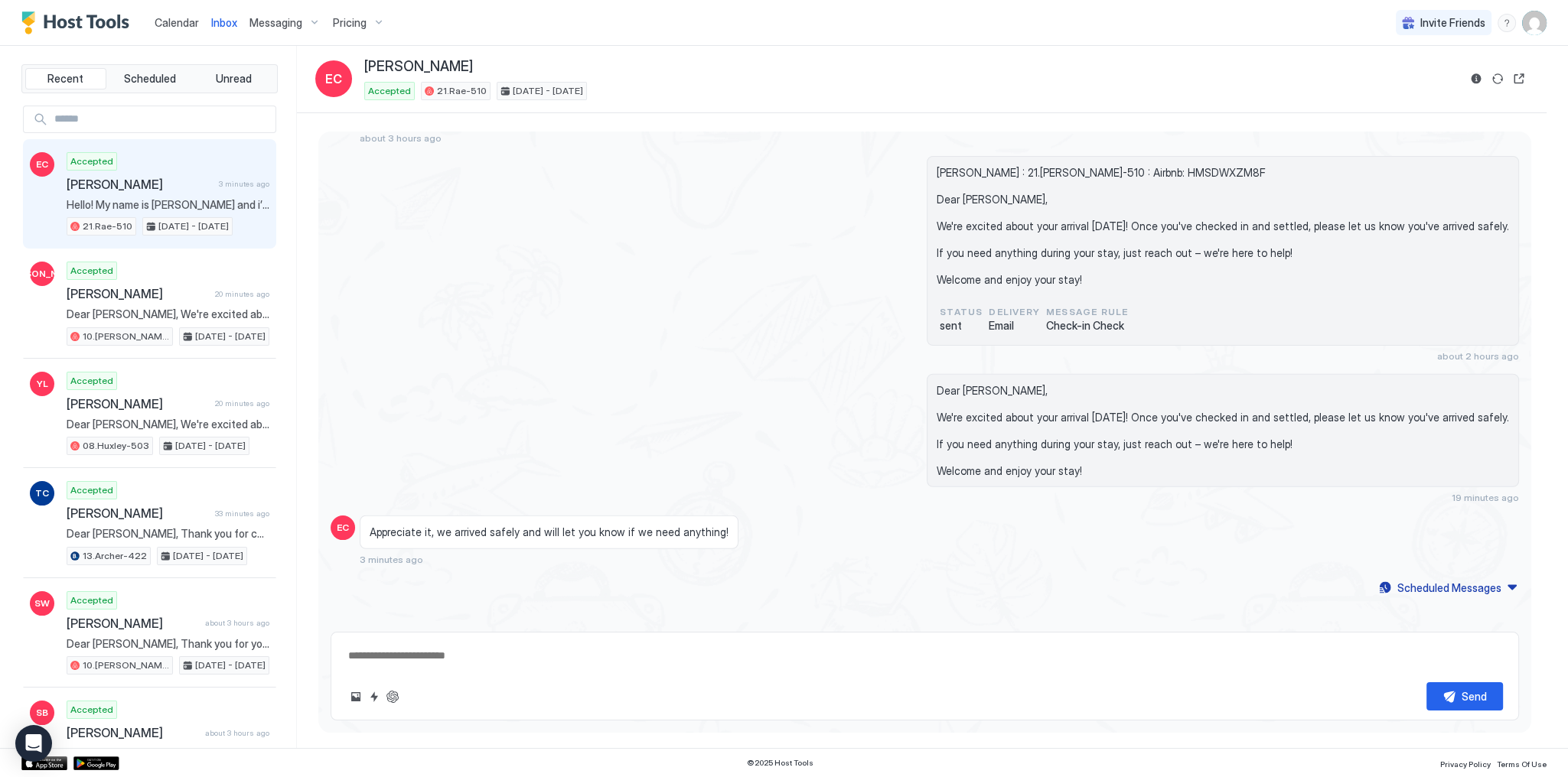
click at [732, 203] on div "Esmeralda Camargo : 21.Rae-510 : Airbnb: HMSDWXZM8F Dear Esmeralda, We're excit…" at bounding box center [924, 258] width 1188 height 206
click at [879, 211] on div "Esmeralda Camargo : 21.Rae-510 : Airbnb: HMSDWXZM8F Dear Esmeralda, We're excit…" at bounding box center [924, 258] width 1188 height 206
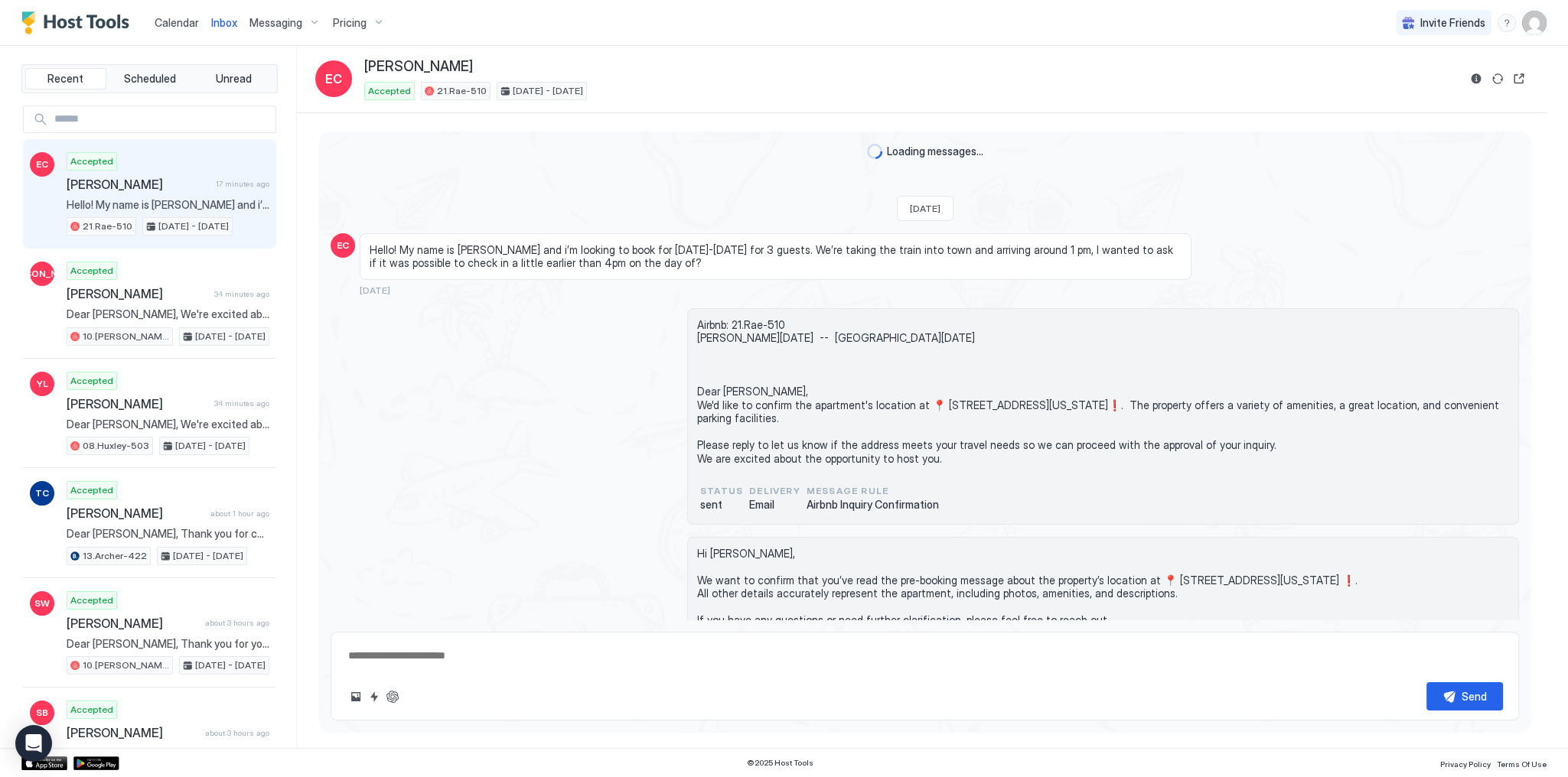
scroll to position [5441, 0]
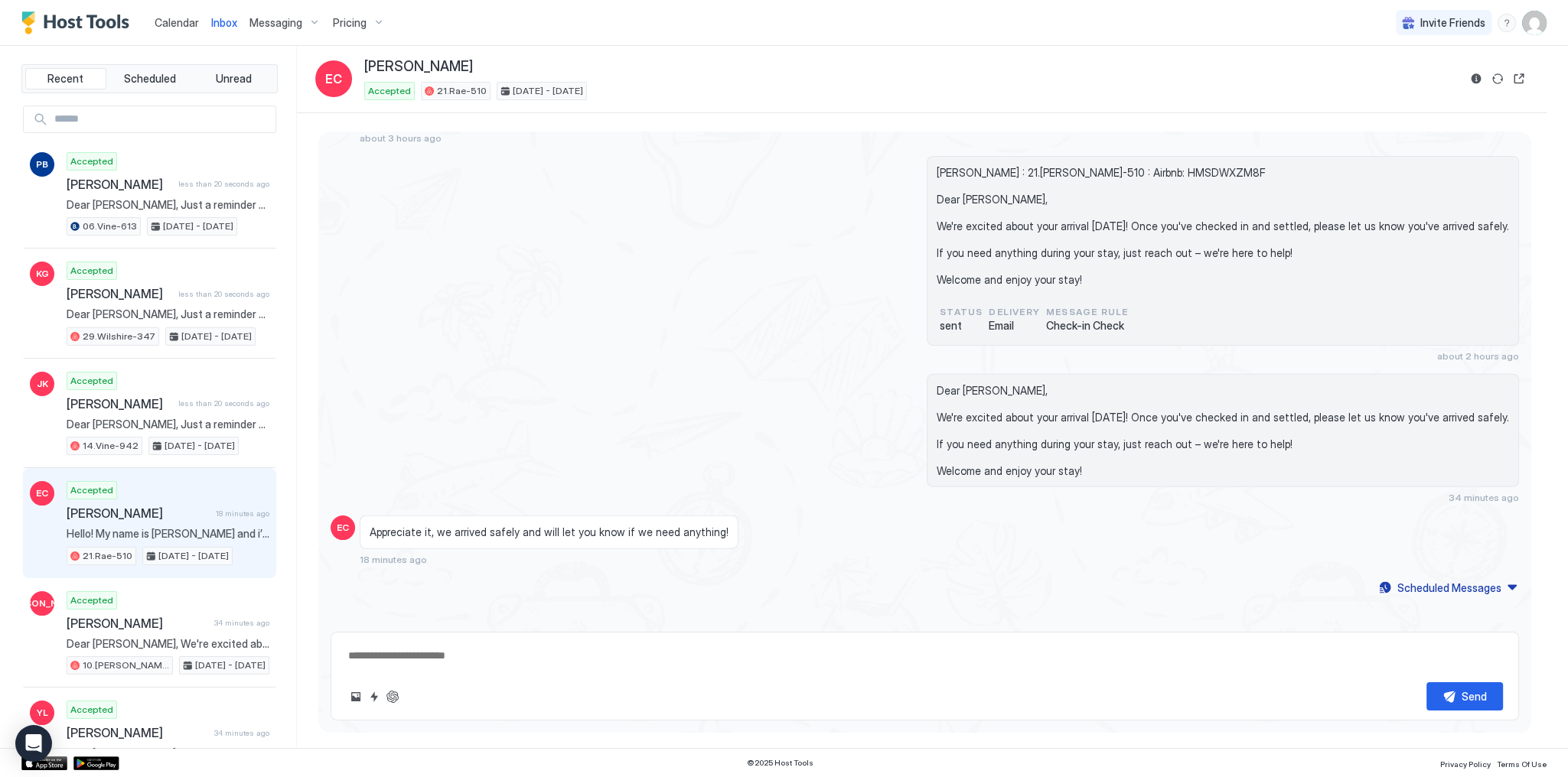
click at [649, 379] on div "Dear [PERSON_NAME], We're excited about your arrival [DATE]! Once you've checke…" at bounding box center [924, 439] width 1188 height 130
click at [649, 376] on div "Dear [PERSON_NAME], We're excited about your arrival [DATE]! Once you've checke…" at bounding box center [924, 439] width 1188 height 130
click at [974, 374] on div "Dear [PERSON_NAME], We're excited about your arrival [DATE]! Once you've checke…" at bounding box center [1223, 431] width 592 height 114
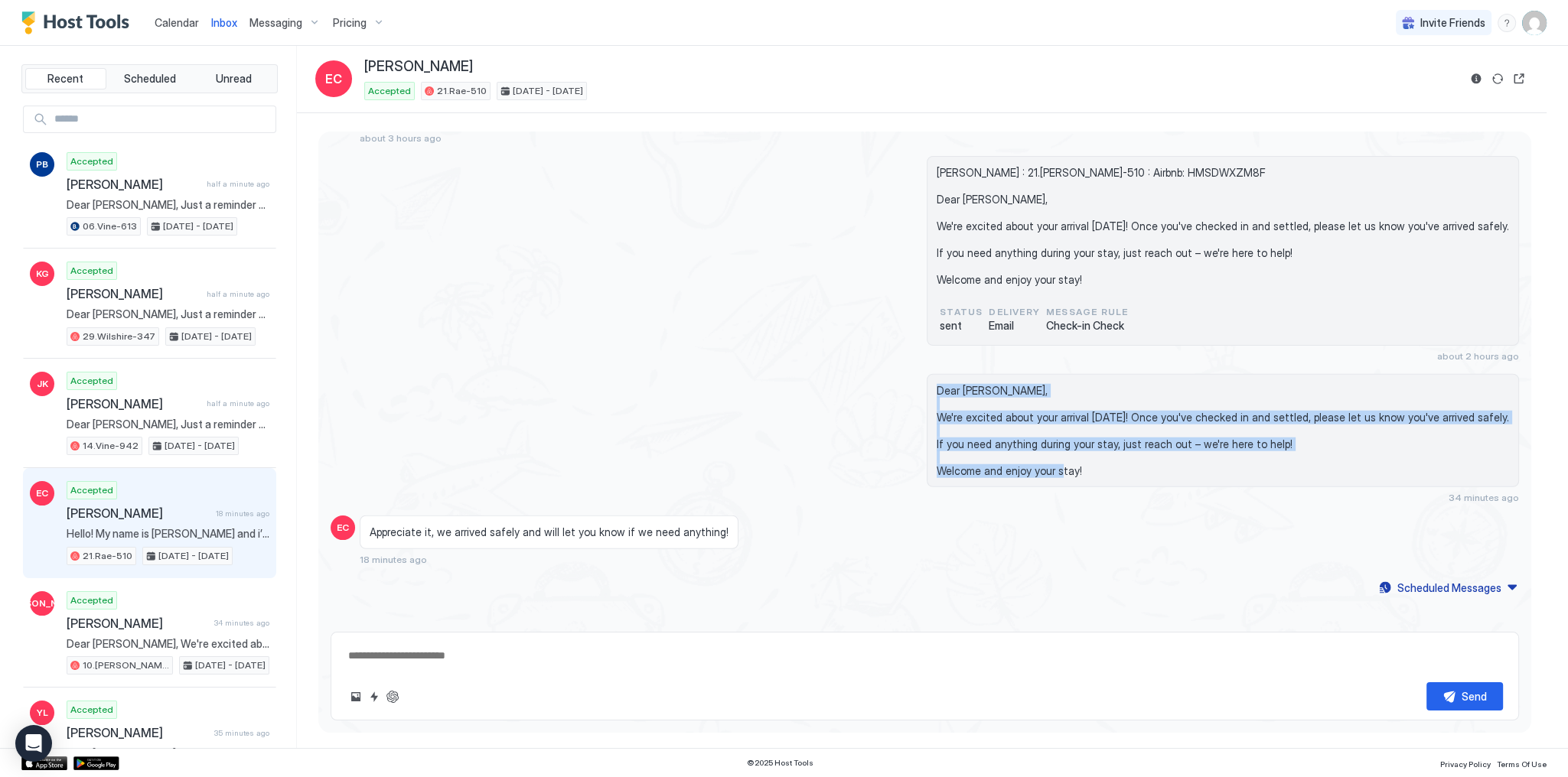
drag, startPoint x: 974, startPoint y: 361, endPoint x: 1006, endPoint y: 447, distance: 91.8
click at [1006, 447] on div "Dear [PERSON_NAME], We're excited about your arrival [DATE]! Once you've checke…" at bounding box center [1223, 431] width 592 height 114
click at [1006, 447] on span "Dear [PERSON_NAME], We're excited about your arrival [DATE]! Once you've checke…" at bounding box center [1223, 431] width 572 height 94
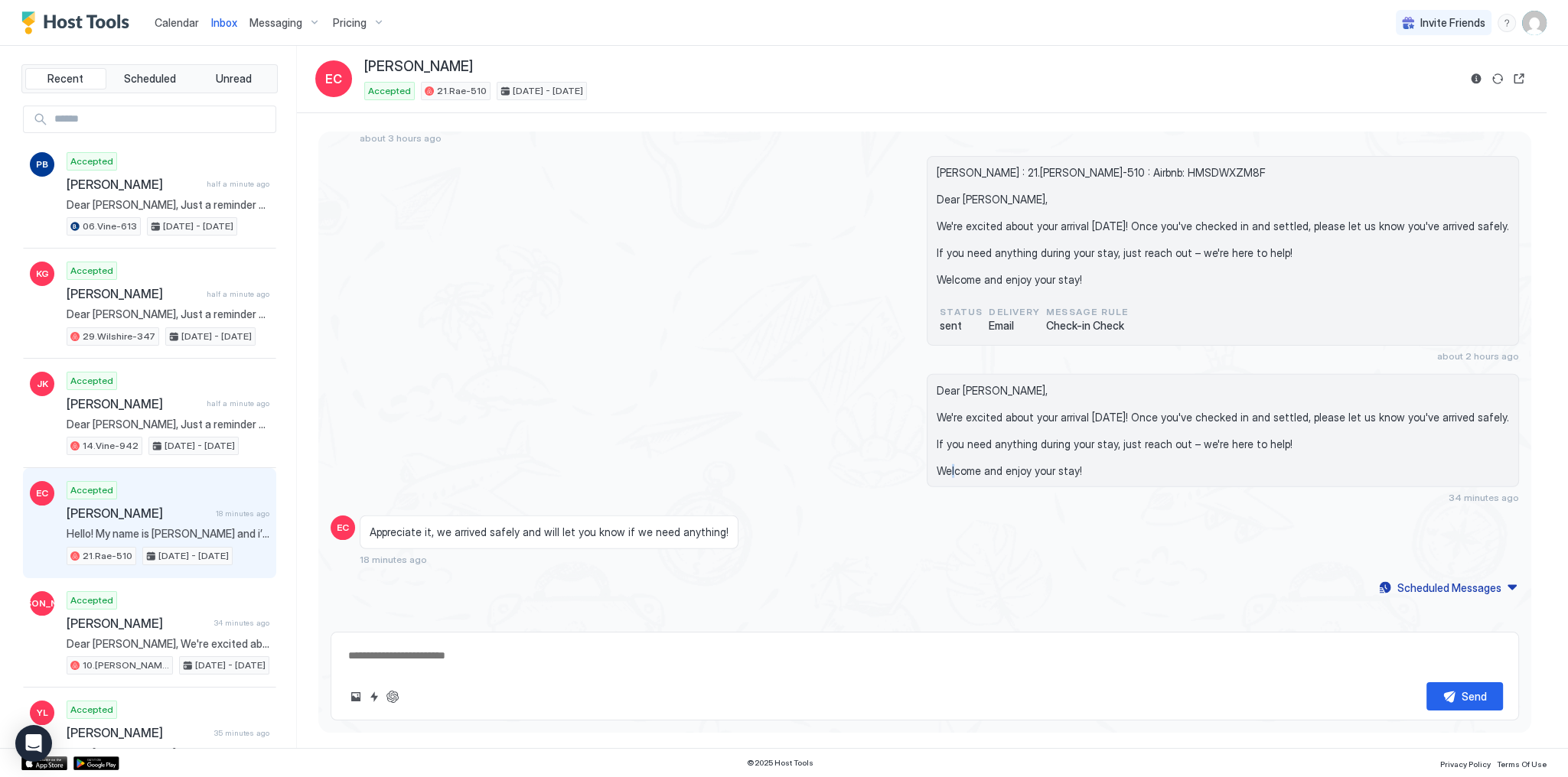
click at [1006, 447] on span "Dear [PERSON_NAME], We're excited about your arrival [DATE]! Once you've checke…" at bounding box center [1223, 431] width 572 height 94
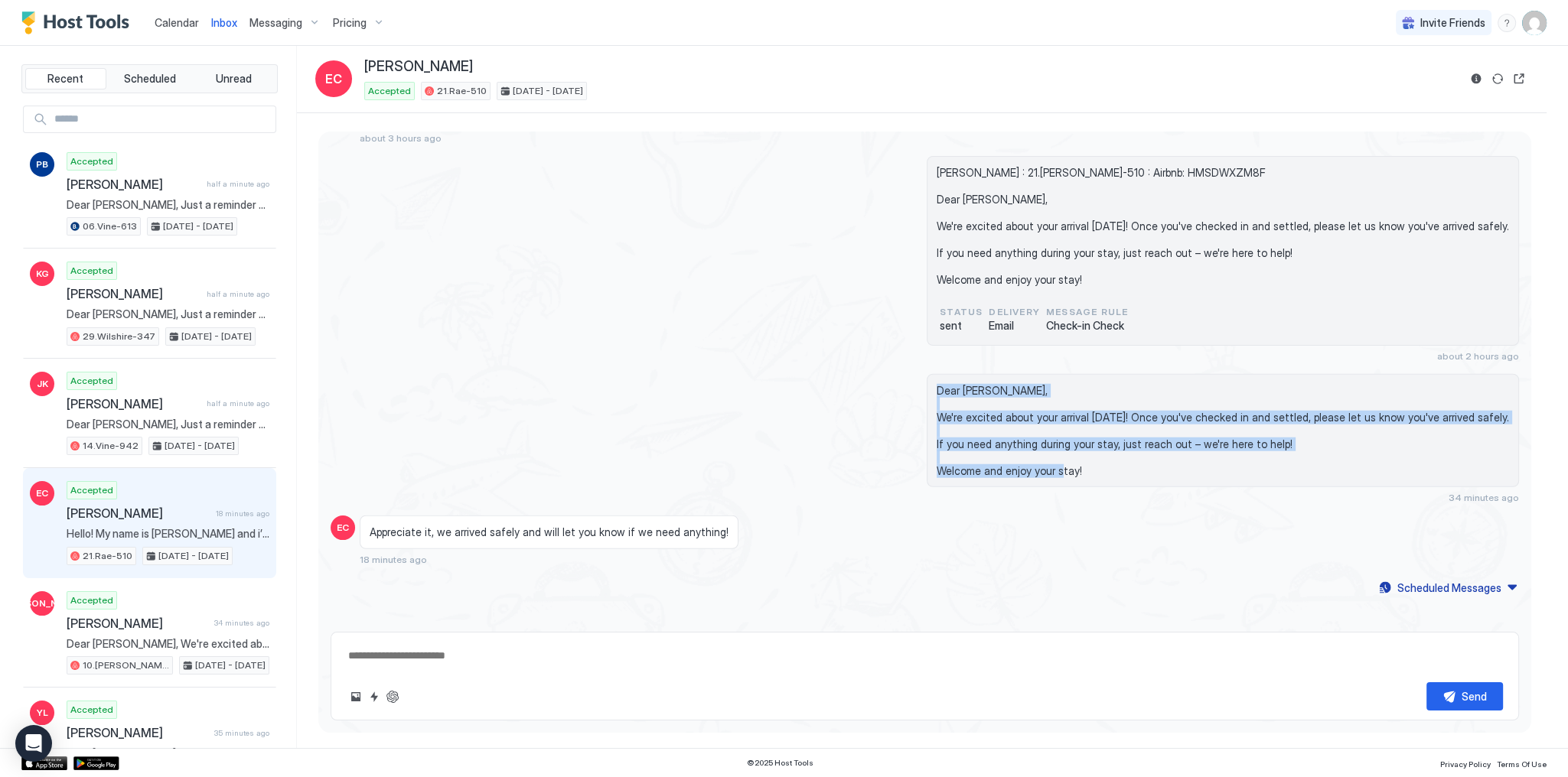
drag, startPoint x: 1006, startPoint y: 447, endPoint x: 993, endPoint y: 373, distance: 75.1
click at [993, 384] on span "Dear [PERSON_NAME], We're excited about your arrival [DATE]! Once you've checke…" at bounding box center [1223, 431] width 572 height 94
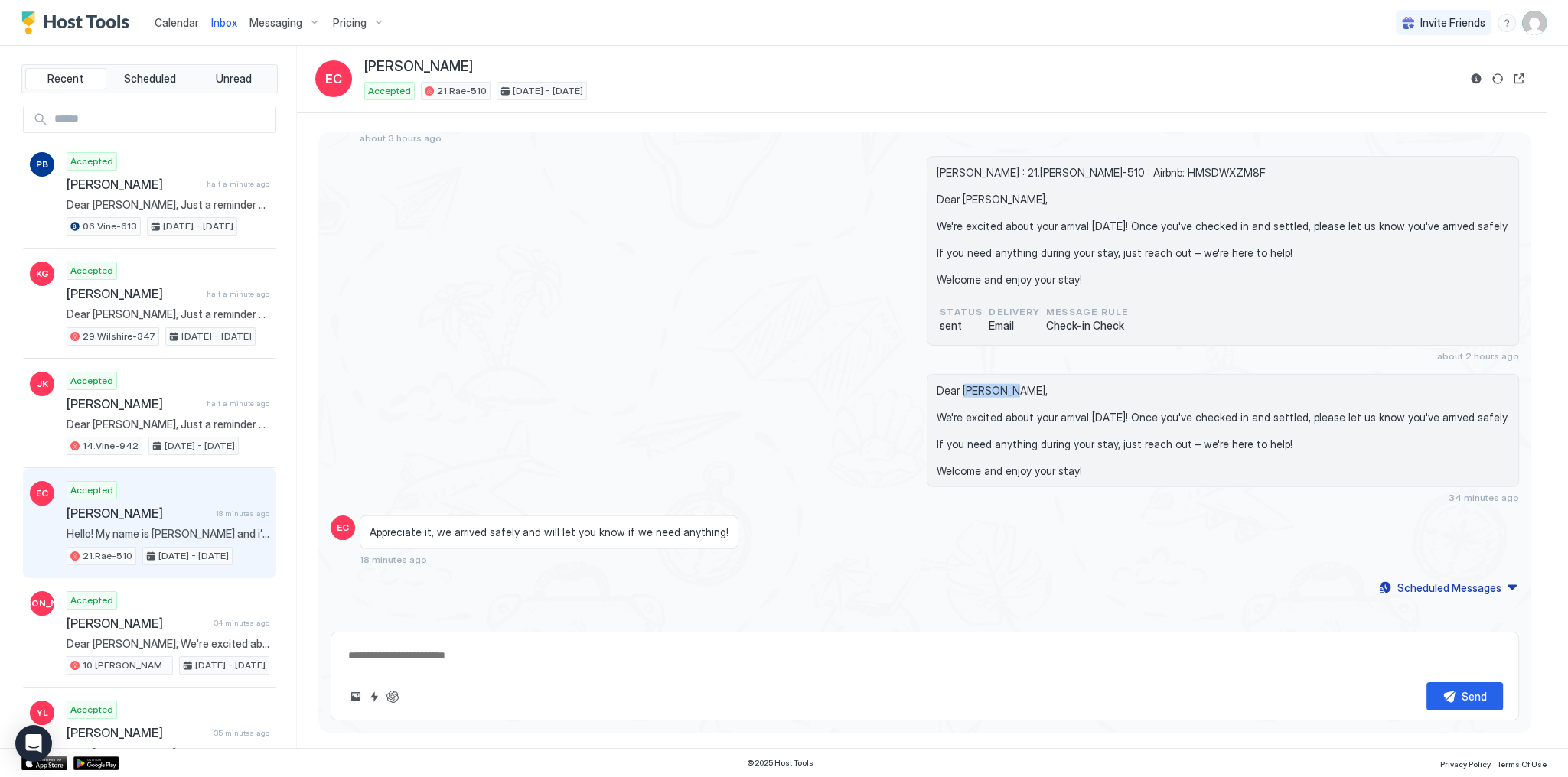
click at [993, 384] on span "Dear [PERSON_NAME], We're excited about your arrival [DATE]! Once you've checke…" at bounding box center [1223, 431] width 572 height 94
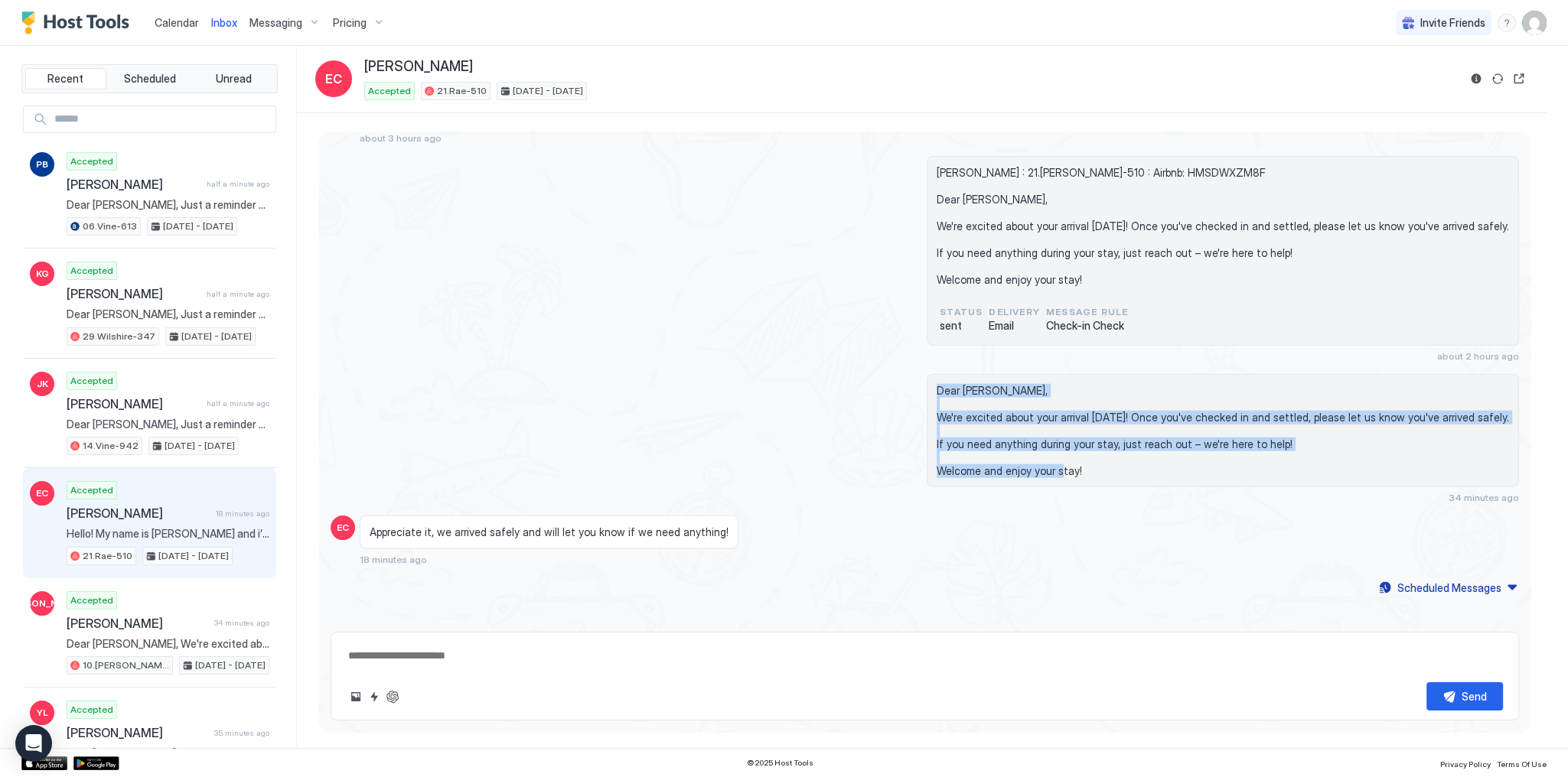
drag, startPoint x: 993, startPoint y: 373, endPoint x: 1010, endPoint y: 456, distance: 84.7
click at [1010, 456] on span "Dear [PERSON_NAME], We're excited about your arrival [DATE]! Once you've checke…" at bounding box center [1223, 431] width 572 height 94
click at [1011, 450] on span "Dear [PERSON_NAME], We're excited about your arrival [DATE]! Once you've checke…" at bounding box center [1223, 431] width 572 height 94
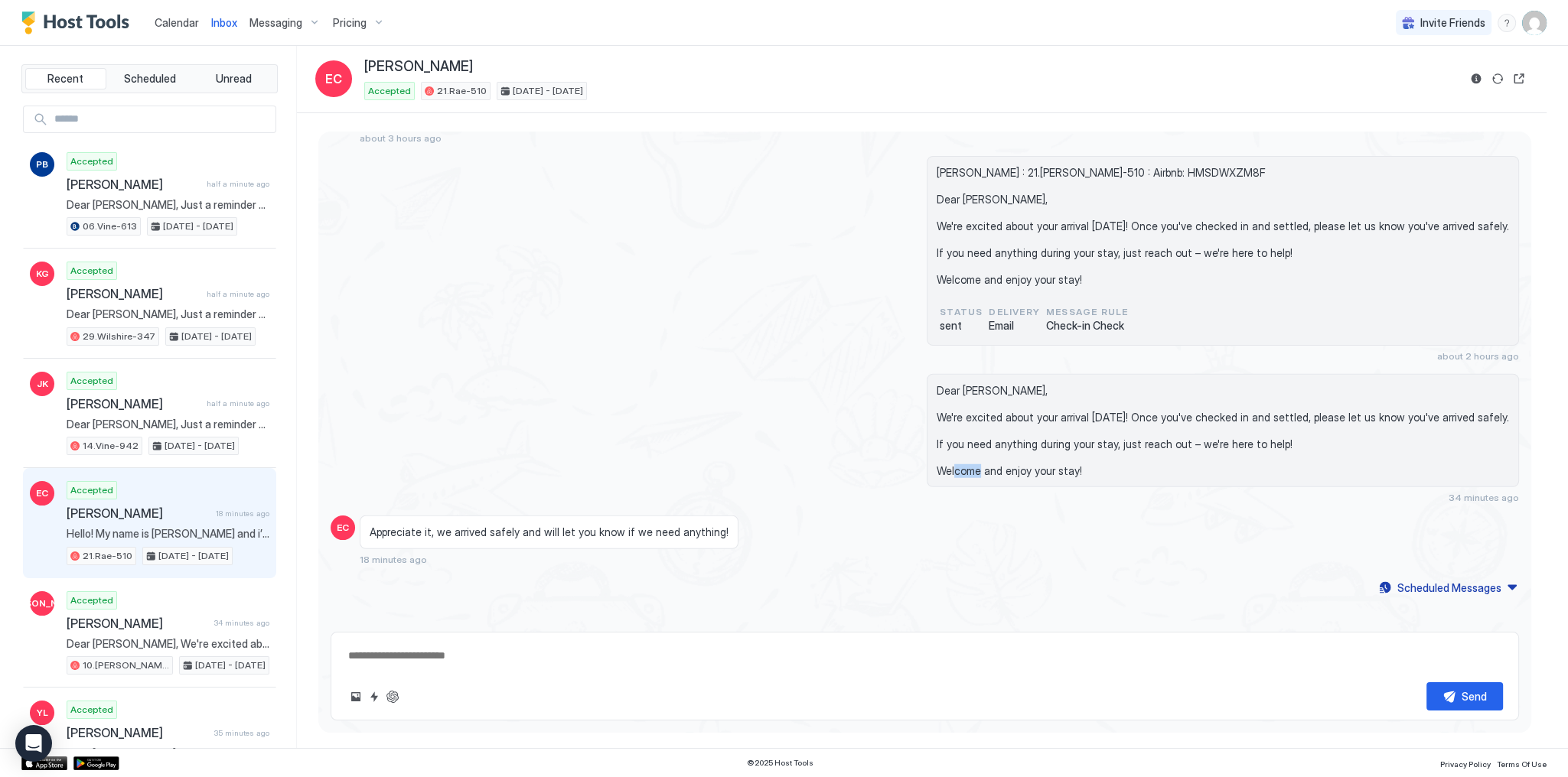
click at [1011, 450] on span "Dear [PERSON_NAME], We're excited about your arrival [DATE]! Once you've checke…" at bounding box center [1223, 431] width 572 height 94
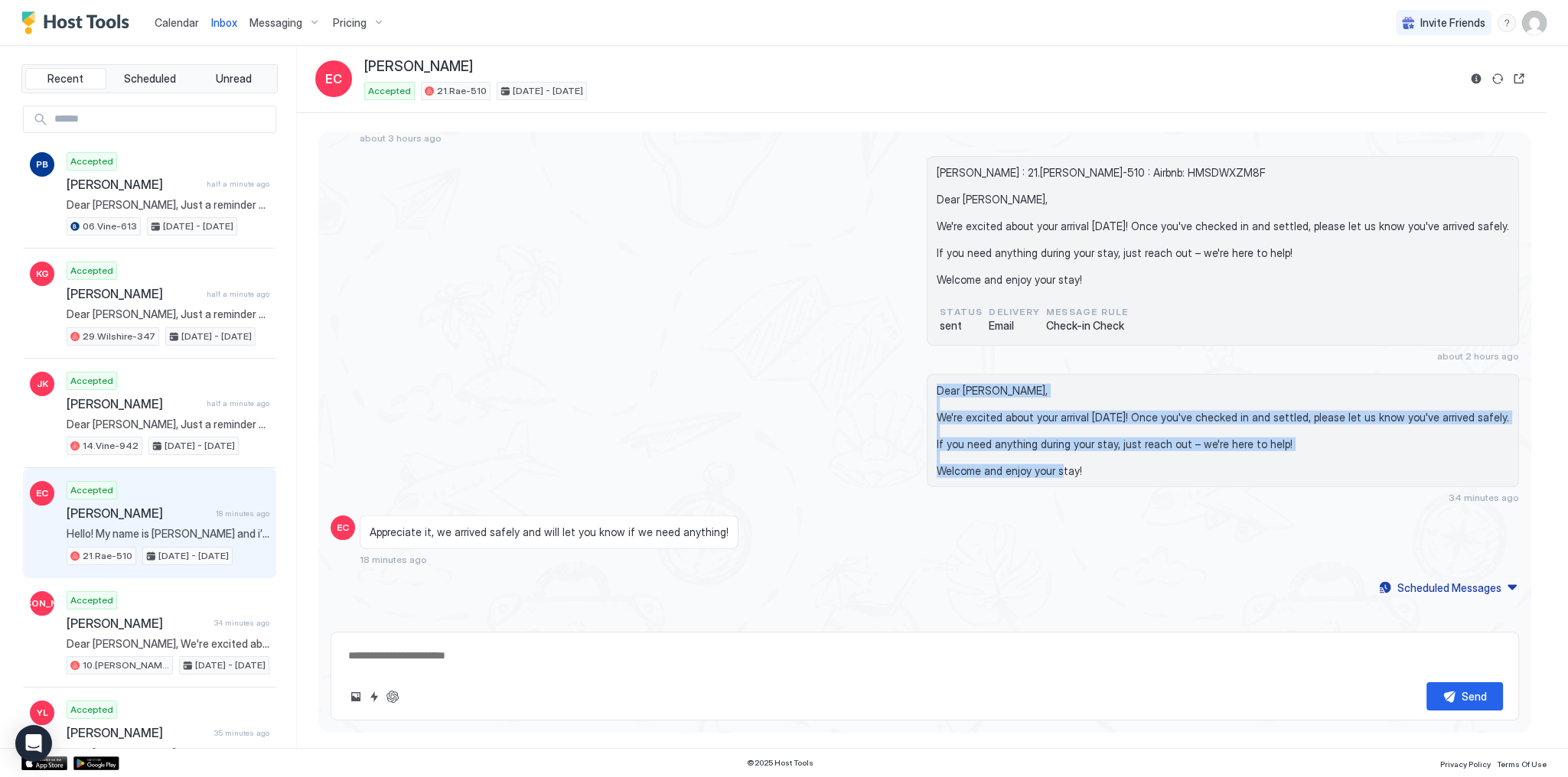
drag, startPoint x: 1011, startPoint y: 450, endPoint x: 1009, endPoint y: 369, distance: 81.0
click at [1009, 384] on span "Dear [PERSON_NAME], We're excited about your arrival [DATE]! Once you've checke…" at bounding box center [1223, 431] width 572 height 94
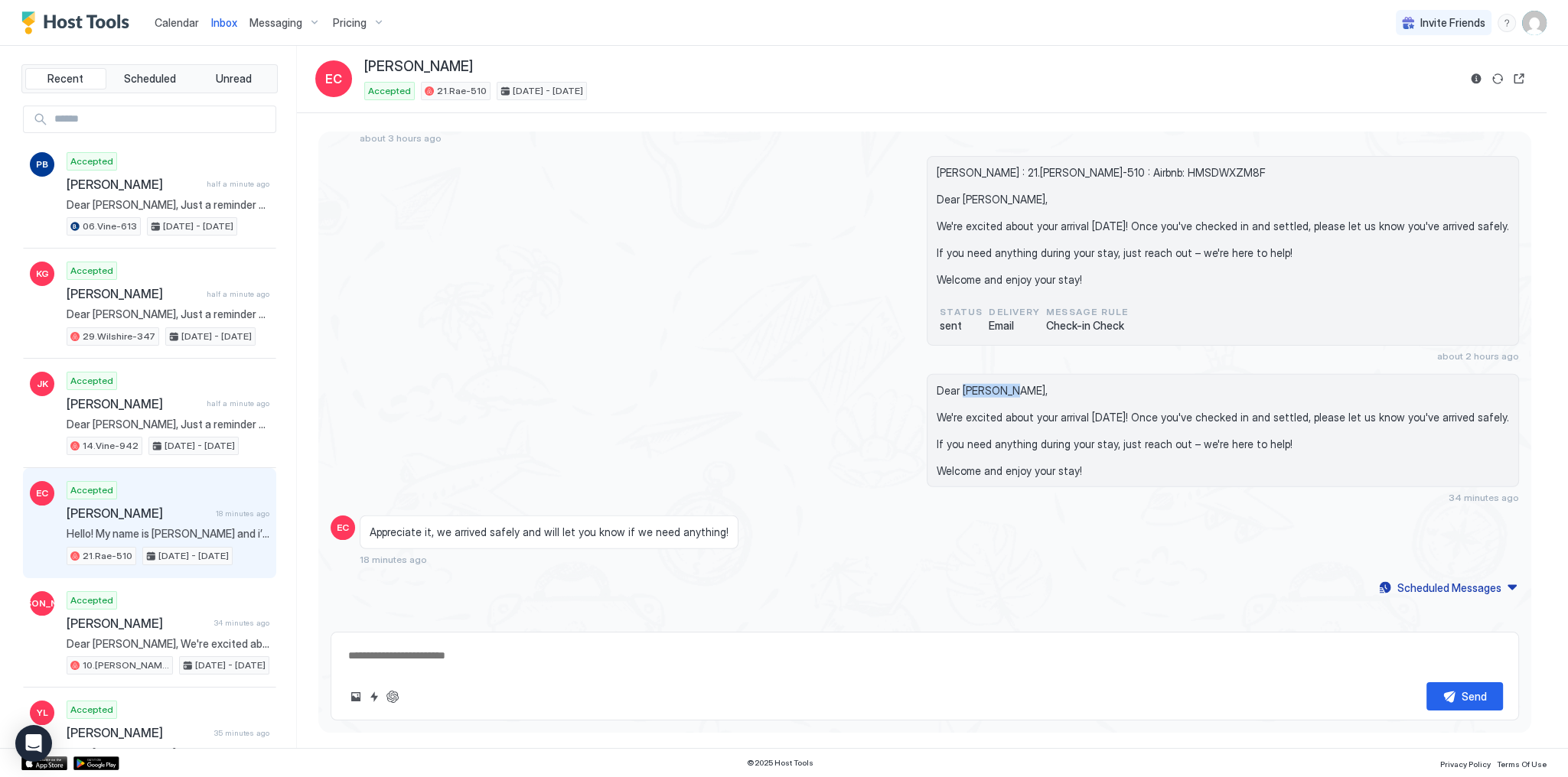
click at [1009, 384] on span "Dear [PERSON_NAME], We're excited about your arrival [DATE]! Once you've checke…" at bounding box center [1223, 431] width 572 height 94
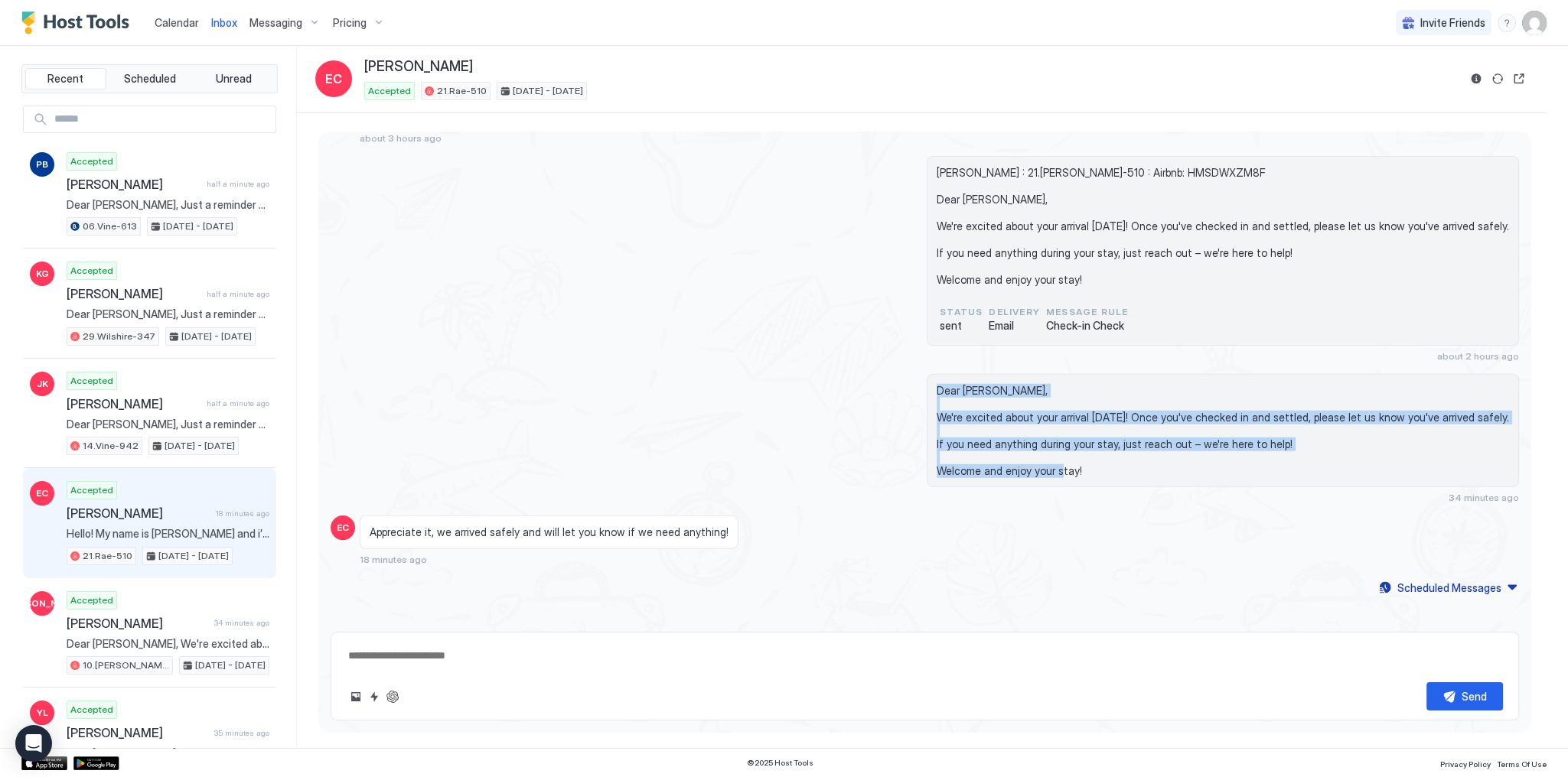
drag, startPoint x: 1009, startPoint y: 369, endPoint x: 1026, endPoint y: 447, distance: 79.8
click at [1026, 447] on span "Dear [PERSON_NAME], We're excited about your arrival [DATE]! Once you've checke…" at bounding box center [1223, 431] width 572 height 94
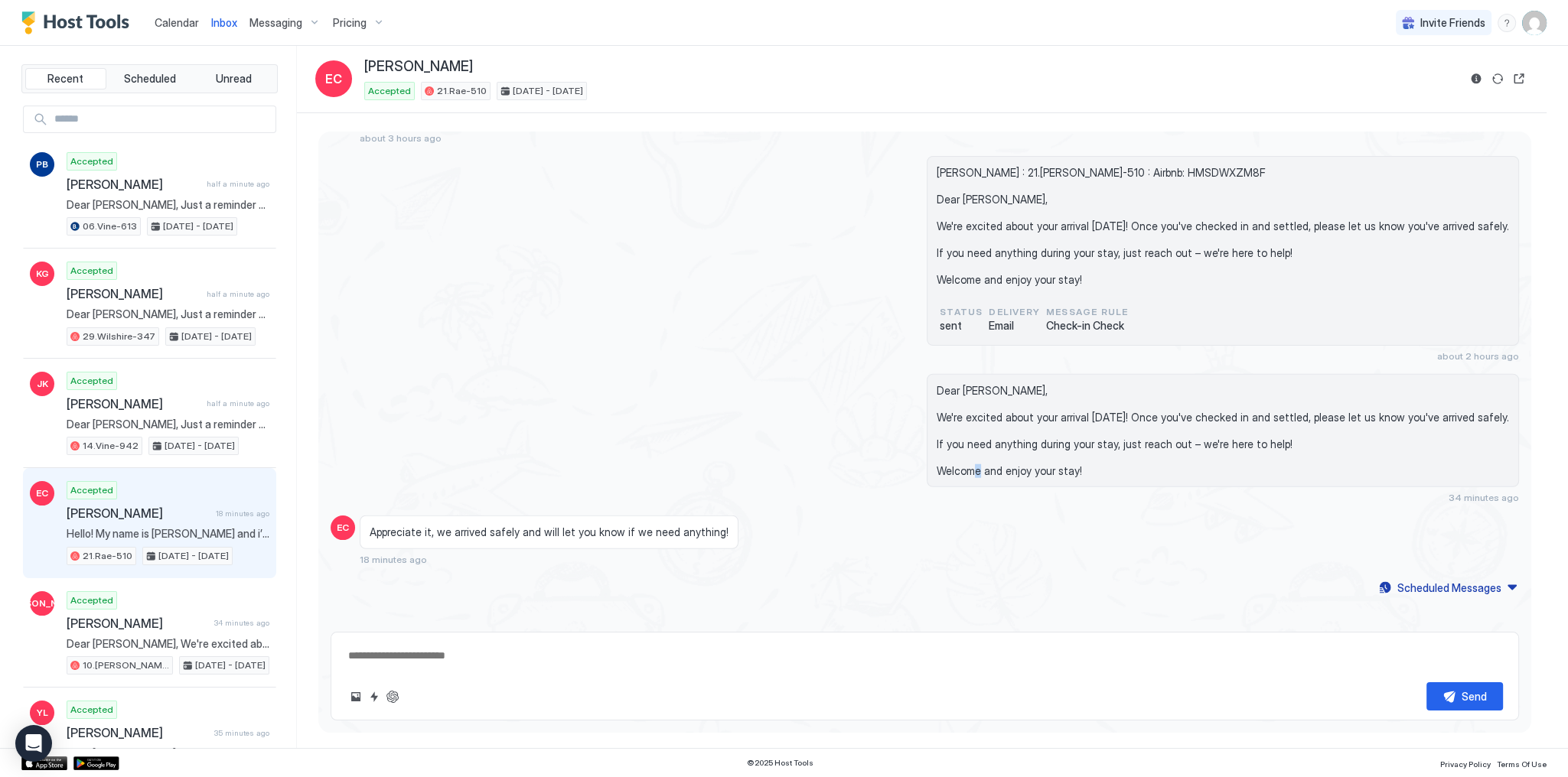
click at [1026, 447] on span "Dear [PERSON_NAME], We're excited about your arrival [DATE]! Once you've checke…" at bounding box center [1223, 431] width 572 height 94
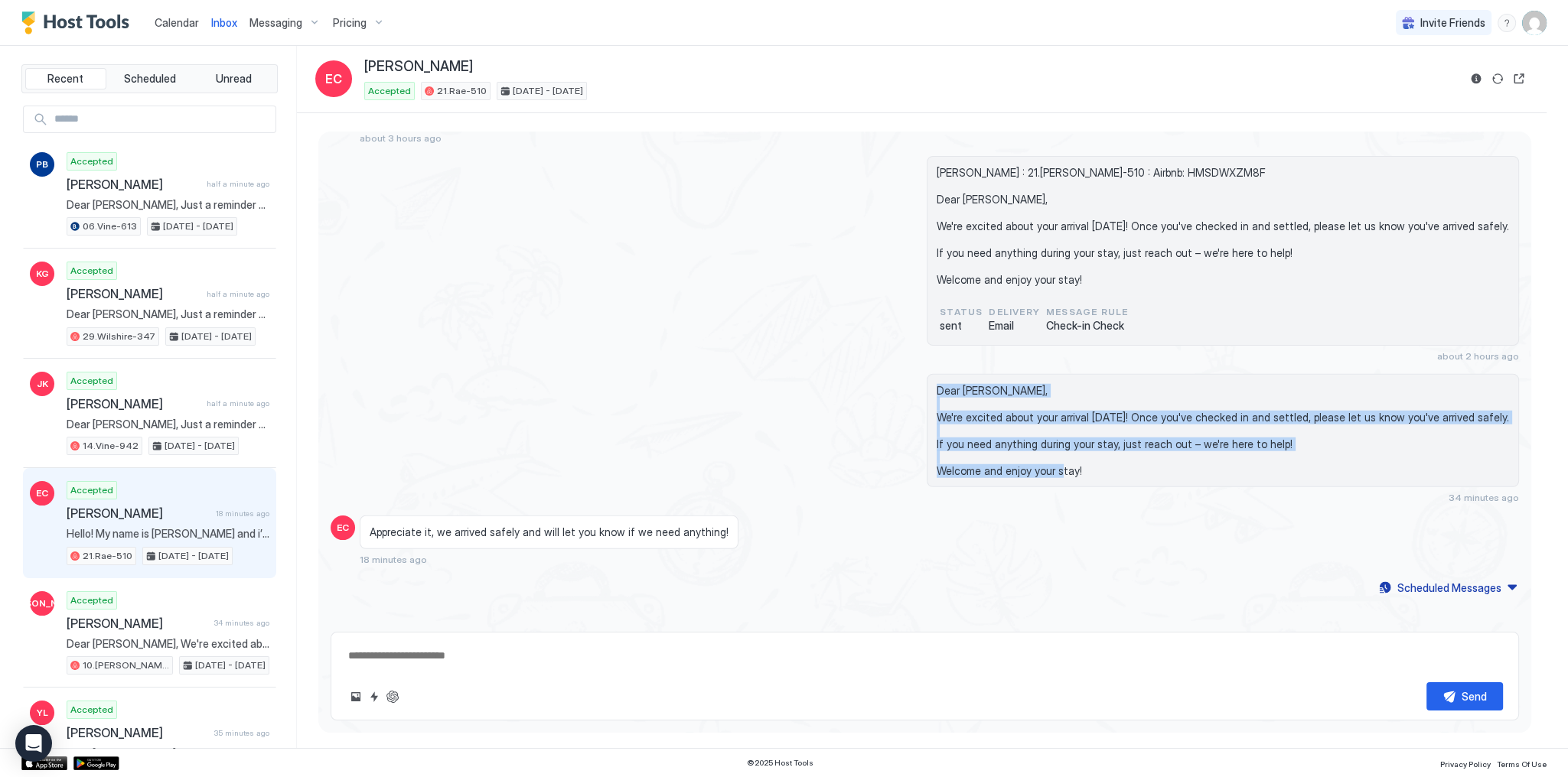
drag, startPoint x: 1026, startPoint y: 447, endPoint x: 1013, endPoint y: 370, distance: 78.1
click at [1013, 384] on span "Dear [PERSON_NAME], We're excited about your arrival [DATE]! Once you've checke…" at bounding box center [1223, 431] width 572 height 94
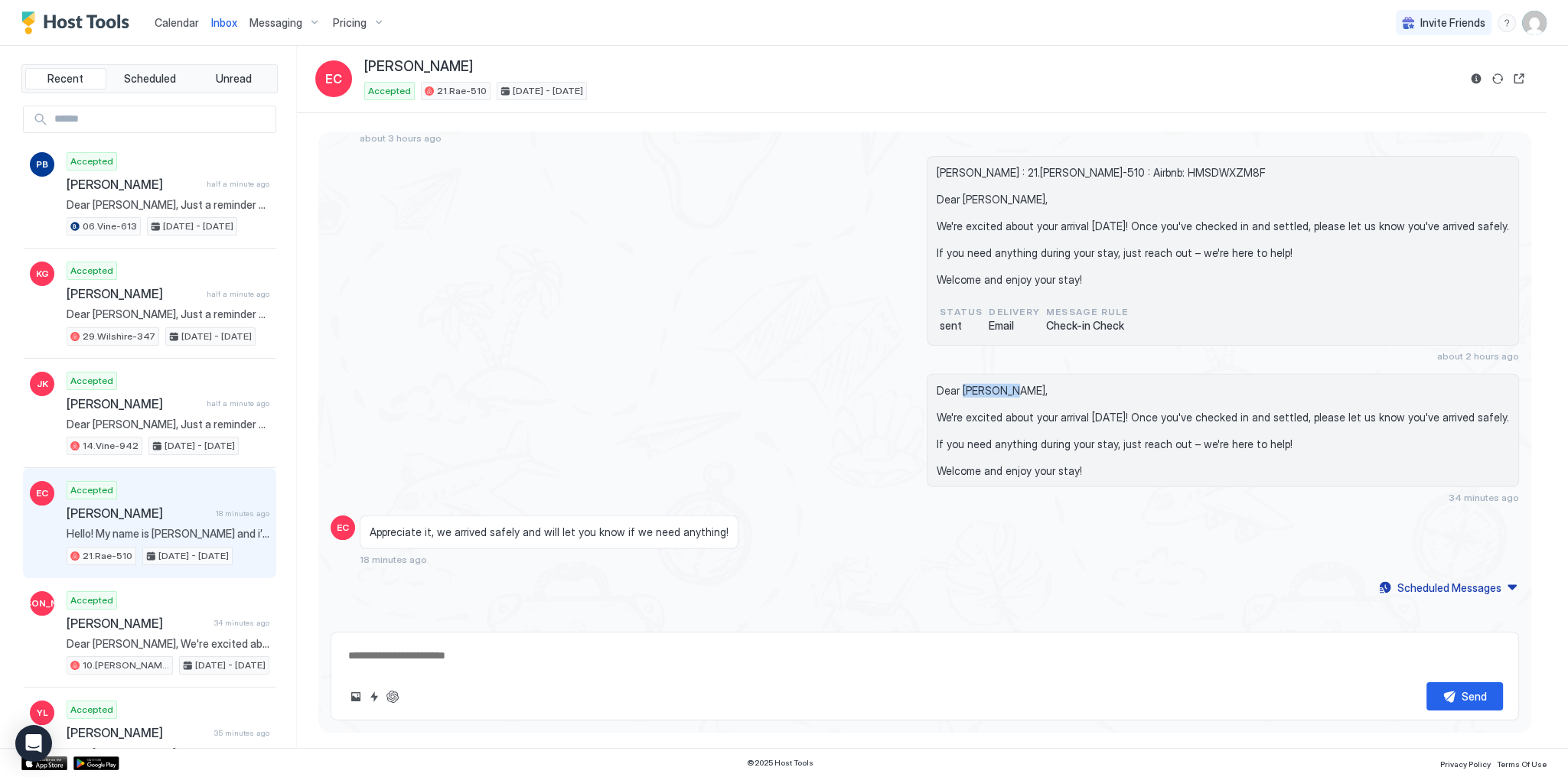
click at [1013, 384] on span "Dear [PERSON_NAME], We're excited about your arrival [DATE]! Once you've checke…" at bounding box center [1223, 431] width 572 height 94
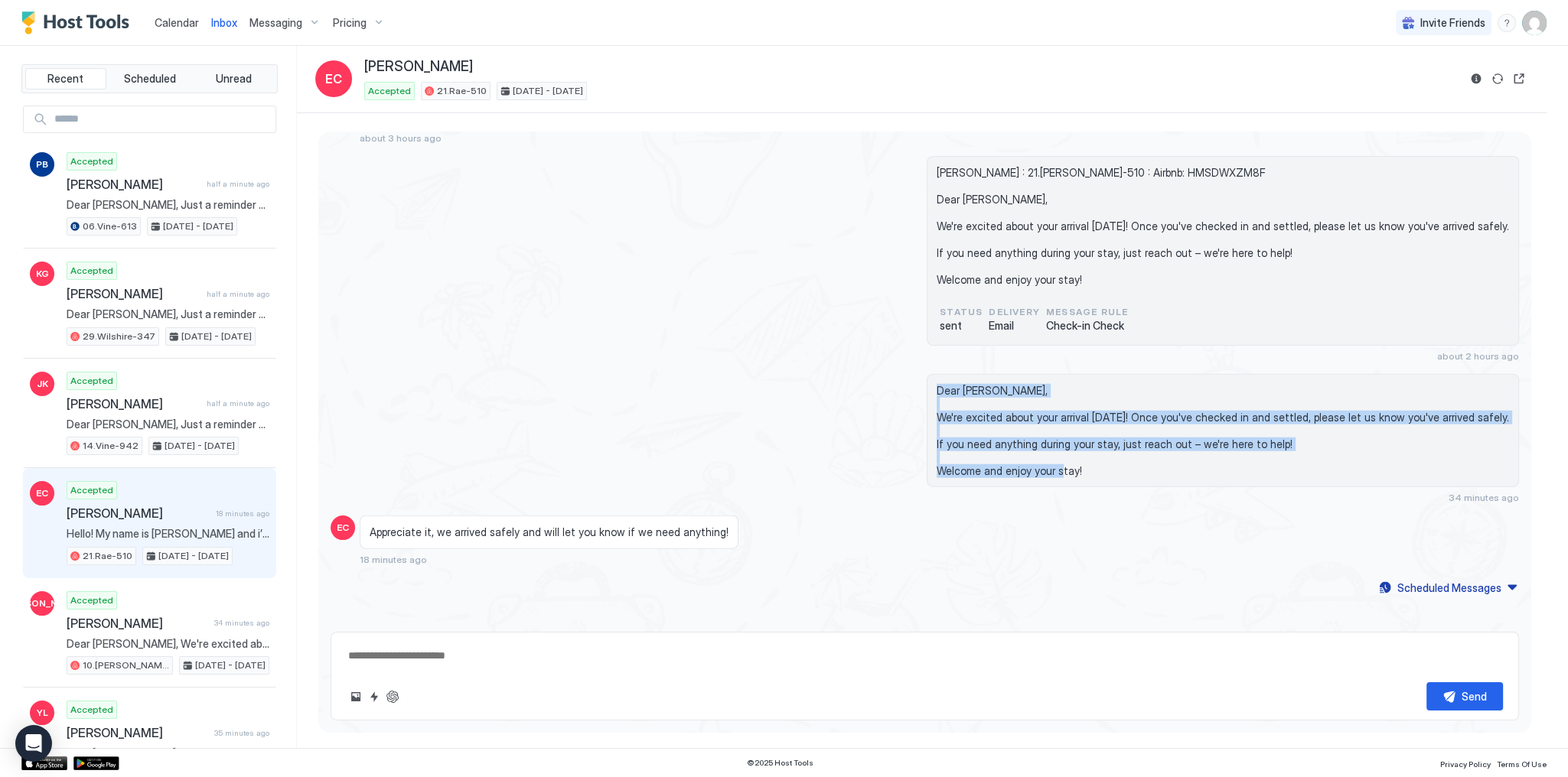
drag, startPoint x: 1013, startPoint y: 370, endPoint x: 1025, endPoint y: 450, distance: 80.9
click at [1025, 450] on span "Dear [PERSON_NAME], We're excited about your arrival [DATE]! Once you've checke…" at bounding box center [1223, 431] width 572 height 94
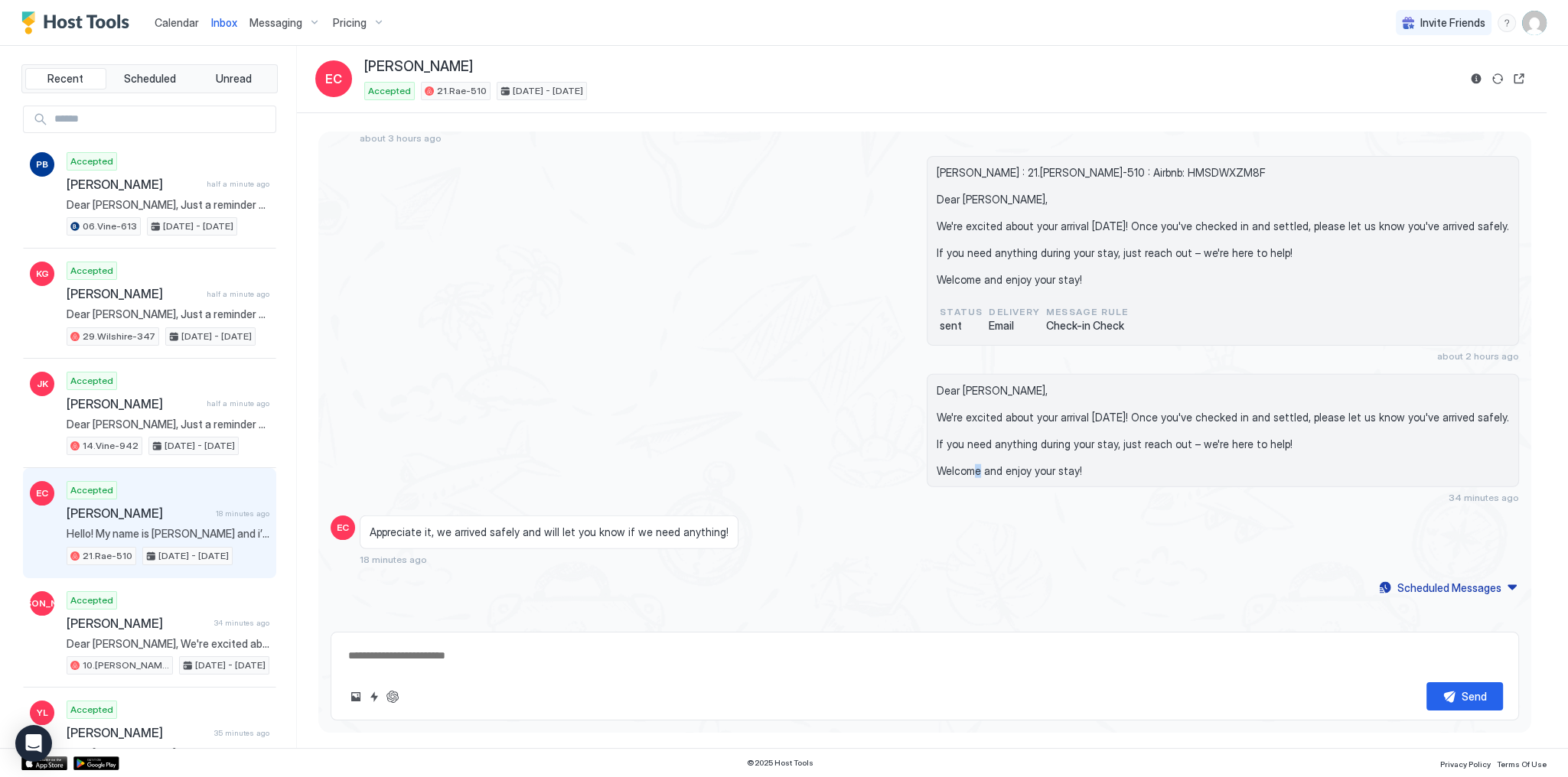
click at [1025, 450] on span "Dear [PERSON_NAME], We're excited about your arrival [DATE]! Once you've checke…" at bounding box center [1223, 431] width 572 height 94
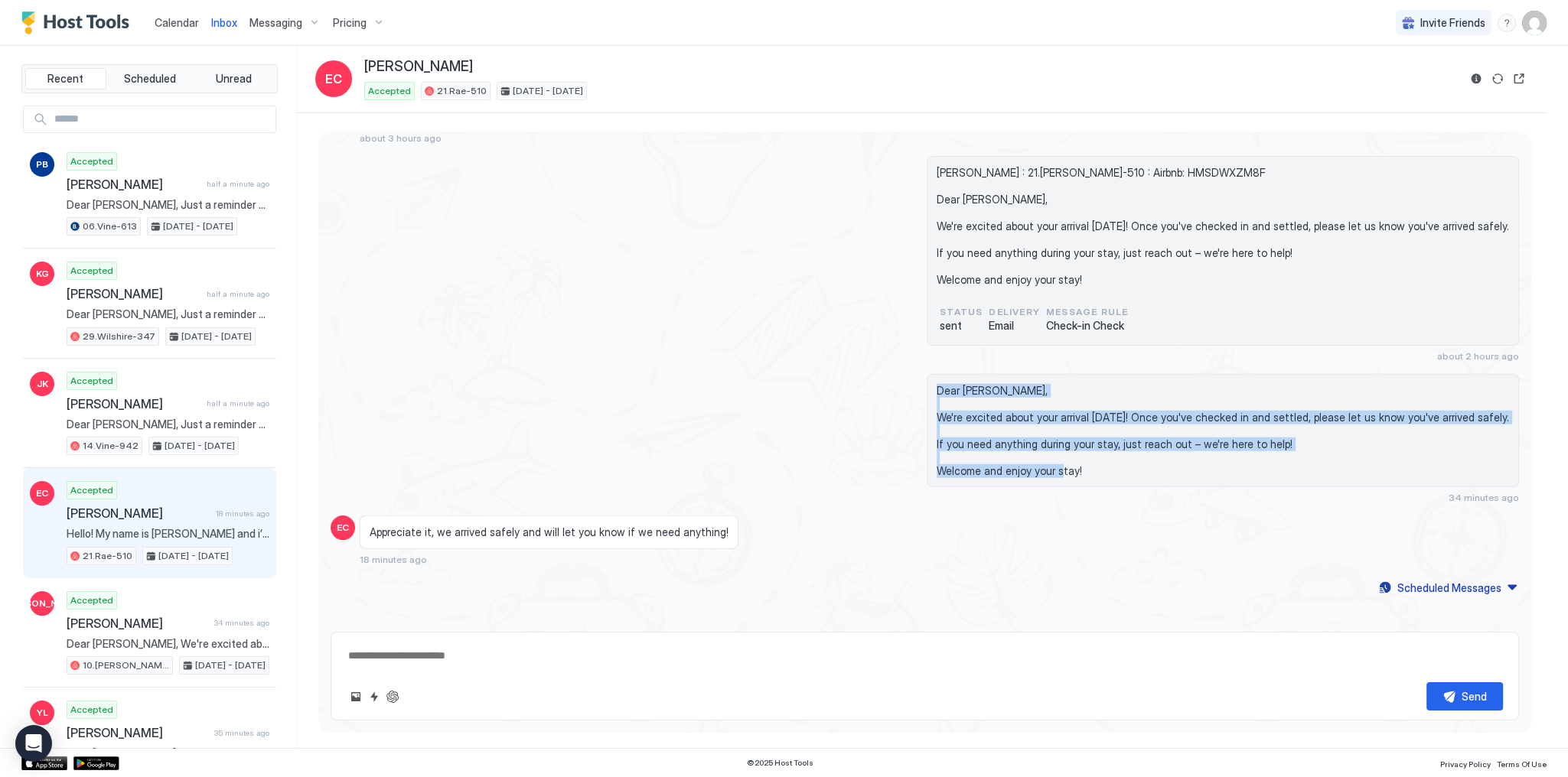
drag, startPoint x: 1025, startPoint y: 450, endPoint x: 1015, endPoint y: 372, distance: 78.6
click at [1015, 384] on span "Dear [PERSON_NAME], We're excited about your arrival [DATE]! Once you've checke…" at bounding box center [1223, 431] width 572 height 94
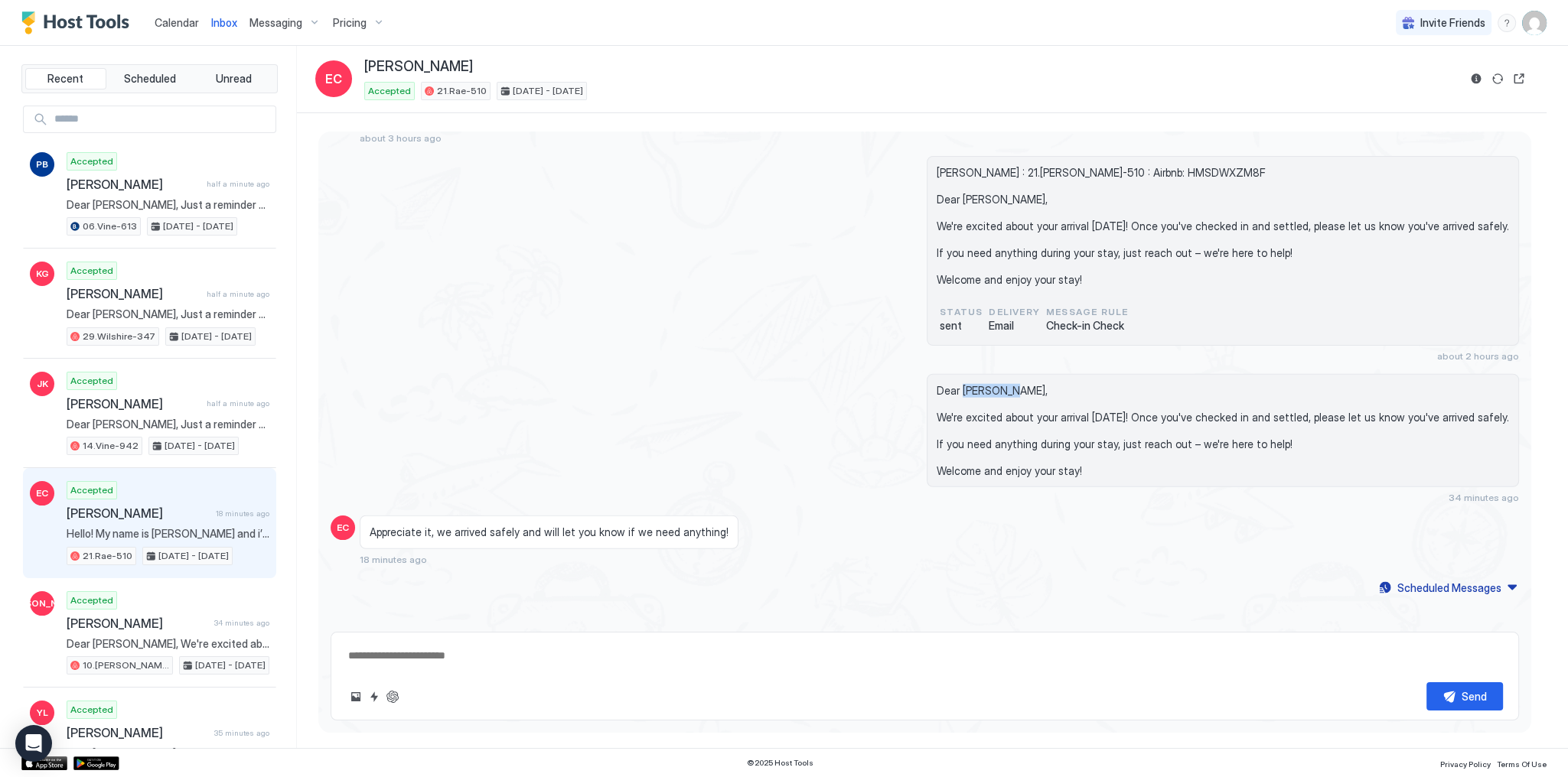
click at [1015, 384] on span "Dear [PERSON_NAME], We're excited about your arrival [DATE]! Once you've checke…" at bounding box center [1223, 431] width 572 height 94
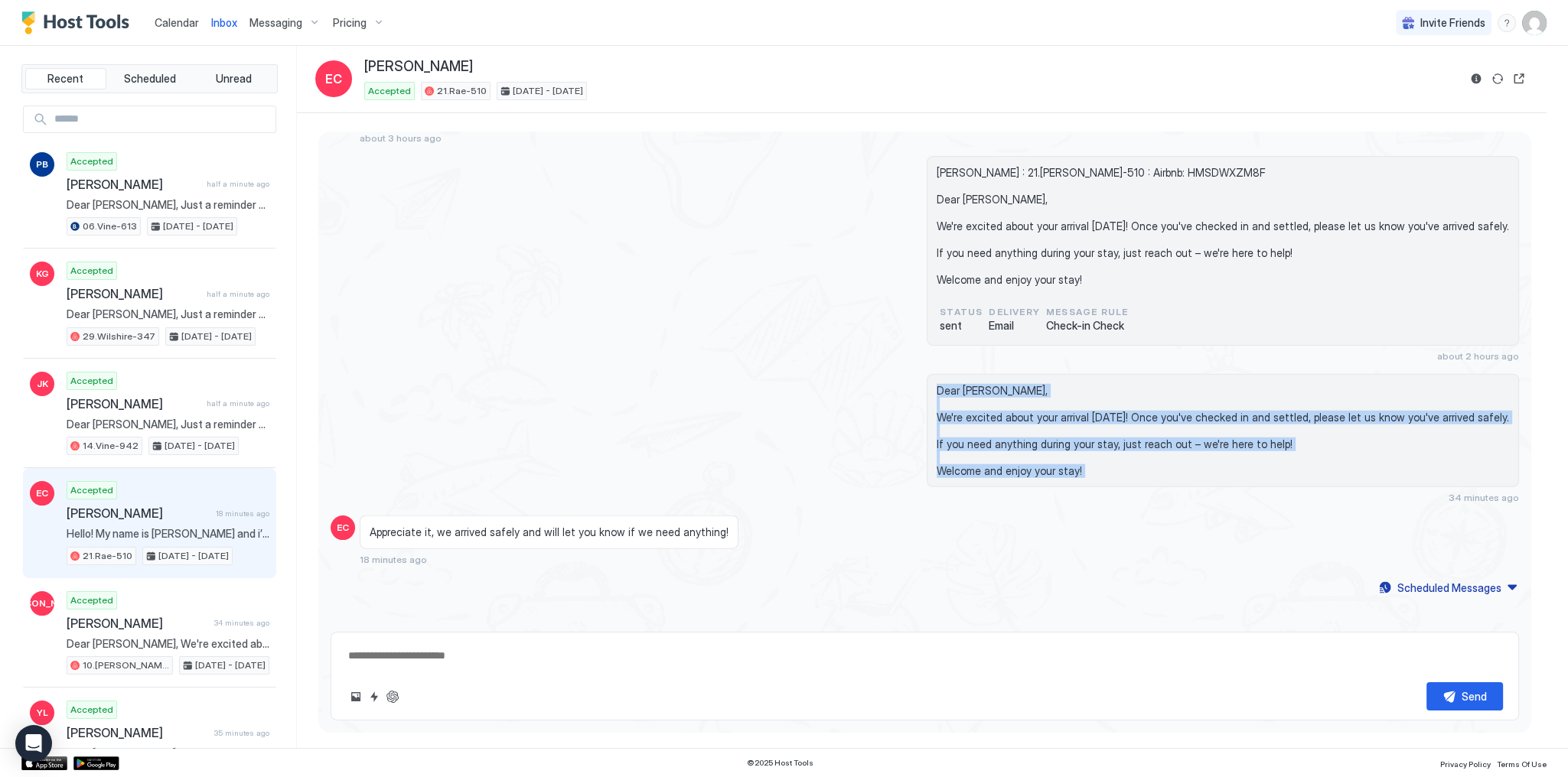
drag, startPoint x: 1015, startPoint y: 372, endPoint x: 1052, endPoint y: 462, distance: 97.3
click at [1052, 462] on span "Dear [PERSON_NAME], We're excited about your arrival [DATE]! Once you've checke…" at bounding box center [1223, 431] width 572 height 94
click at [1052, 459] on span "Dear [PERSON_NAME], We're excited about your arrival [DATE]! Once you've checke…" at bounding box center [1223, 431] width 572 height 94
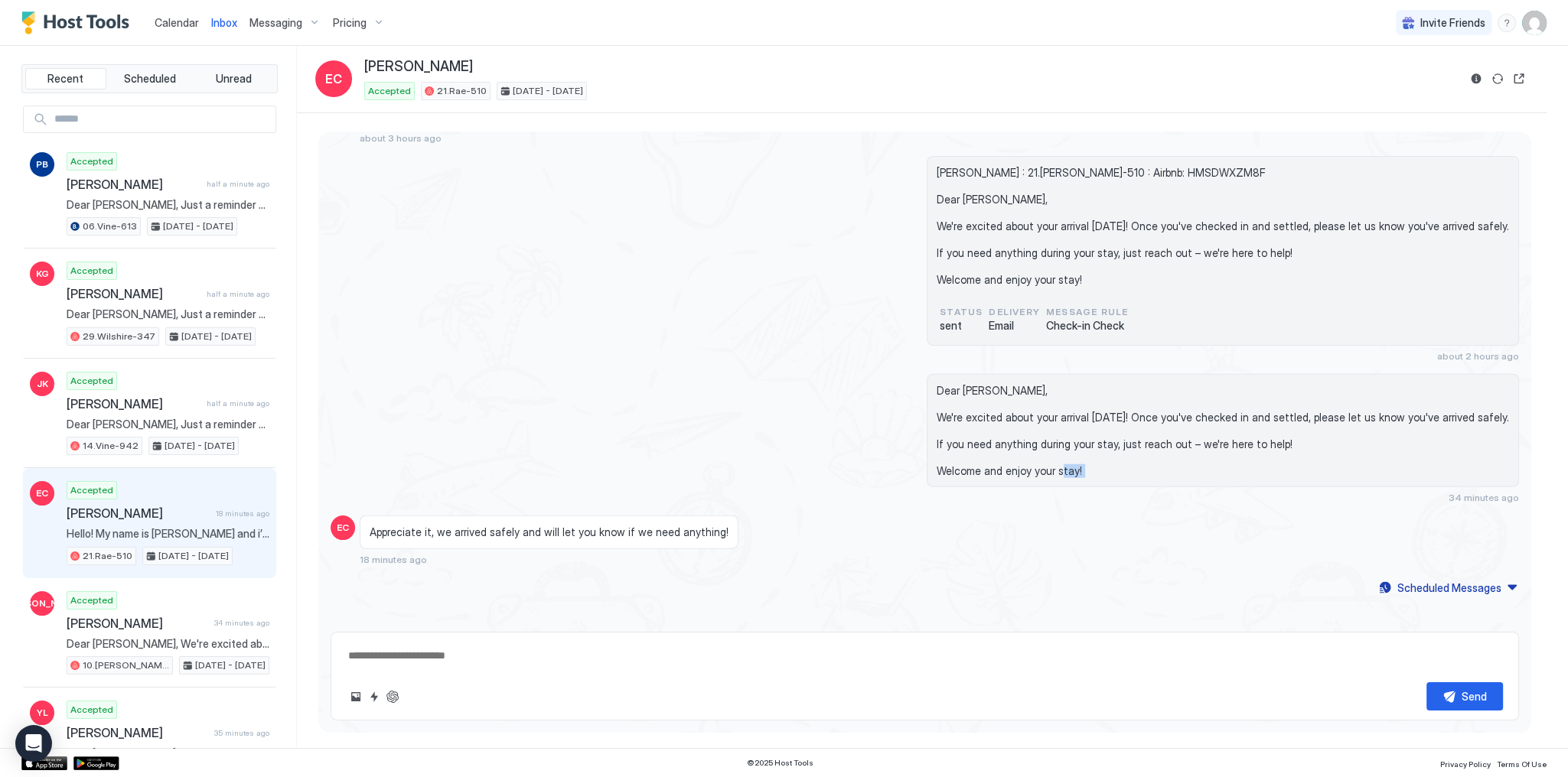
click at [1052, 459] on span "Dear [PERSON_NAME], We're excited about your arrival [DATE]! Once you've checke…" at bounding box center [1223, 431] width 572 height 94
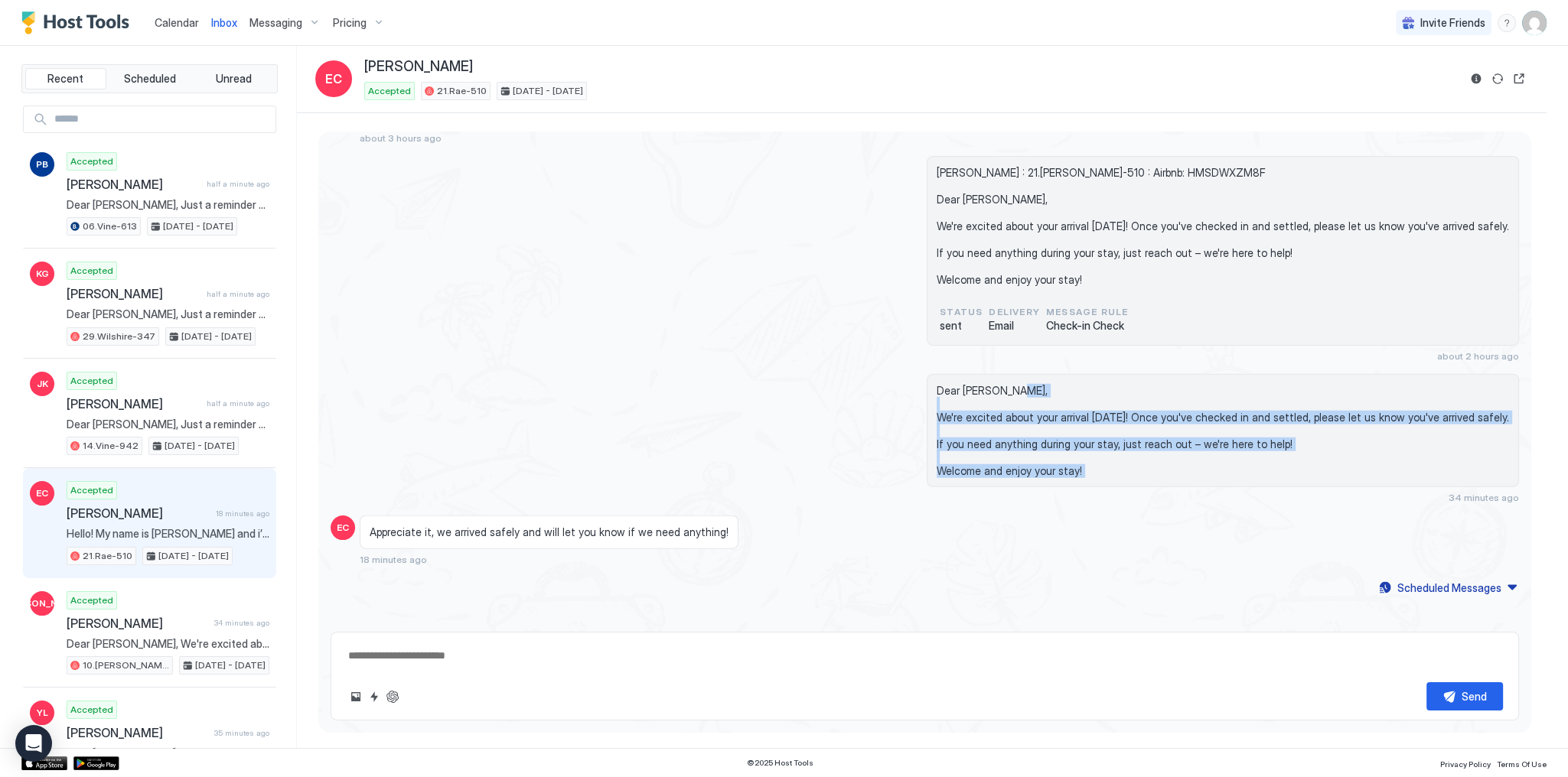
drag, startPoint x: 1052, startPoint y: 459, endPoint x: 1048, endPoint y: 368, distance: 91.1
click at [1048, 384] on span "Dear [PERSON_NAME], We're excited about your arrival [DATE]! Once you've checke…" at bounding box center [1223, 431] width 572 height 94
type textarea "*"
click at [1035, 384] on span "Dear [PERSON_NAME], We're excited about your arrival [DATE]! Once you've checke…" at bounding box center [1223, 431] width 572 height 94
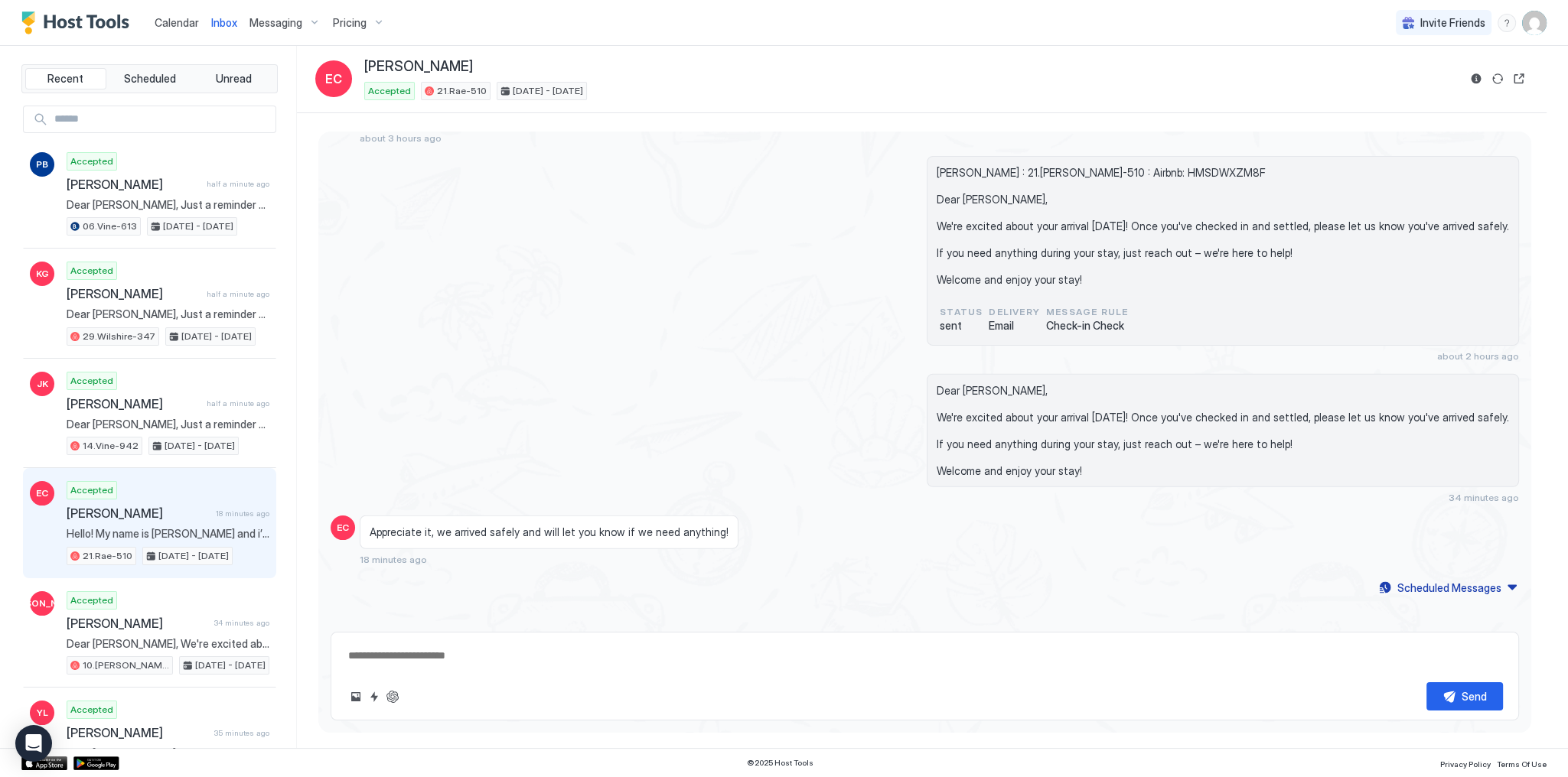
click at [618, 385] on div "Dear Esmeralda, We're excited about your arrival today! Once you've checked in …" at bounding box center [924, 439] width 1188 height 130
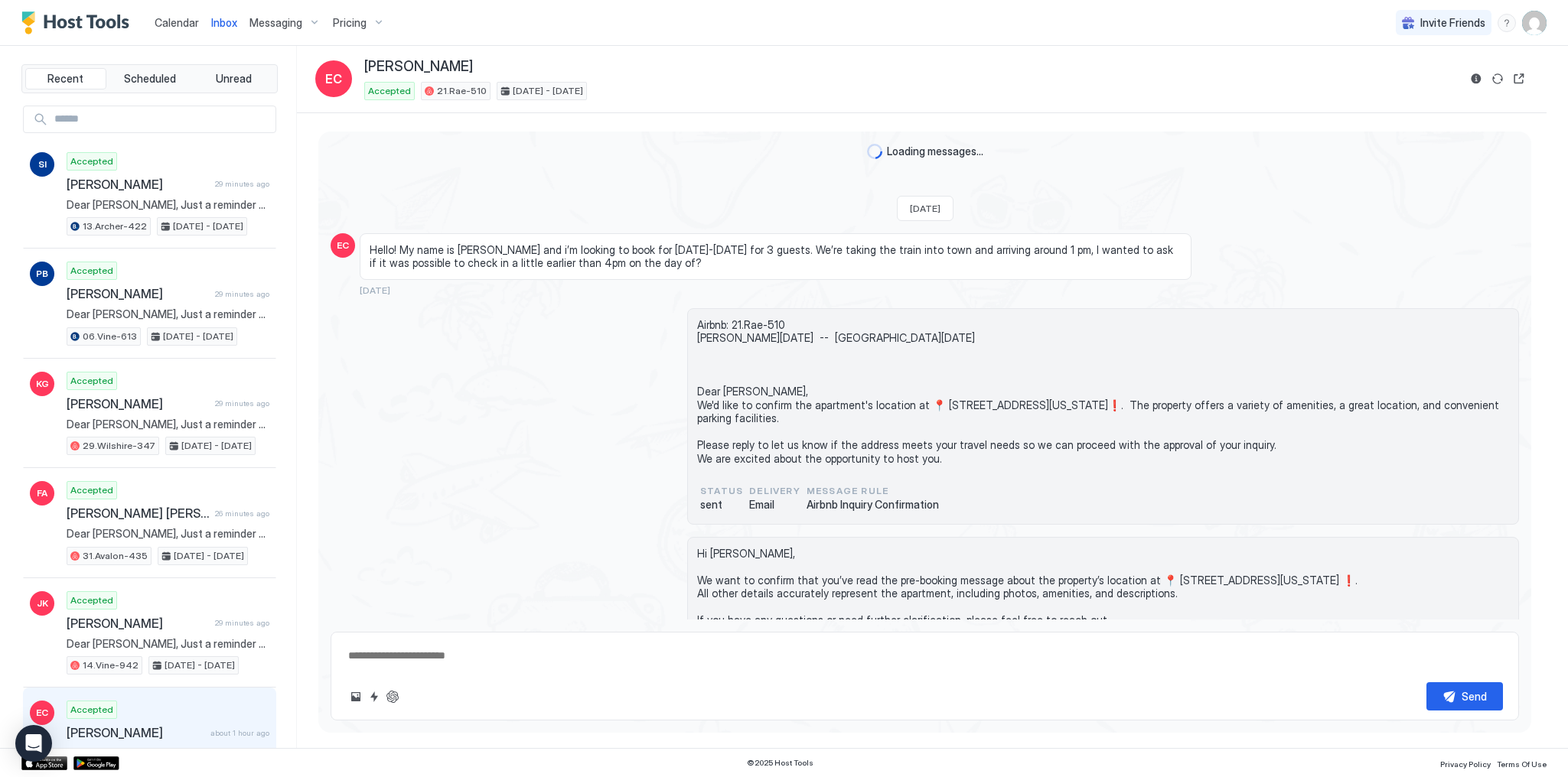
type textarea "*"
